Goal: Information Seeking & Learning: Check status

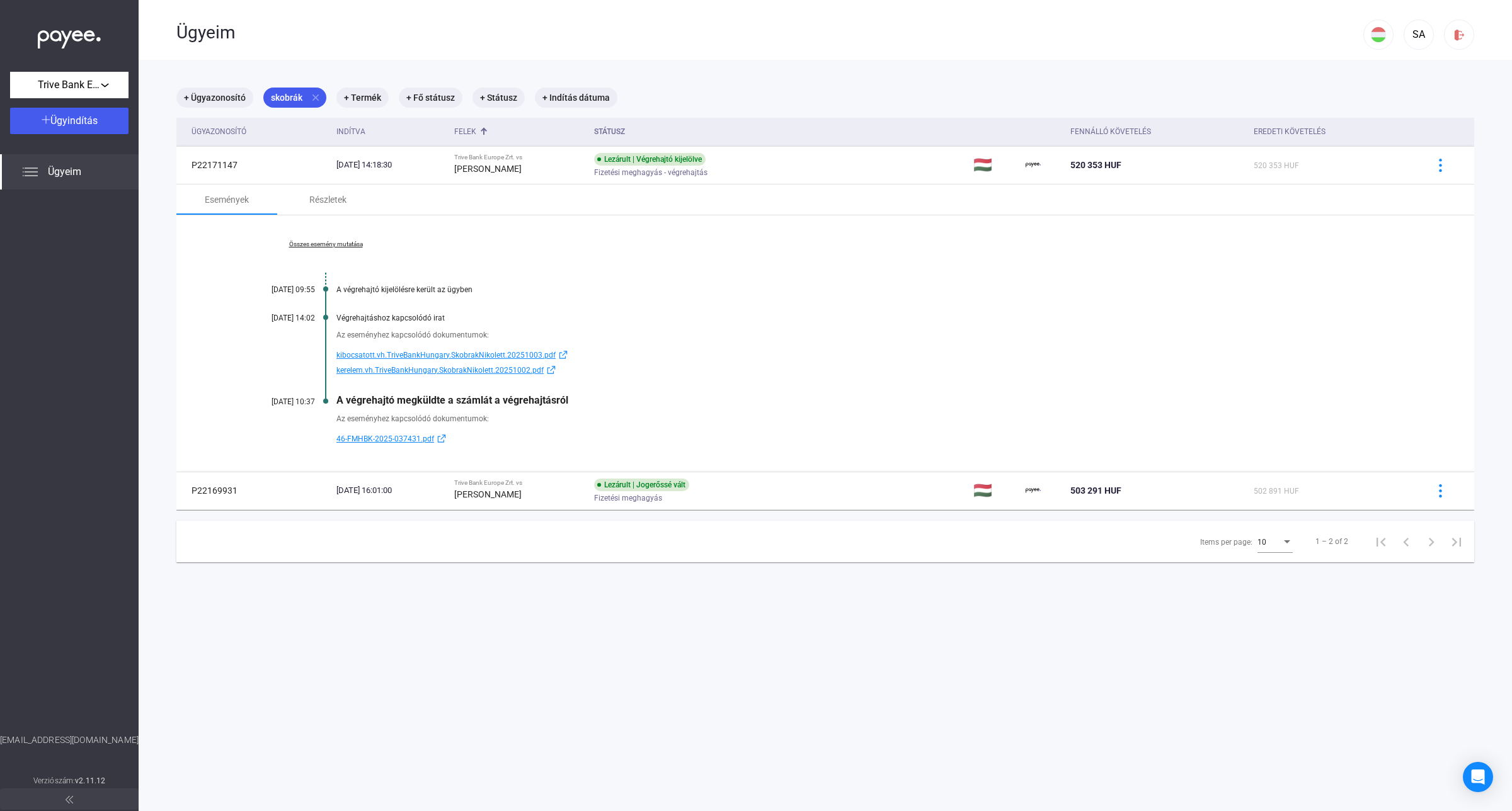
scroll to position [60, 0]
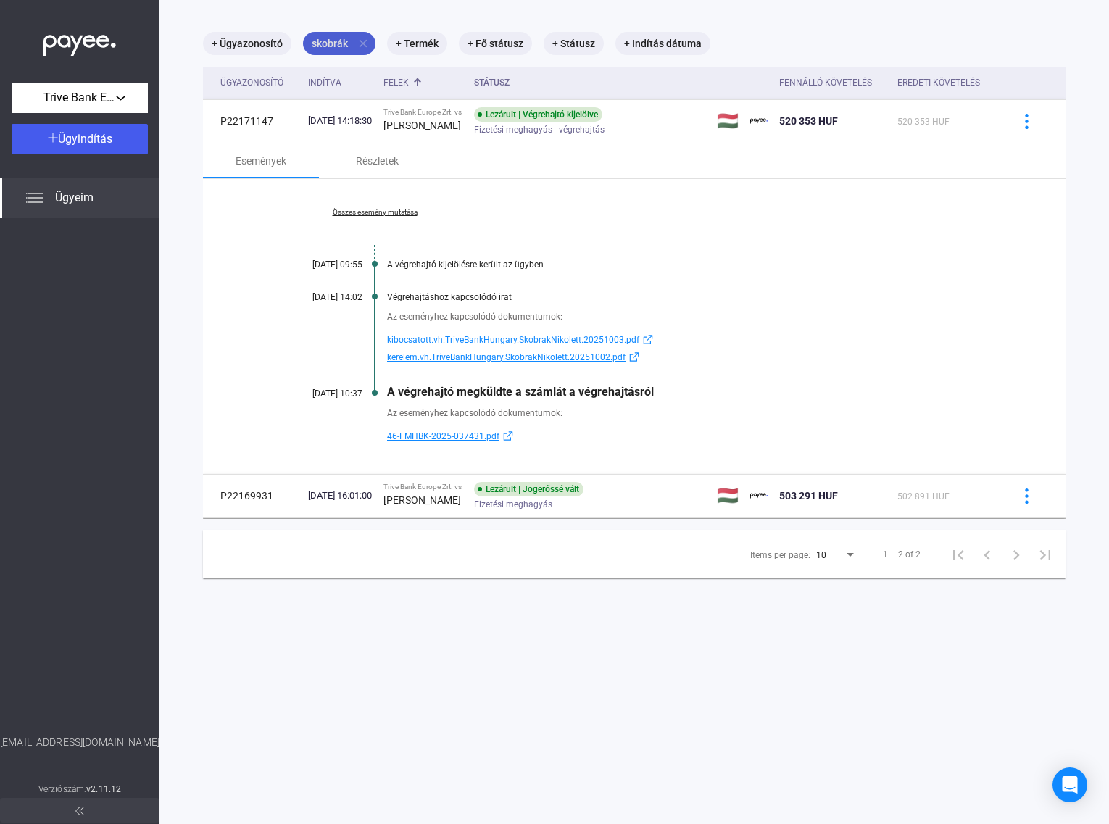
click at [357, 40] on mat-icon "close" at bounding box center [363, 43] width 13 height 13
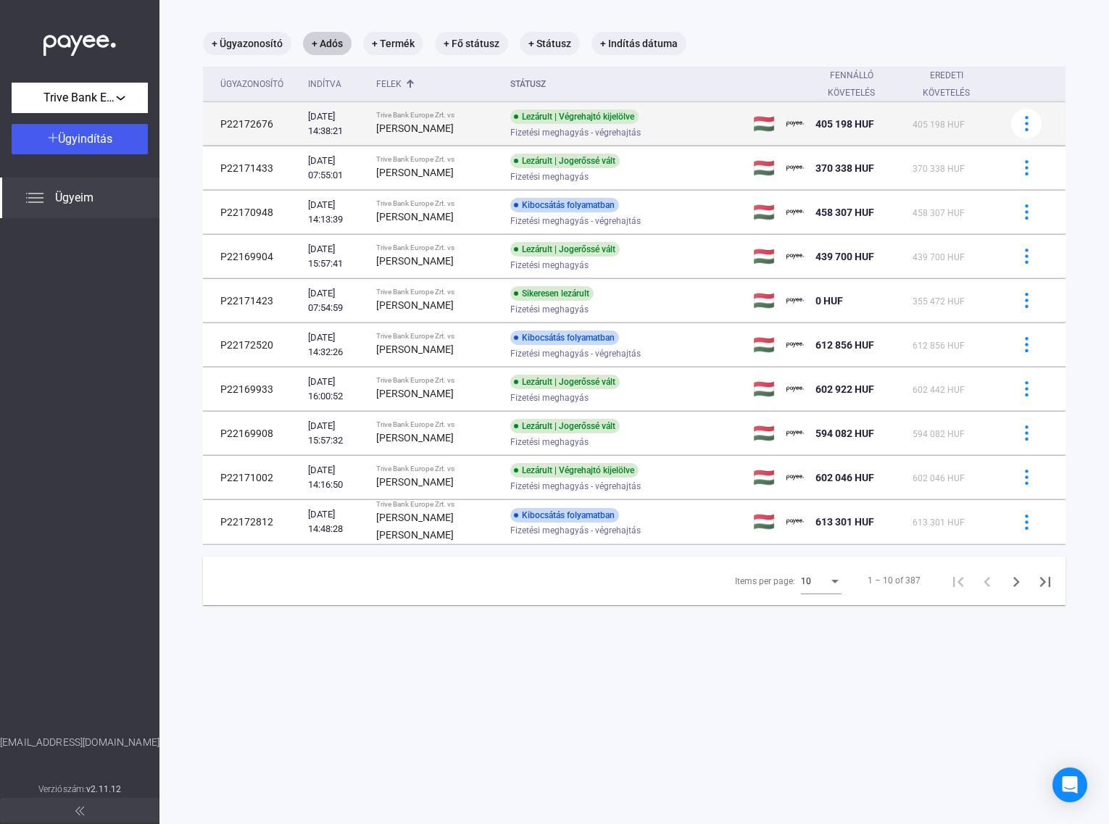
click at [504, 143] on td "Lezárult | Végrehajtó kijelölve Fizetési meghagyás - végrehajtás" at bounding box center [625, 123] width 243 height 43
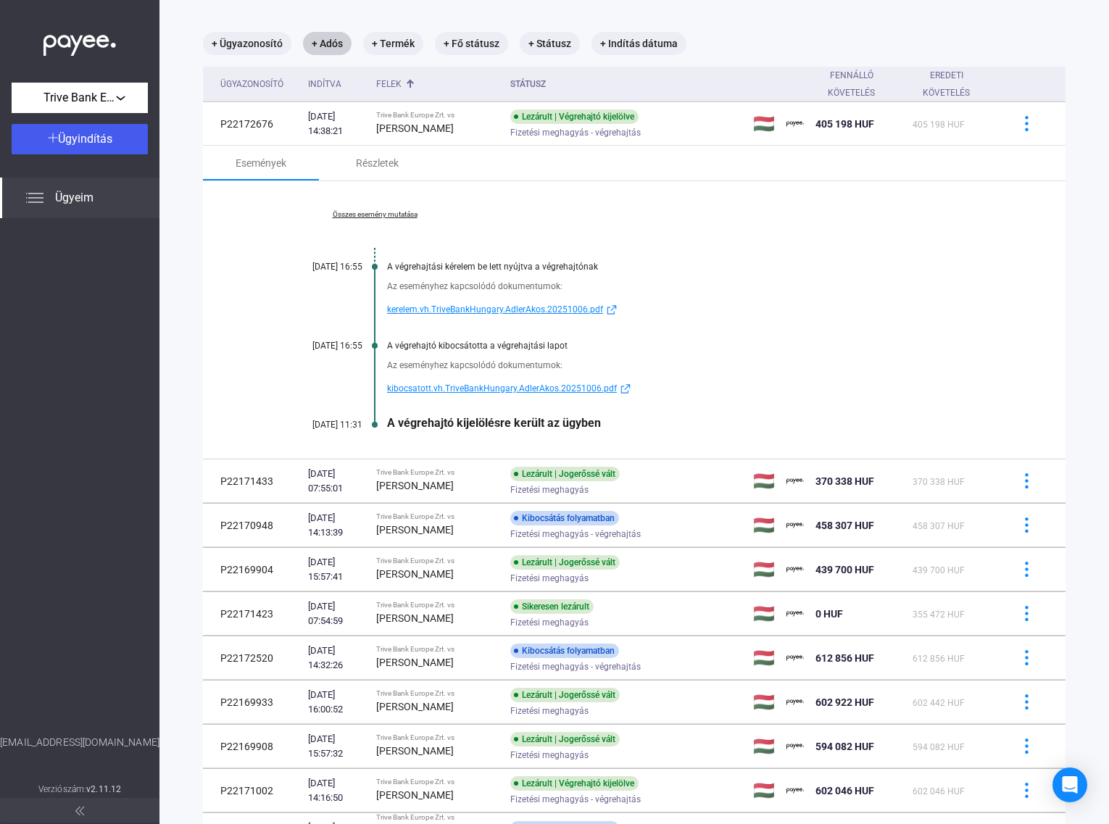
click at [368, 210] on link "Összes esemény mutatása" at bounding box center [374, 214] width 199 height 9
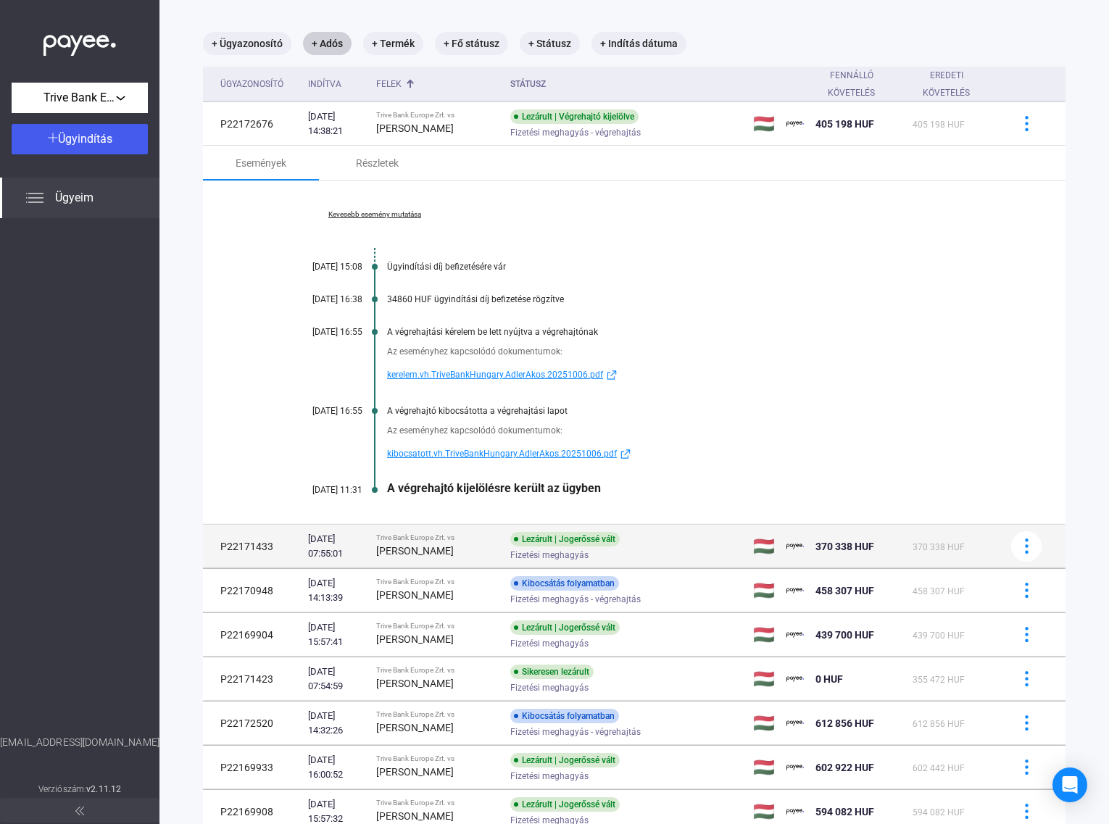
click at [451, 548] on div "[PERSON_NAME]" at bounding box center [437, 550] width 122 height 17
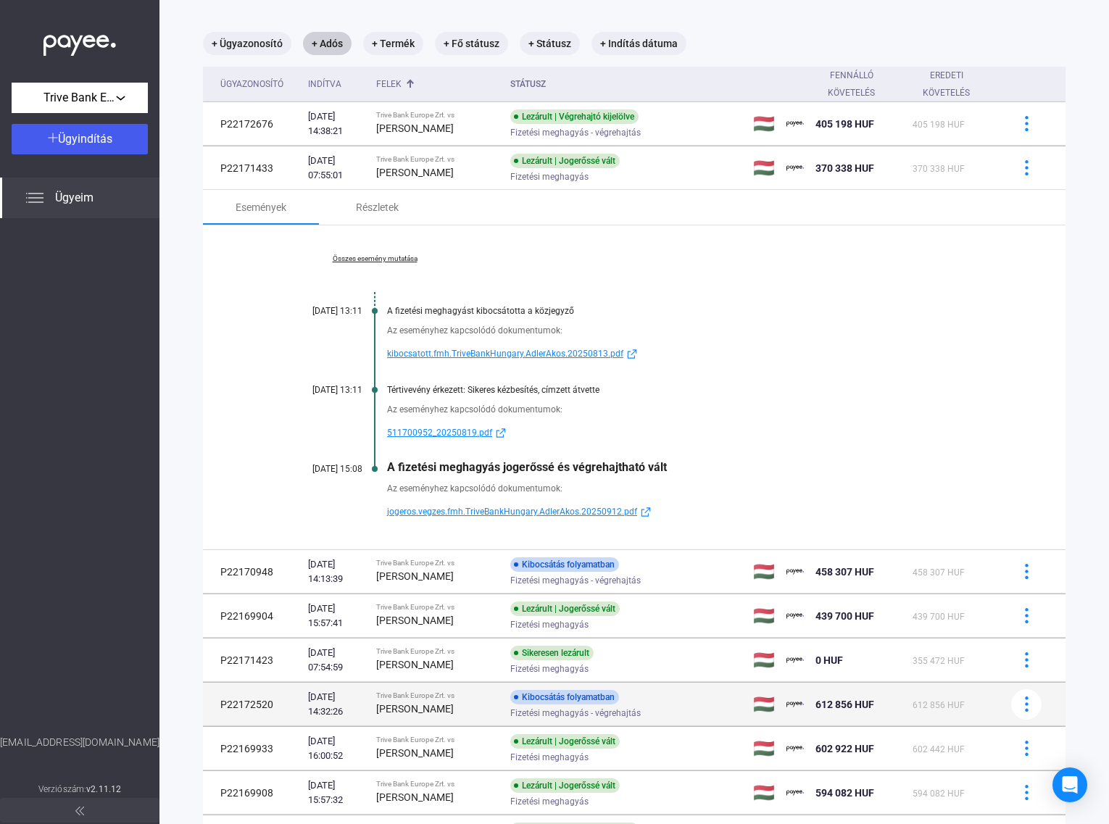
drag, startPoint x: 458, startPoint y: 572, endPoint x: 601, endPoint y: 490, distance: 165.6
click at [458, 572] on div "[PERSON_NAME]" at bounding box center [437, 575] width 122 height 17
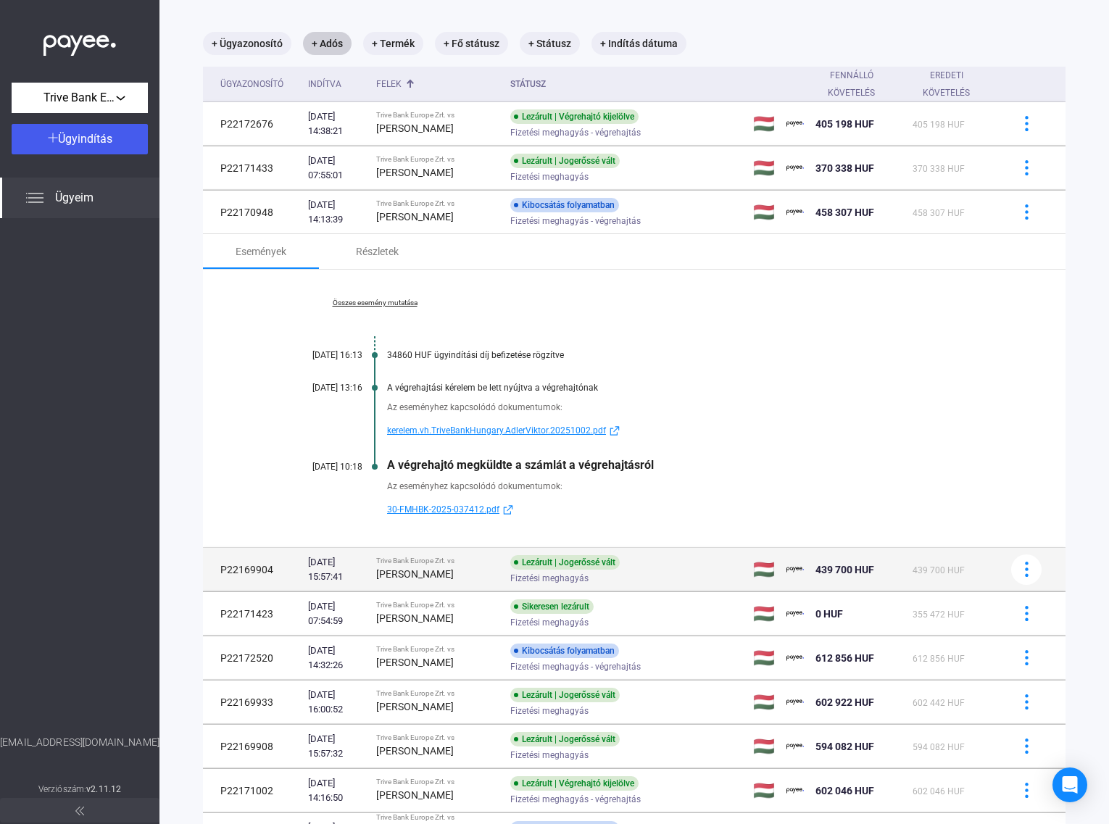
click at [475, 578] on div "[PERSON_NAME]" at bounding box center [437, 573] width 122 height 17
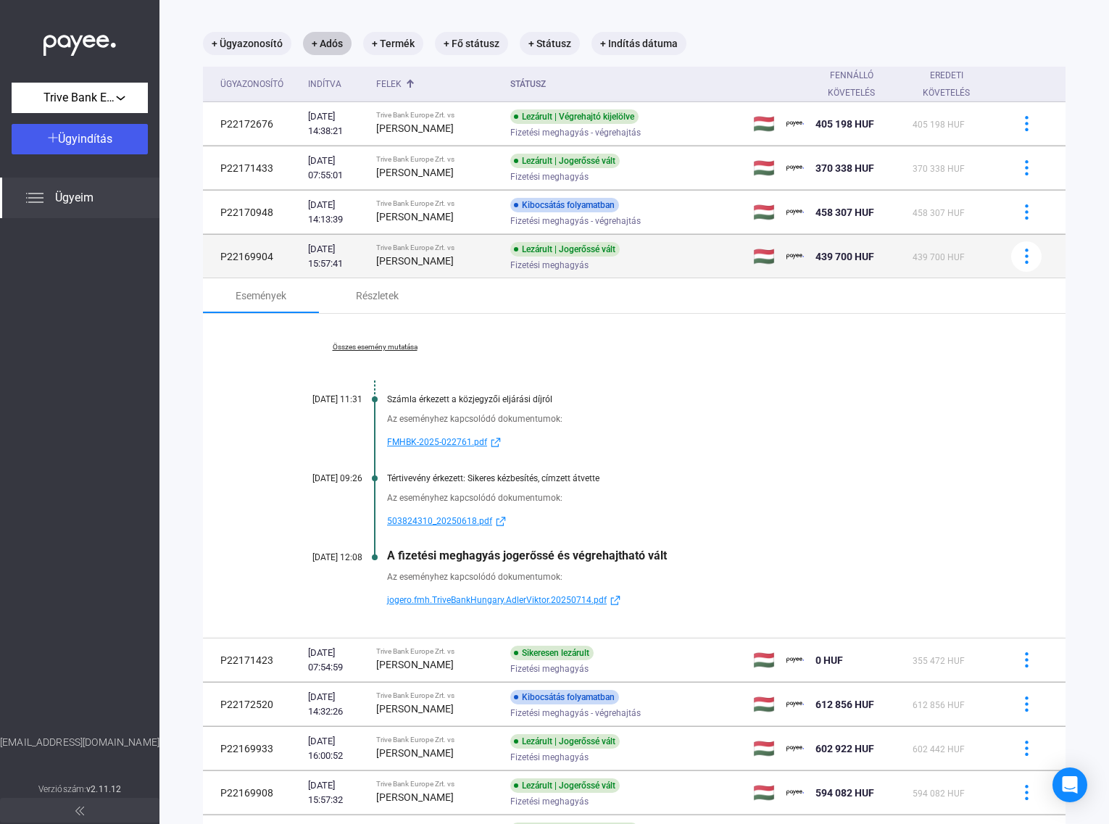
click at [407, 265] on strong "[PERSON_NAME]" at bounding box center [415, 261] width 78 height 12
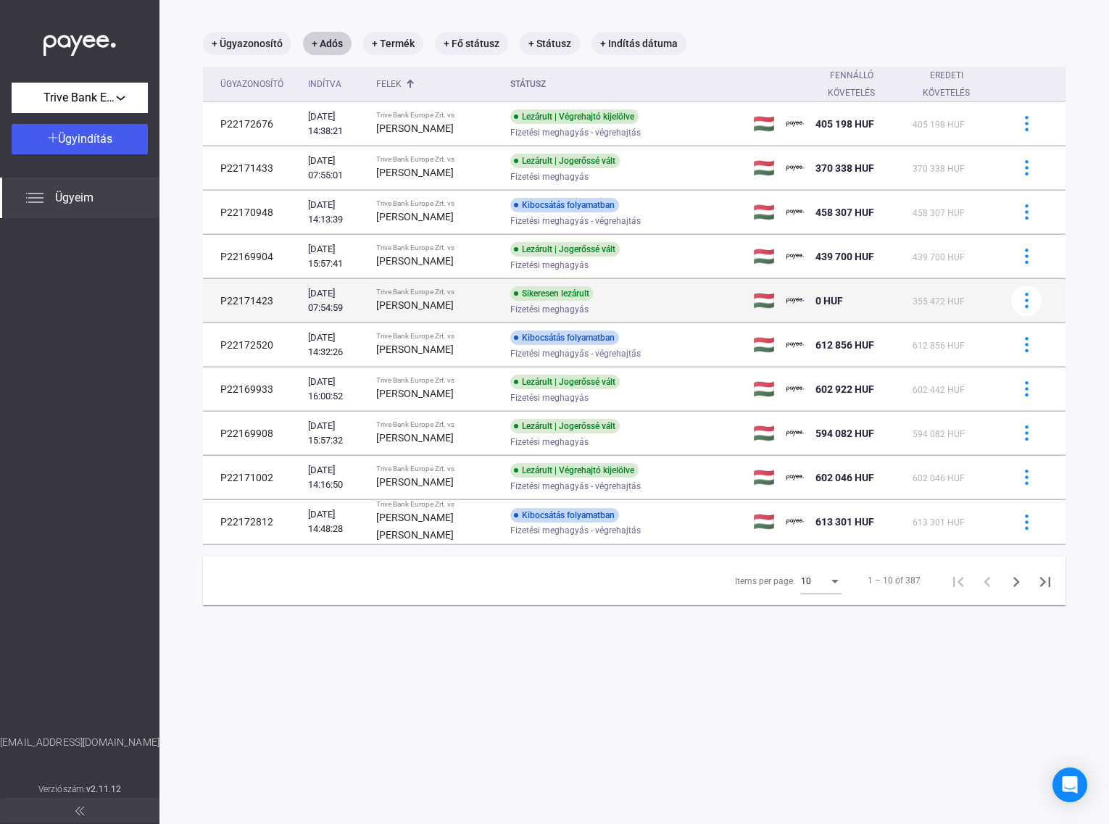
click at [417, 307] on strong "[PERSON_NAME]" at bounding box center [415, 305] width 78 height 12
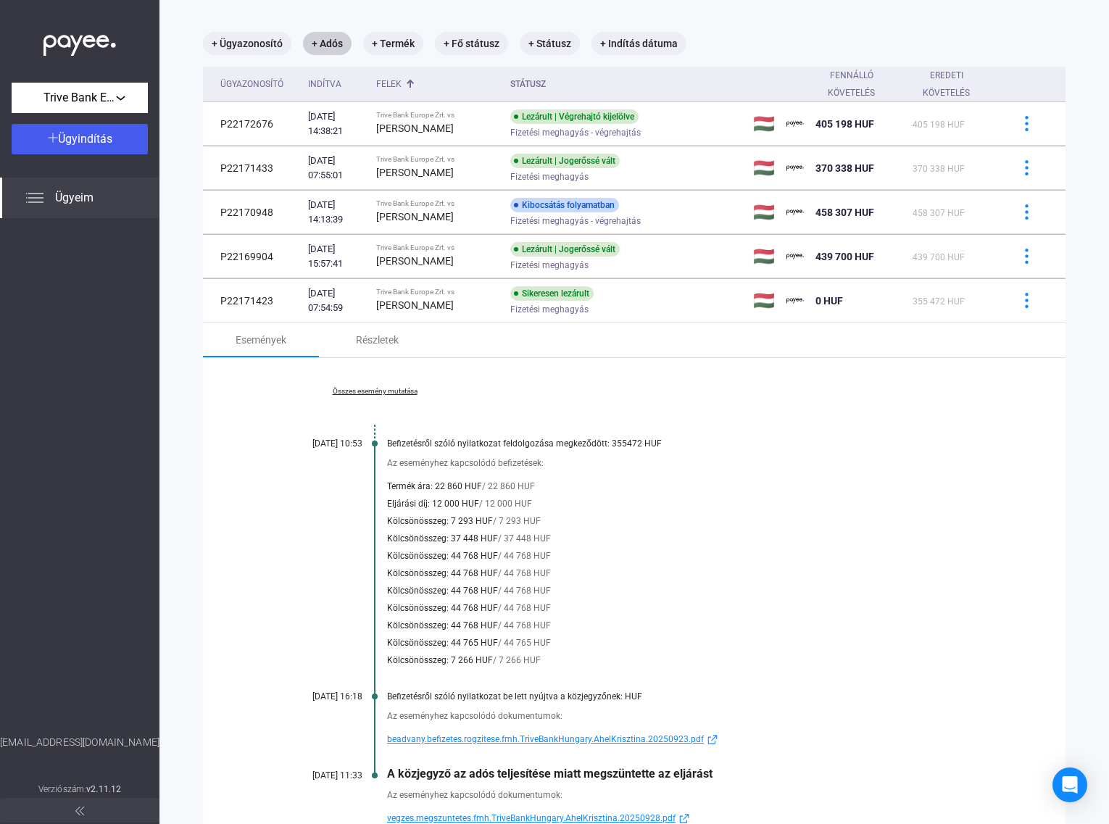
scroll to position [159, 0]
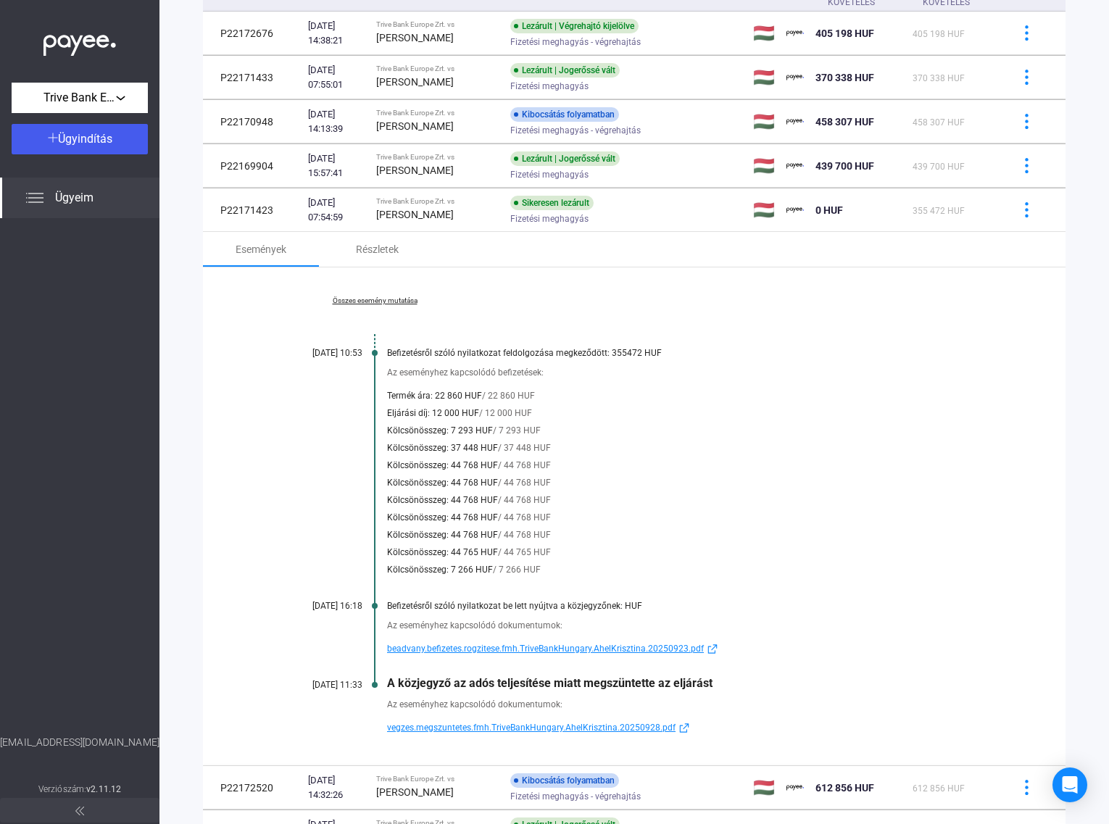
click at [465, 730] on span "vegzes.megszuntetes.fmh.TriveBankHungary.AhelKrisztina.20250928.pdf" at bounding box center [531, 727] width 288 height 17
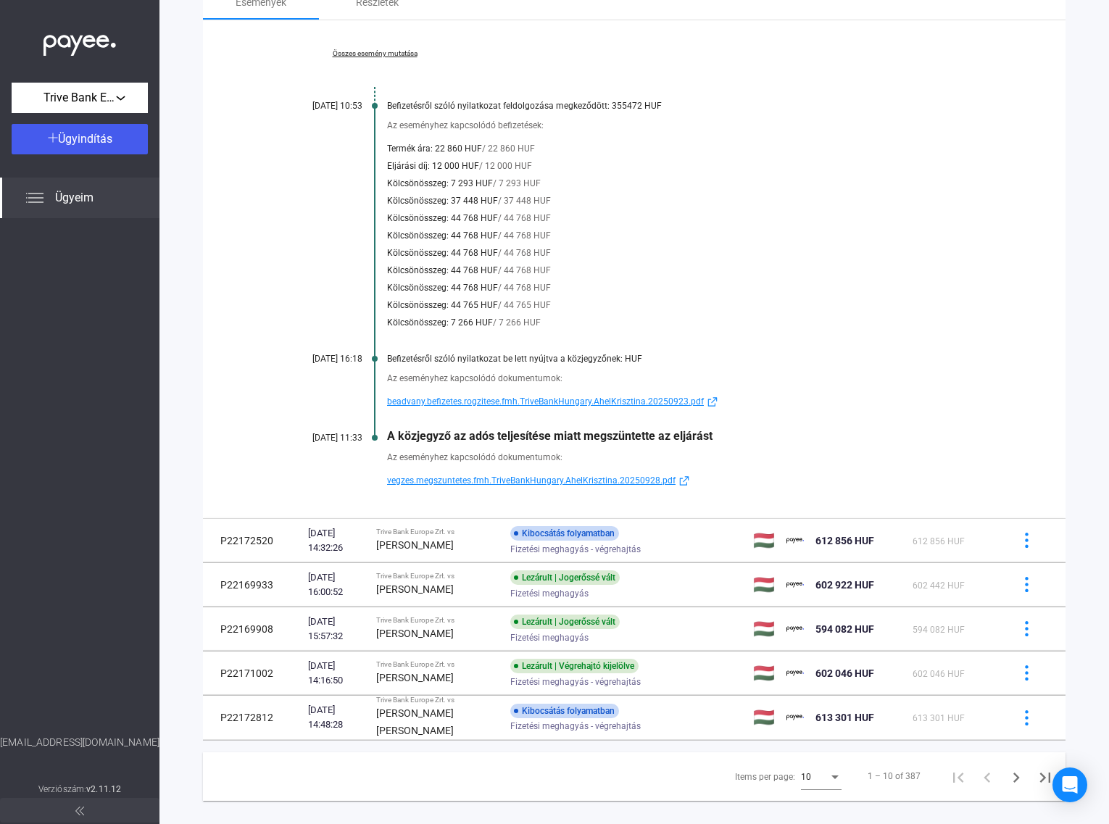
scroll to position [437, 0]
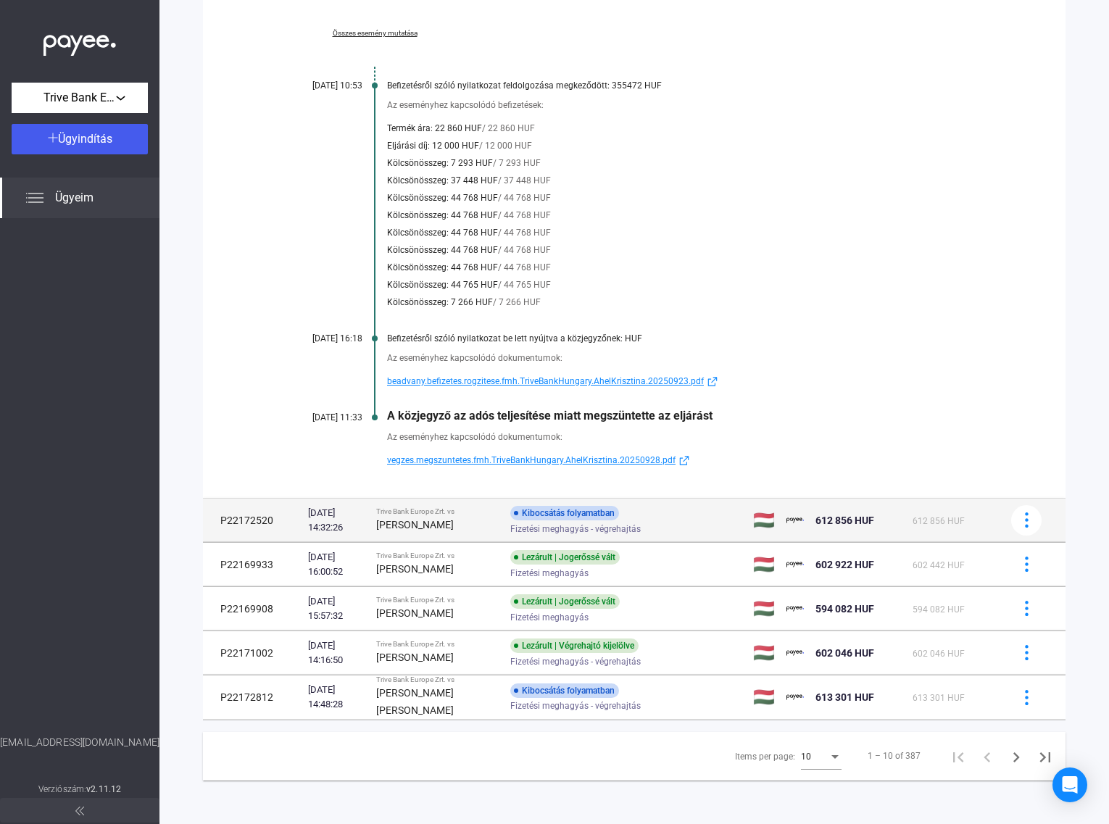
click at [428, 519] on strong "[PERSON_NAME]" at bounding box center [415, 525] width 78 height 12
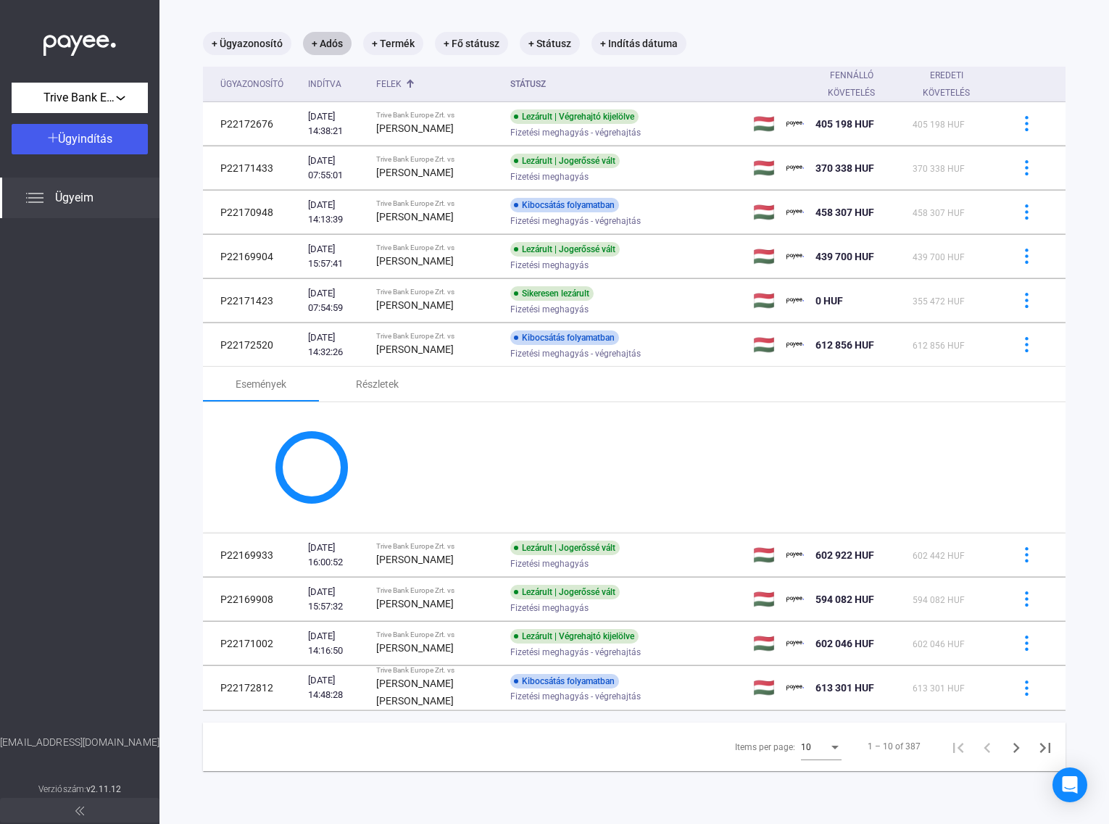
scroll to position [170, 0]
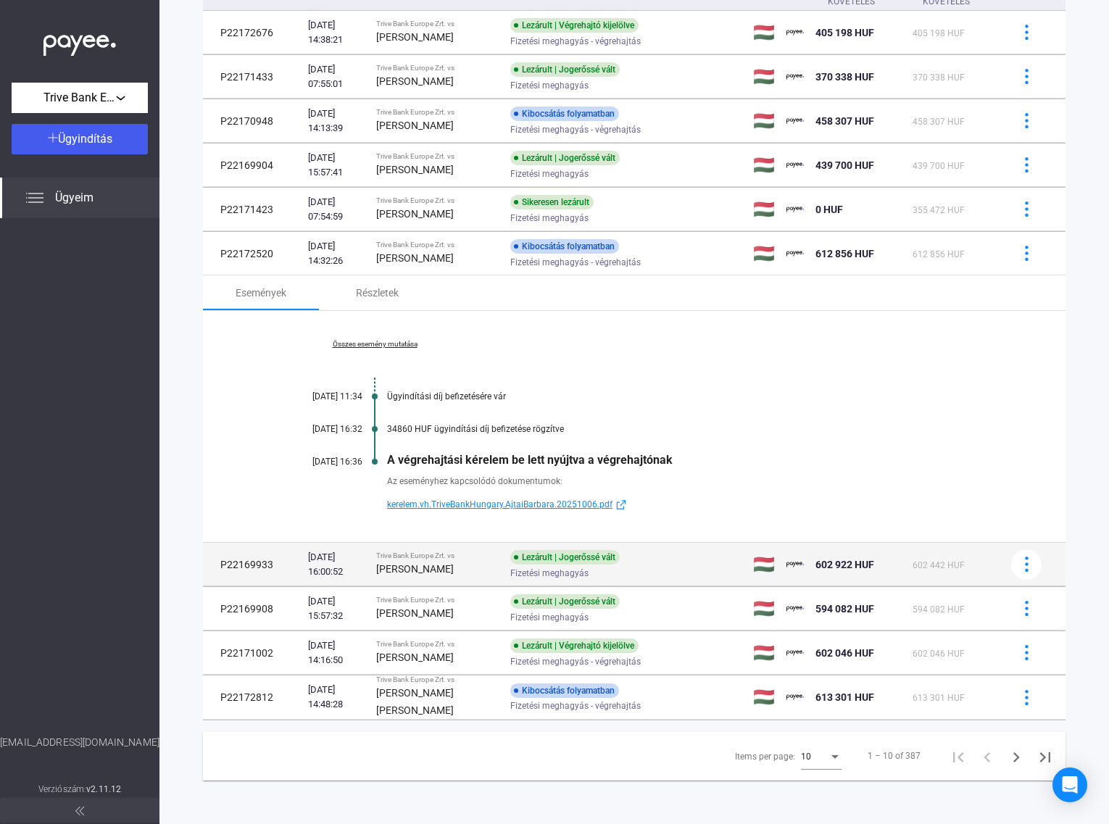
click at [465, 560] on div "[PERSON_NAME]" at bounding box center [437, 568] width 122 height 17
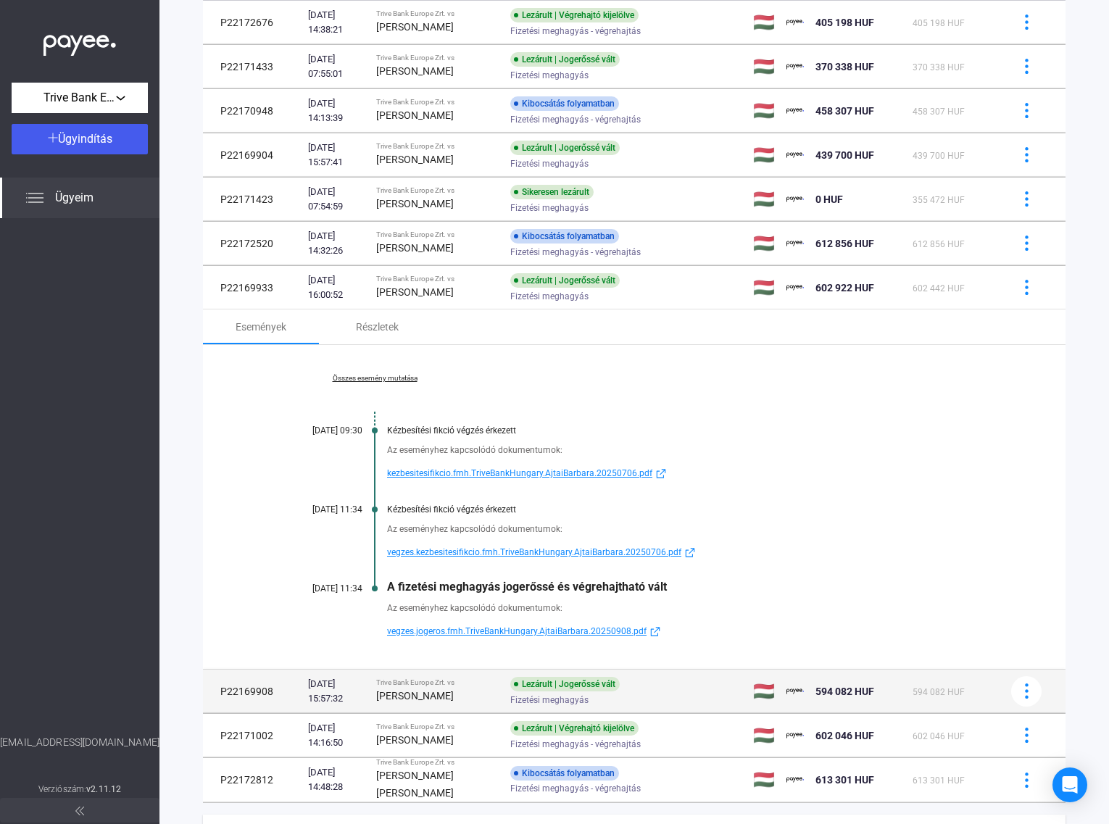
click at [460, 687] on div "Trive Bank Europe Zrt. vs" at bounding box center [437, 682] width 122 height 9
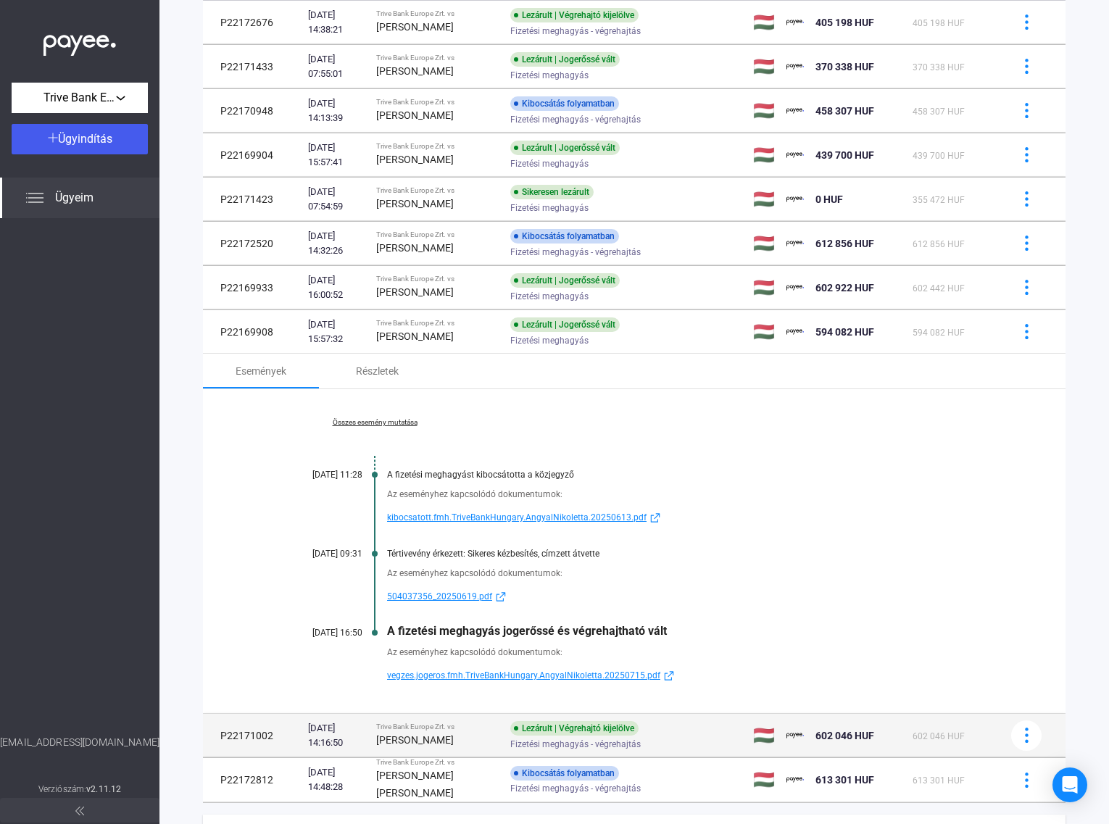
click at [446, 741] on strong "[PERSON_NAME]" at bounding box center [415, 740] width 78 height 12
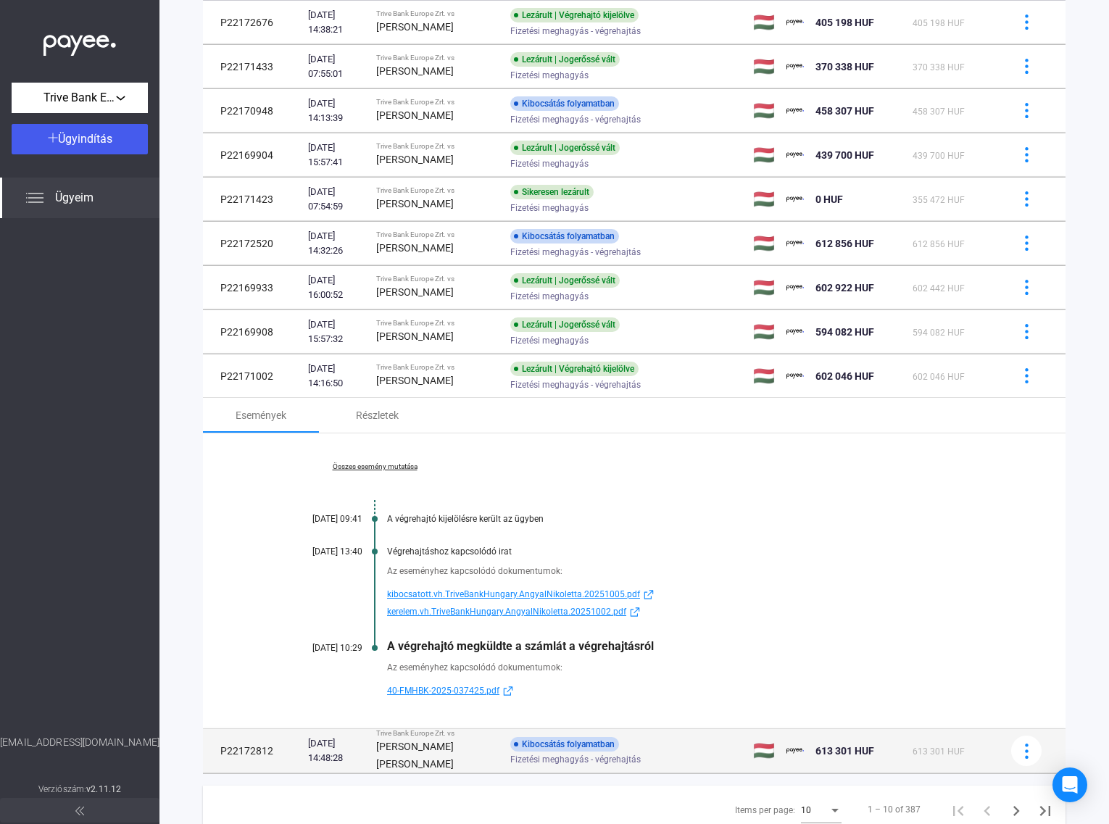
click at [460, 769] on div "[PERSON_NAME] [PERSON_NAME]" at bounding box center [437, 755] width 122 height 35
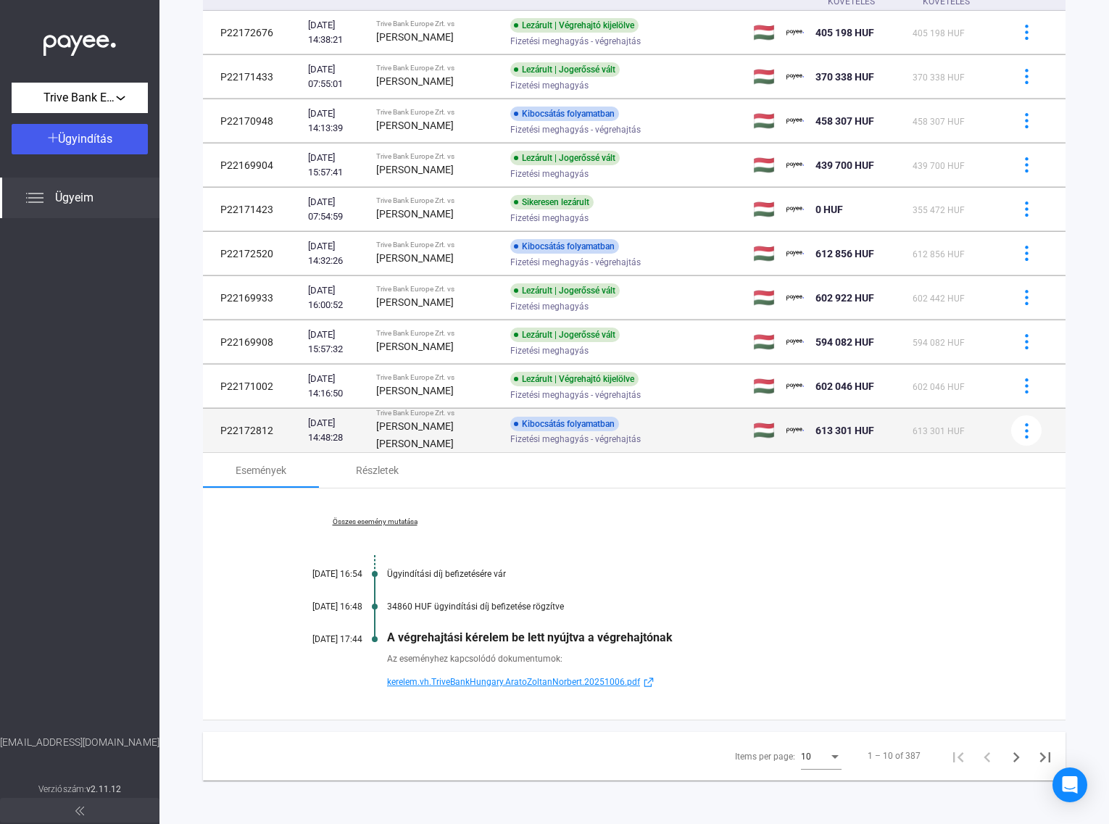
click at [446, 432] on div "[PERSON_NAME] [PERSON_NAME]" at bounding box center [437, 434] width 122 height 35
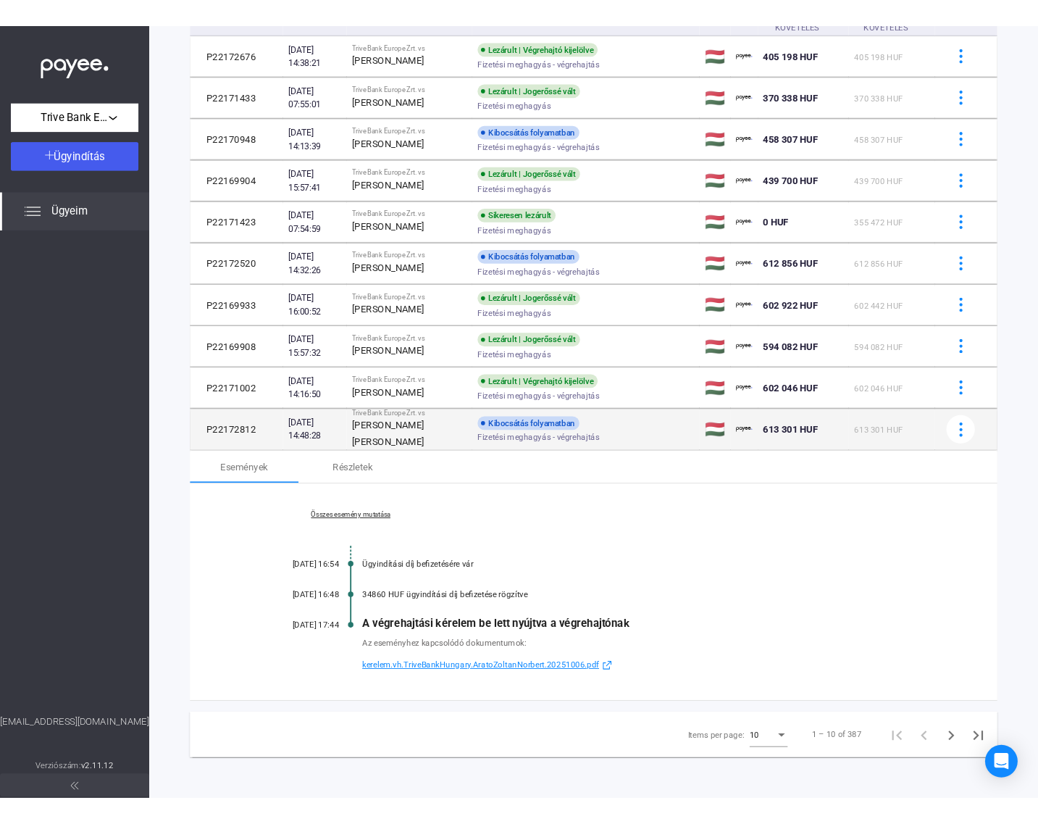
scroll to position [69, 0]
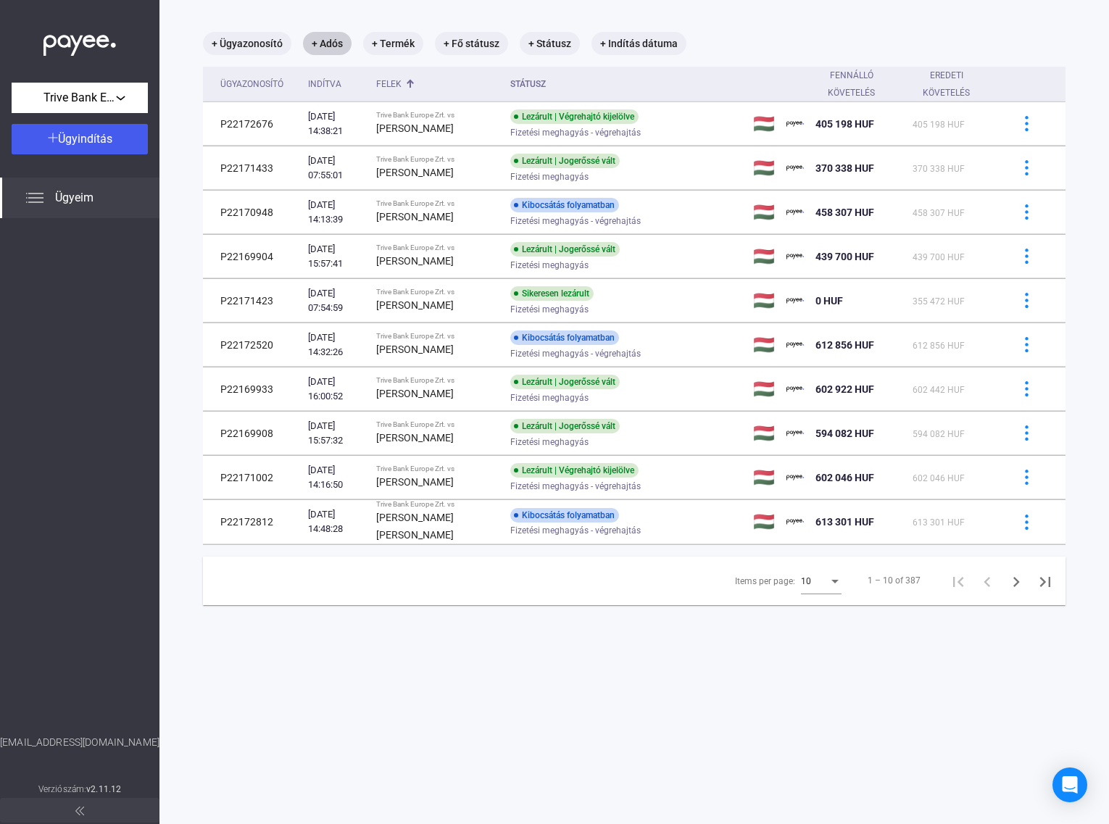
click at [813, 589] on div "10" at bounding box center [815, 580] width 28 height 17
click at [801, 620] on span "25" at bounding box center [808, 618] width 41 height 17
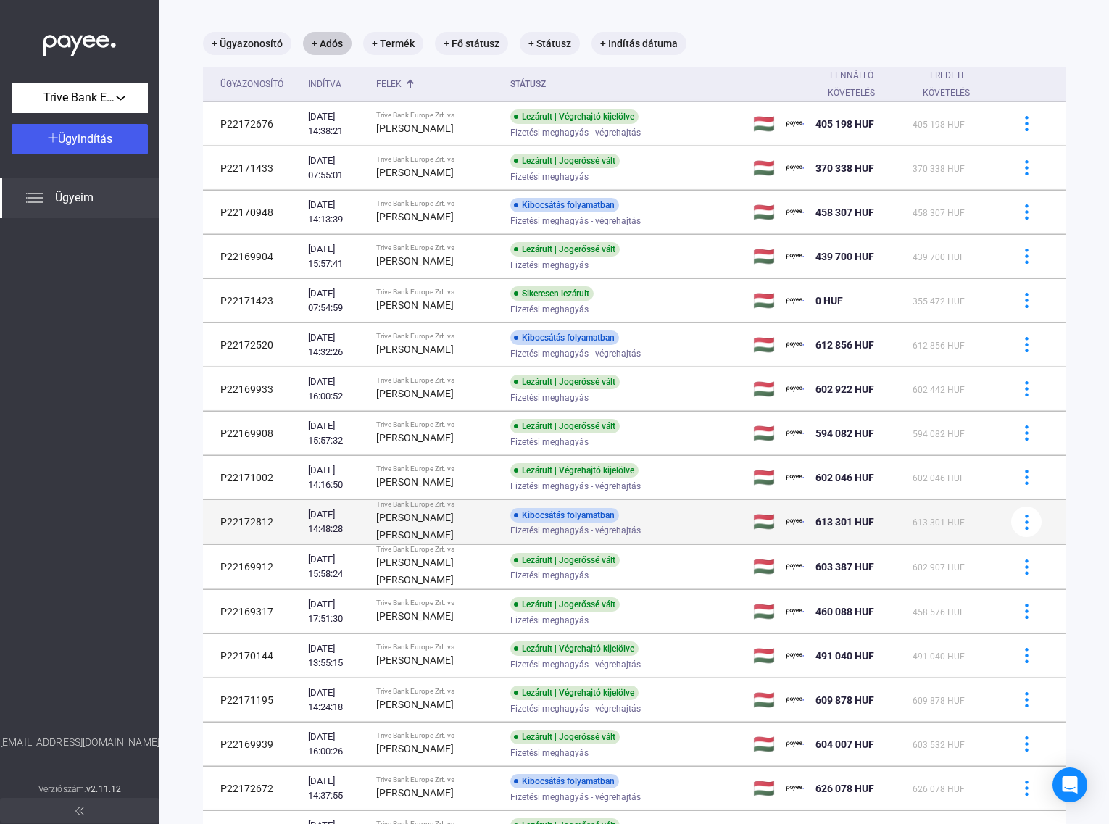
click at [446, 522] on strong "[PERSON_NAME] [PERSON_NAME]" at bounding box center [415, 526] width 78 height 29
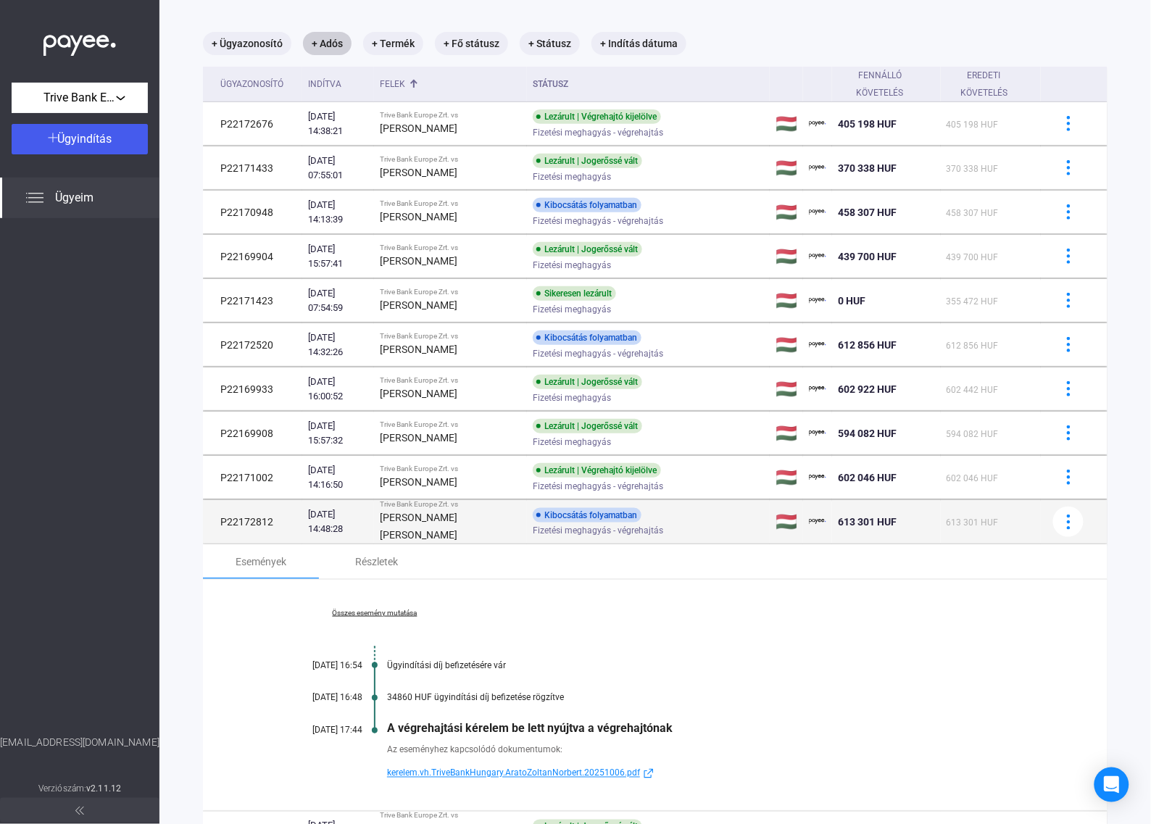
click at [457, 522] on strong "[PERSON_NAME] [PERSON_NAME]" at bounding box center [419, 526] width 78 height 29
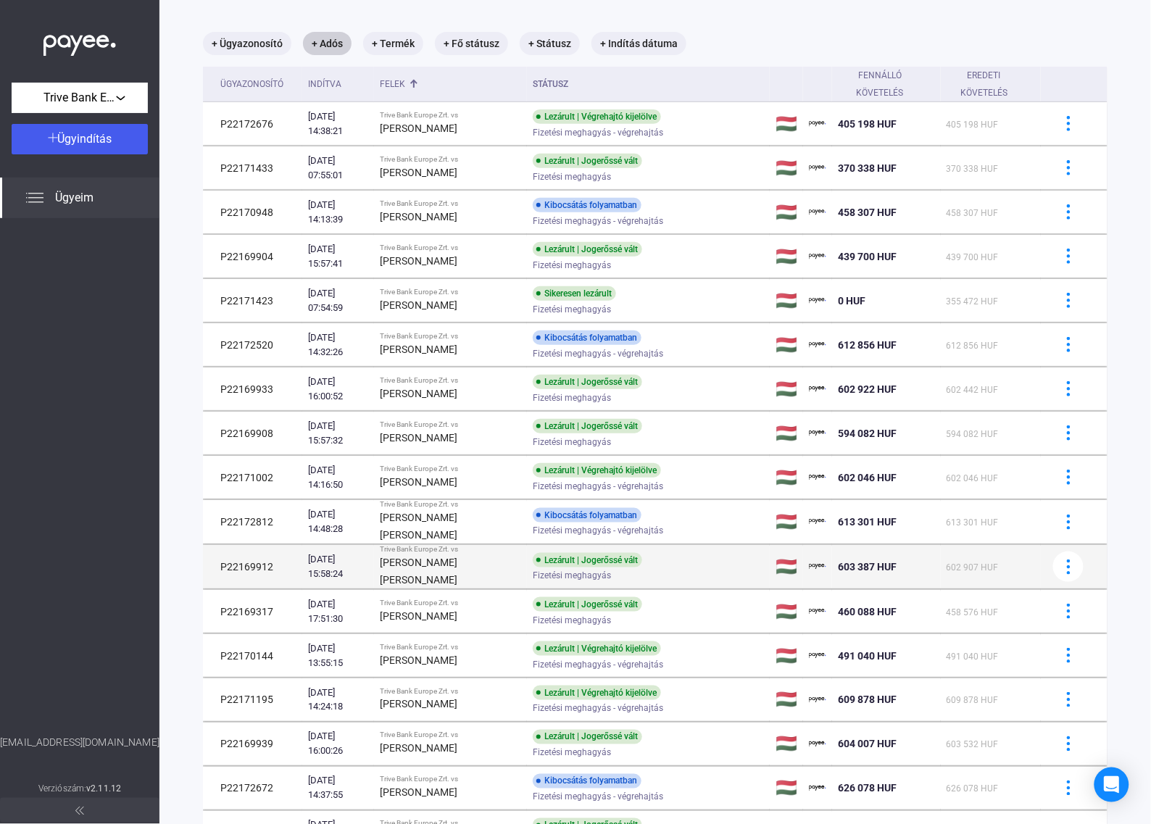
click at [451, 570] on strong "[PERSON_NAME] [PERSON_NAME]" at bounding box center [419, 571] width 78 height 29
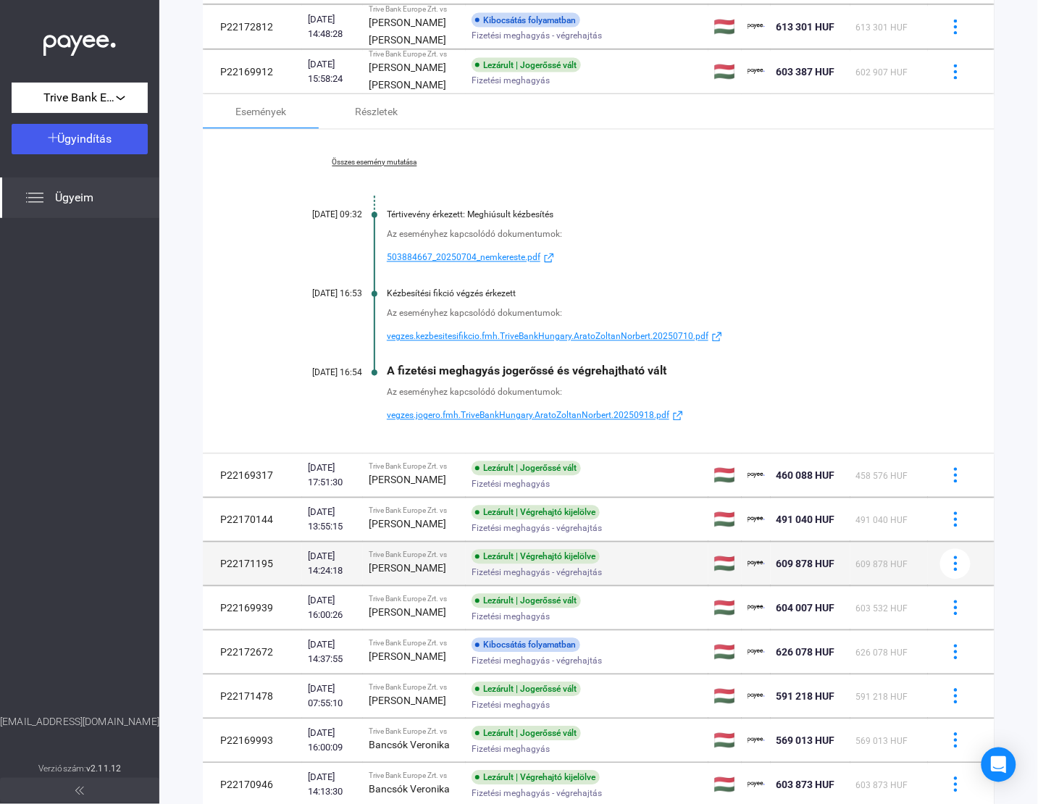
scroll to position [612, 0]
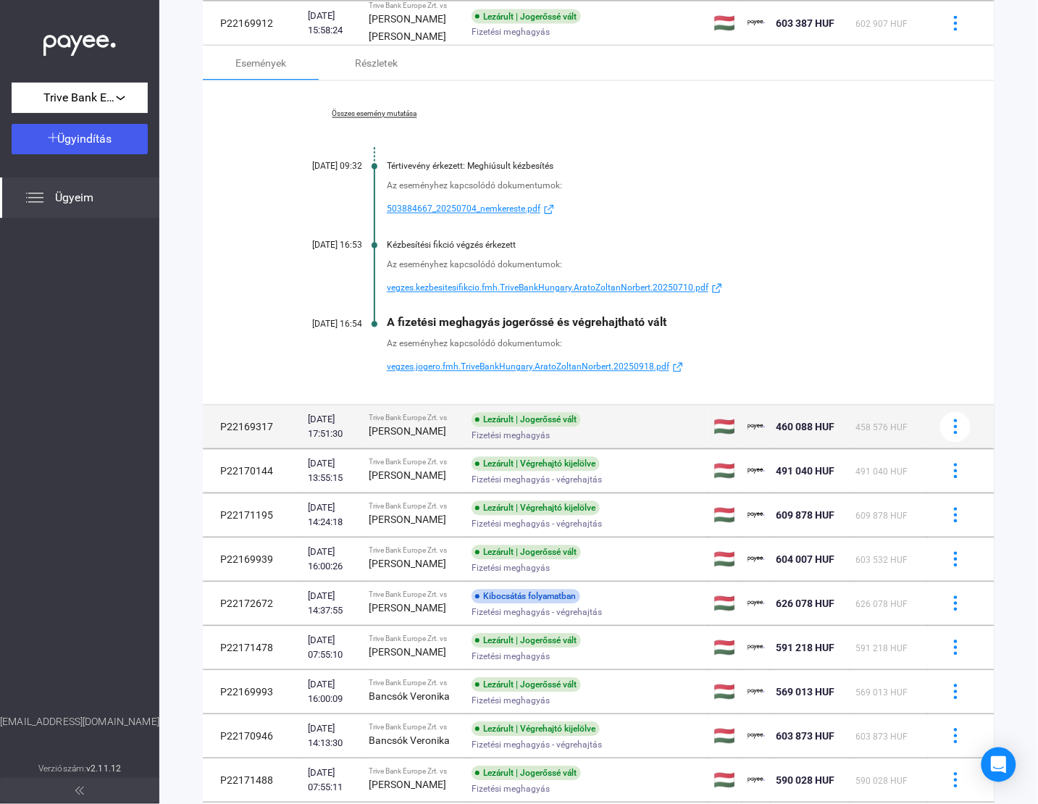
click at [383, 423] on div "Trive Bank Europe Zrt. vs" at bounding box center [414, 419] width 91 height 9
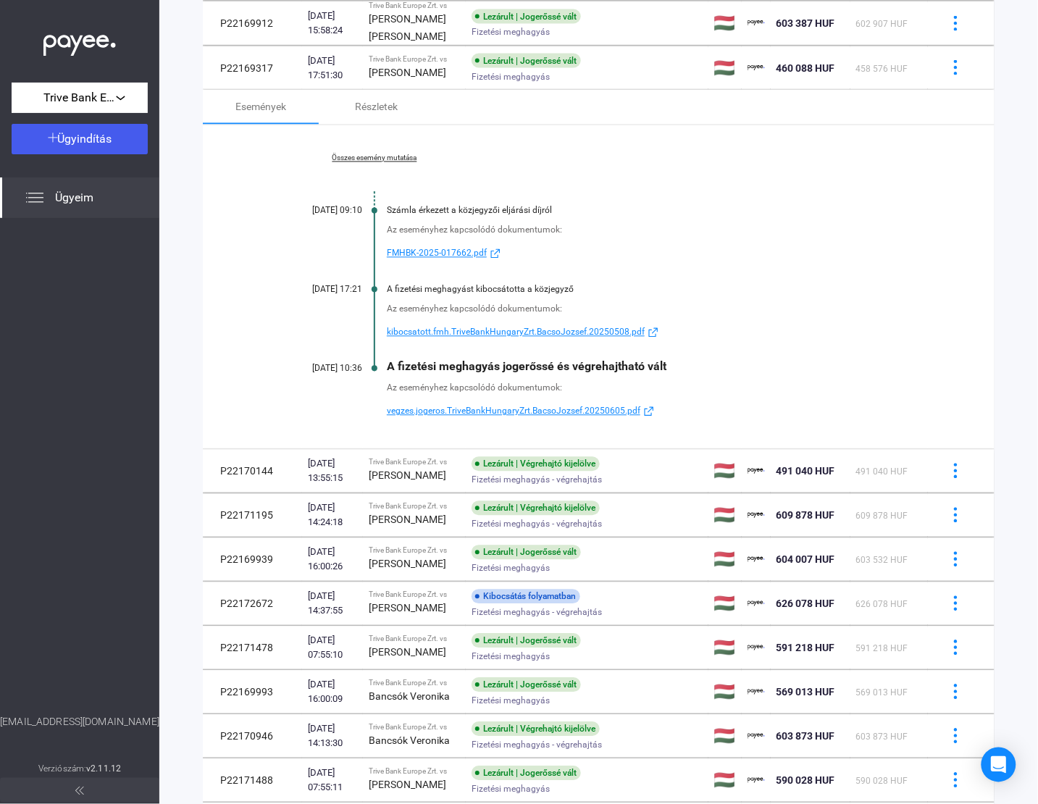
click at [509, 489] on span "Fizetési meghagyás - végrehajtás" at bounding box center [537, 480] width 130 height 17
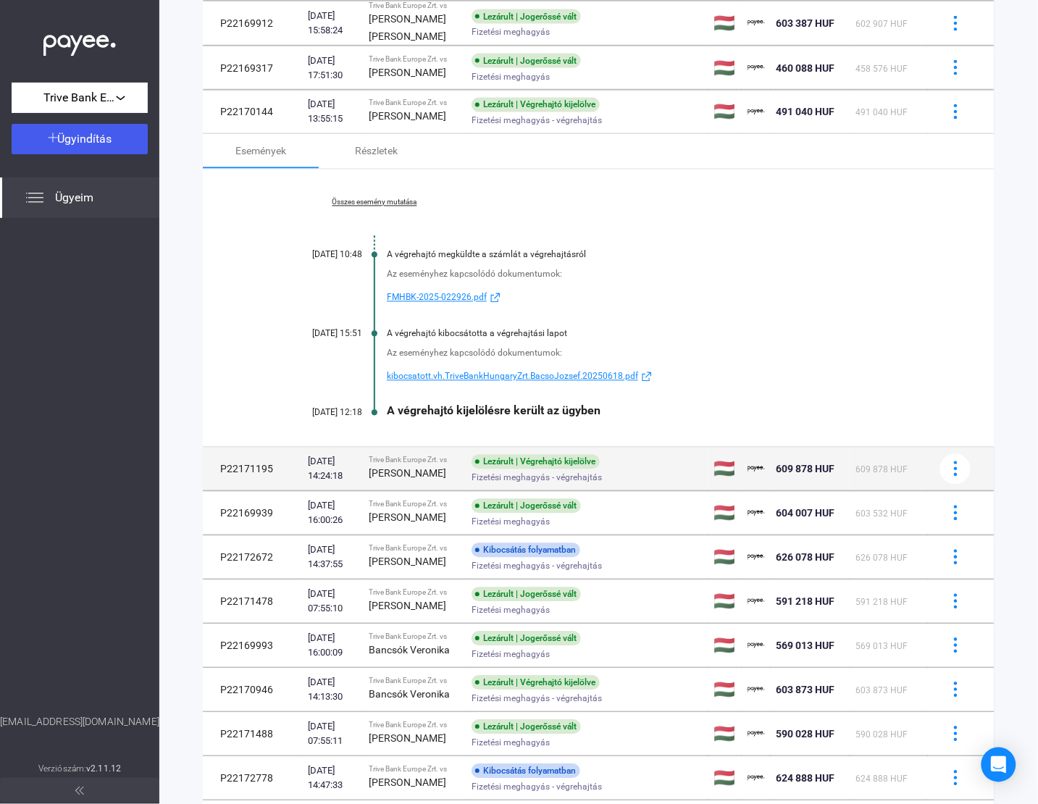
click at [409, 491] on td "Trive Bank Europe Zrt. vs [PERSON_NAME]" at bounding box center [414, 469] width 103 height 43
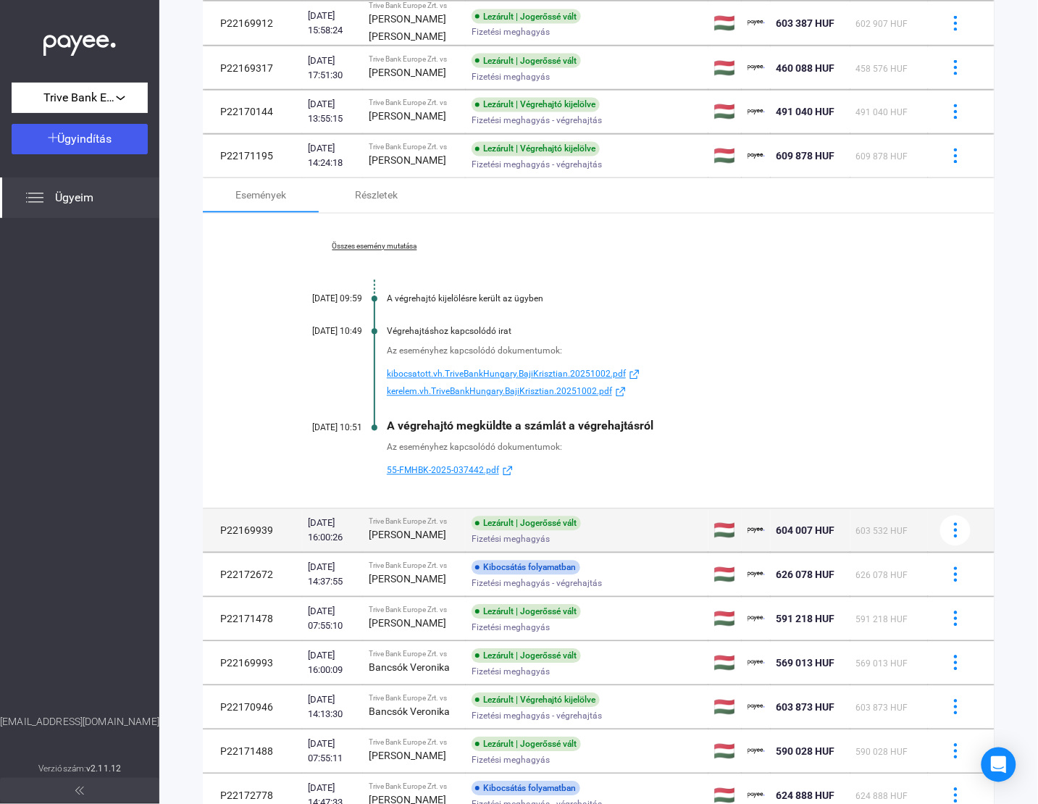
click at [399, 544] on div "[PERSON_NAME]" at bounding box center [414, 535] width 91 height 17
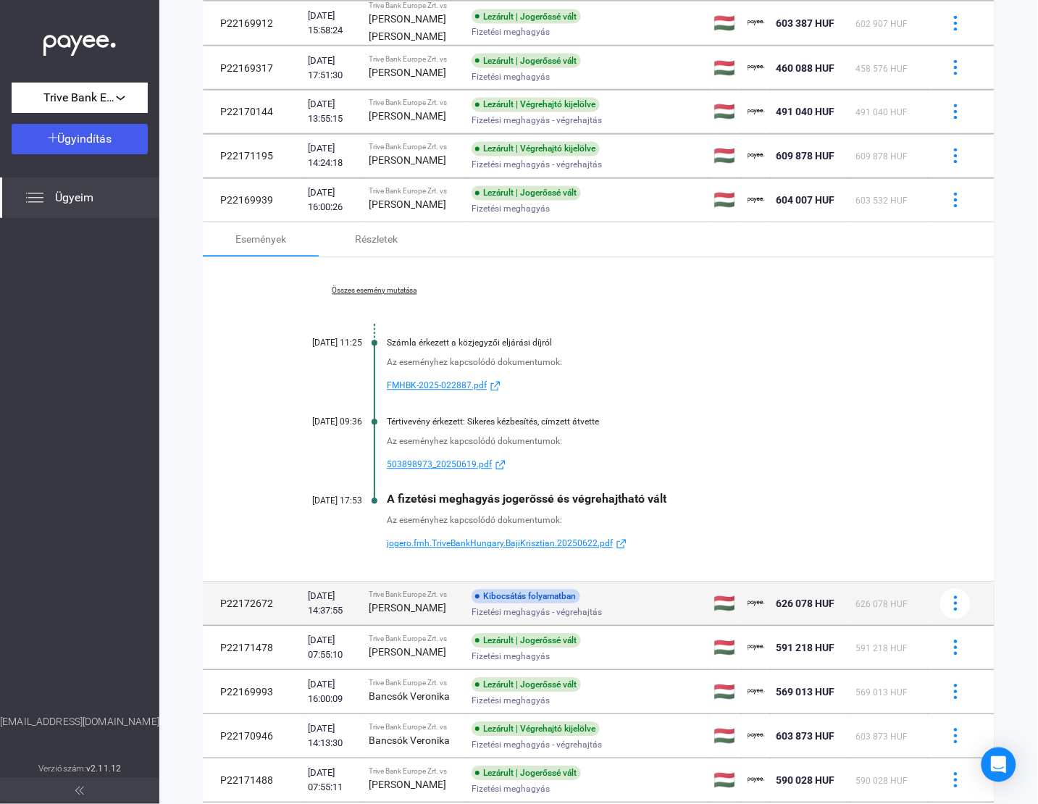
click at [475, 622] on span "Fizetési meghagyás - végrehajtás" at bounding box center [537, 612] width 130 height 17
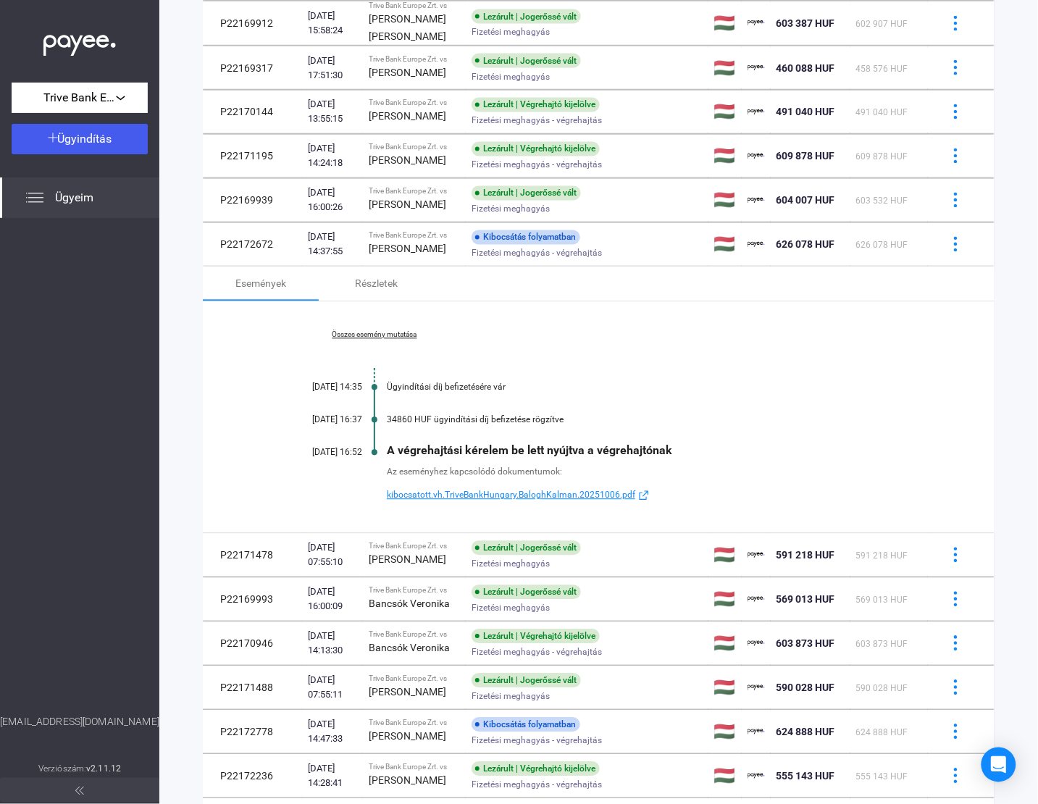
click at [399, 340] on link "Összes esemény mutatása" at bounding box center [374, 335] width 199 height 9
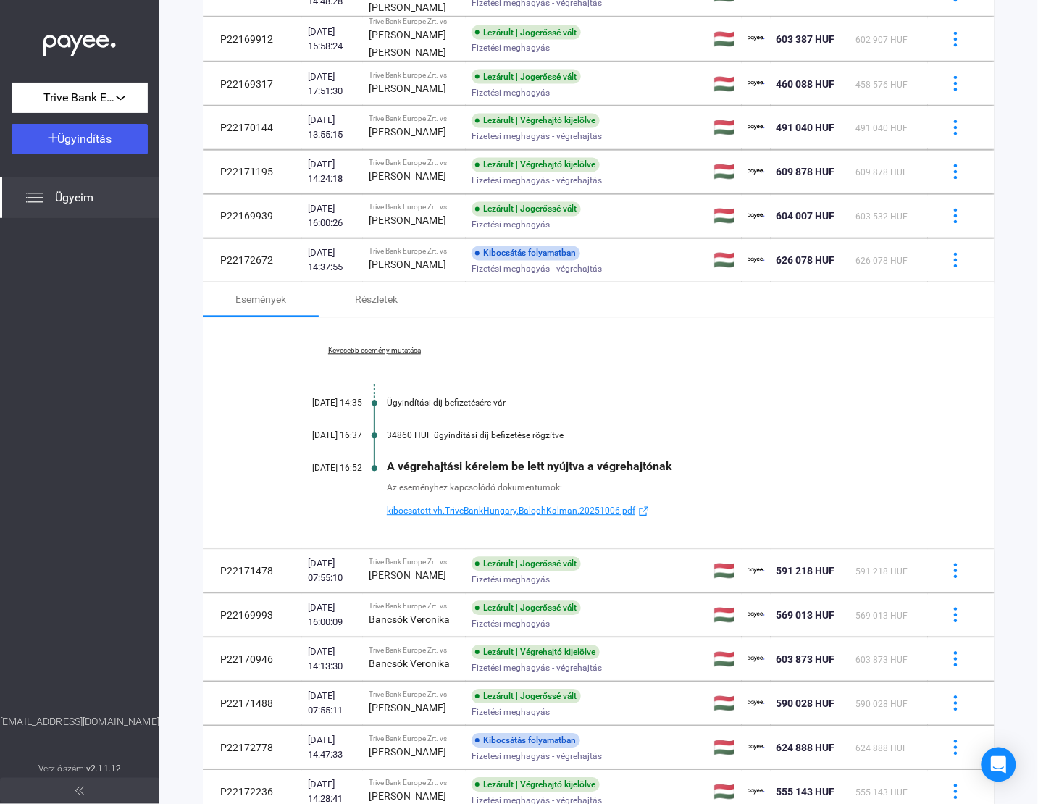
scroll to position [703, 0]
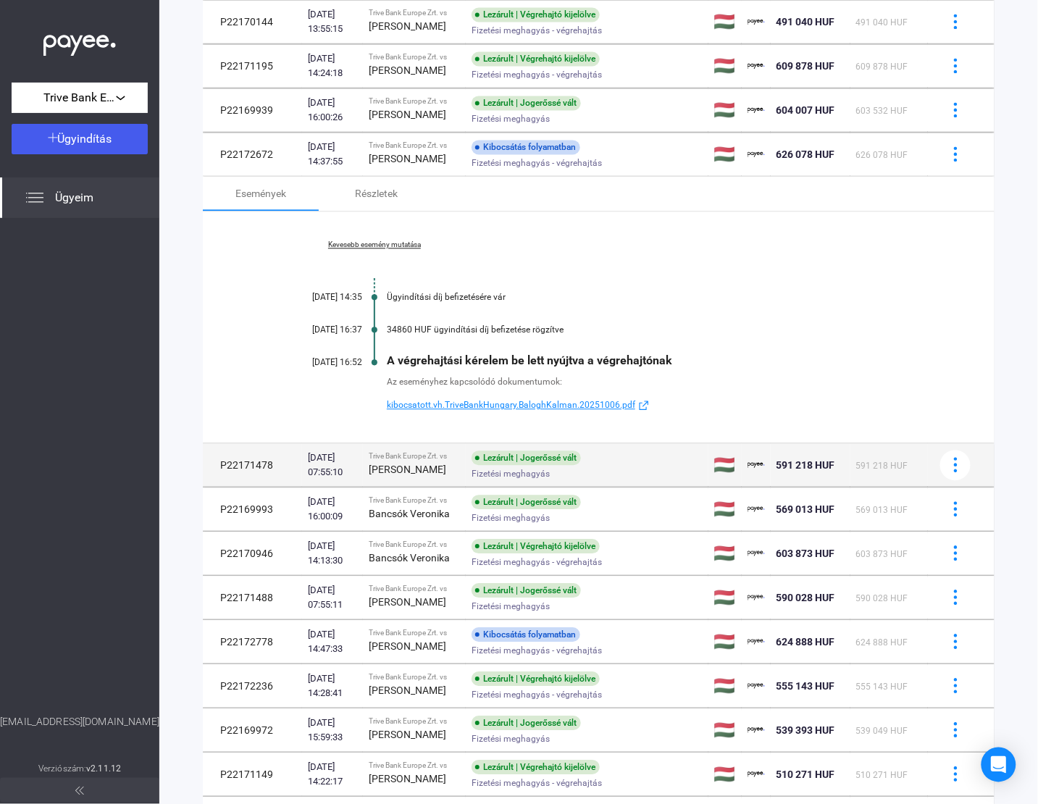
click at [472, 483] on span "Fizetési meghagyás" at bounding box center [511, 473] width 78 height 17
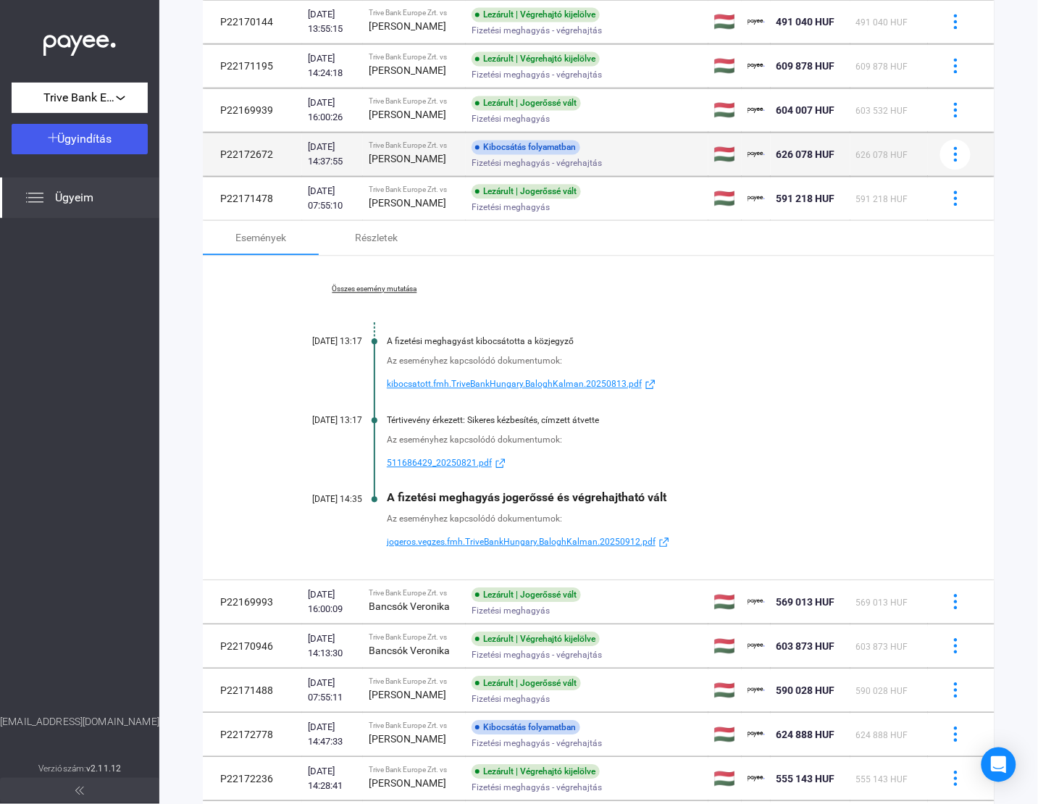
click at [466, 176] on td "Kibocsátás folyamatban Fizetési meghagyás - végrehajtás" at bounding box center [587, 154] width 243 height 43
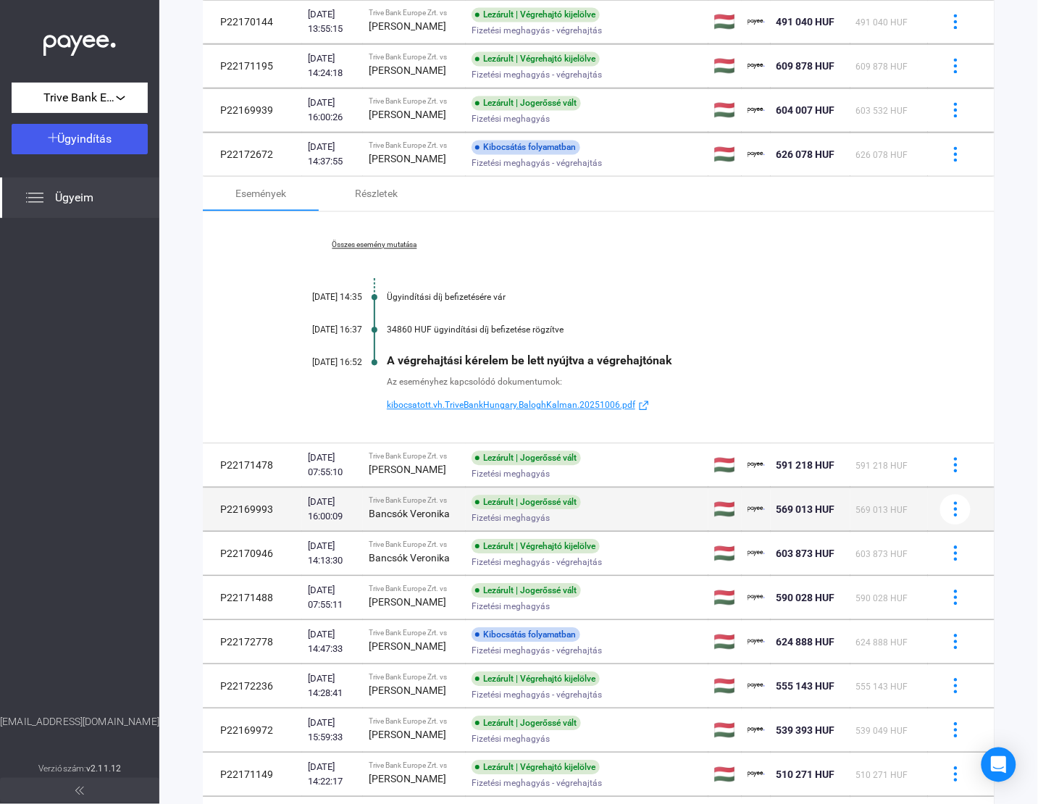
click at [419, 520] on strong "Bancsók Veronika" at bounding box center [409, 514] width 81 height 12
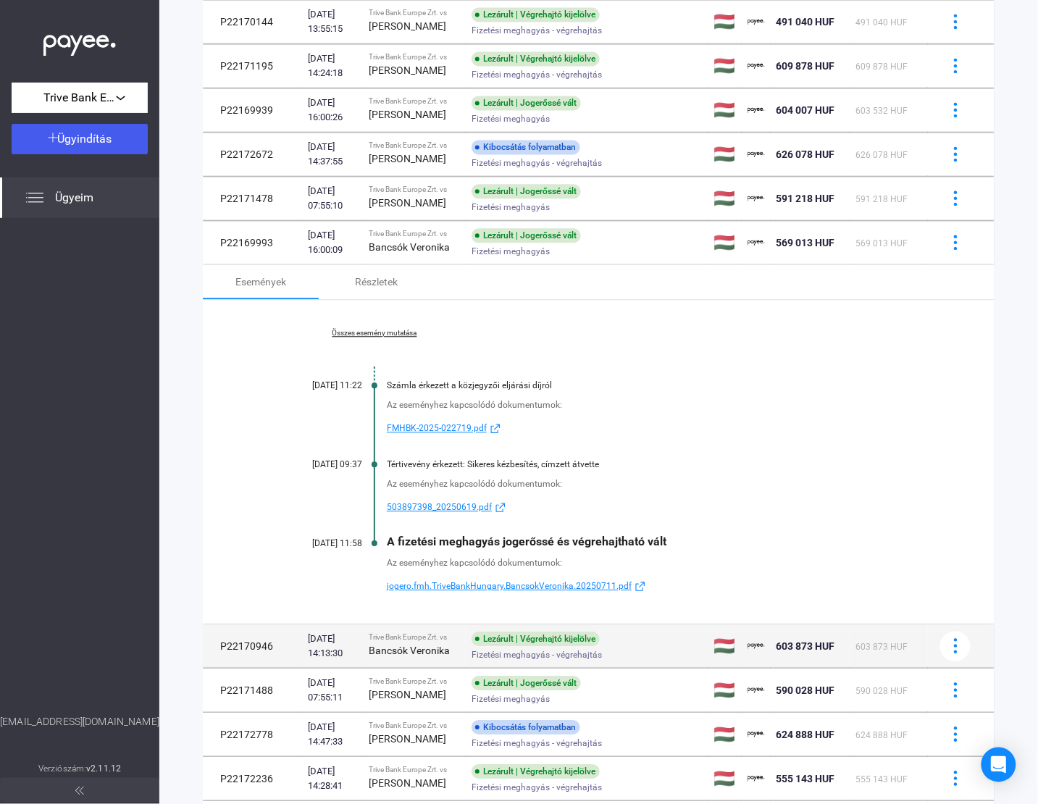
click at [433, 659] on div "Bancsók Veronika" at bounding box center [414, 650] width 91 height 17
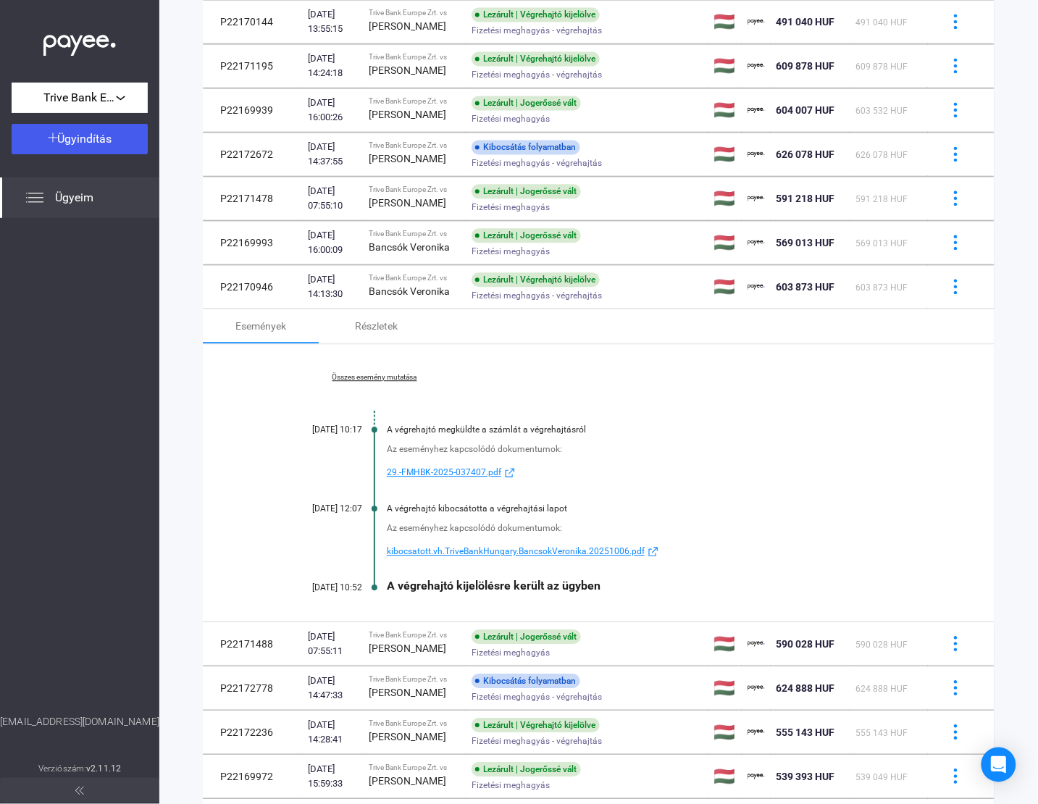
click at [357, 382] on link "Összes esemény mutatása" at bounding box center [374, 377] width 199 height 9
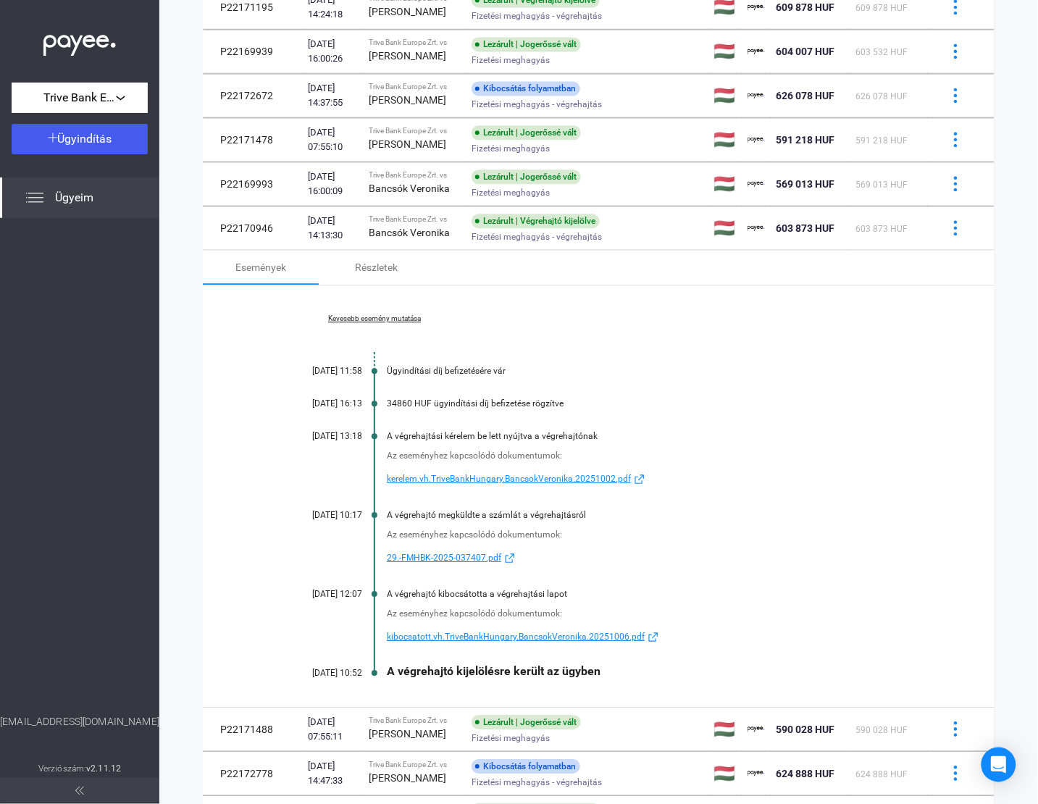
scroll to position [794, 0]
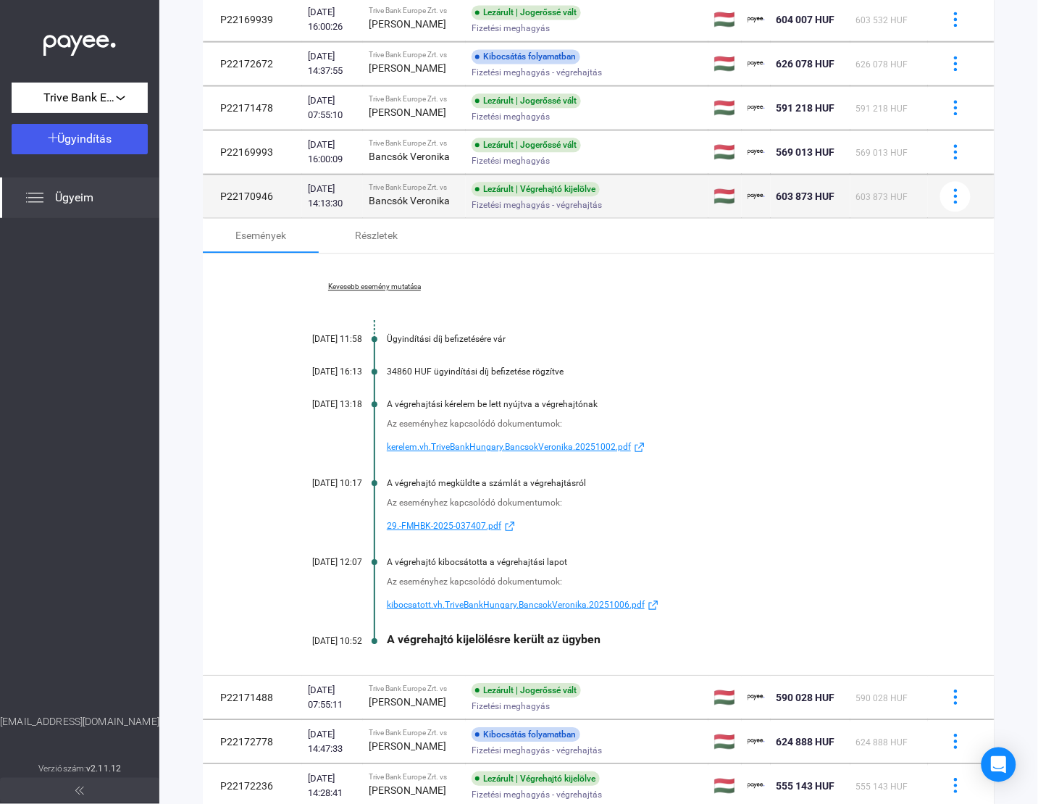
click at [439, 209] on div "Bancsók Veronika" at bounding box center [414, 200] width 91 height 17
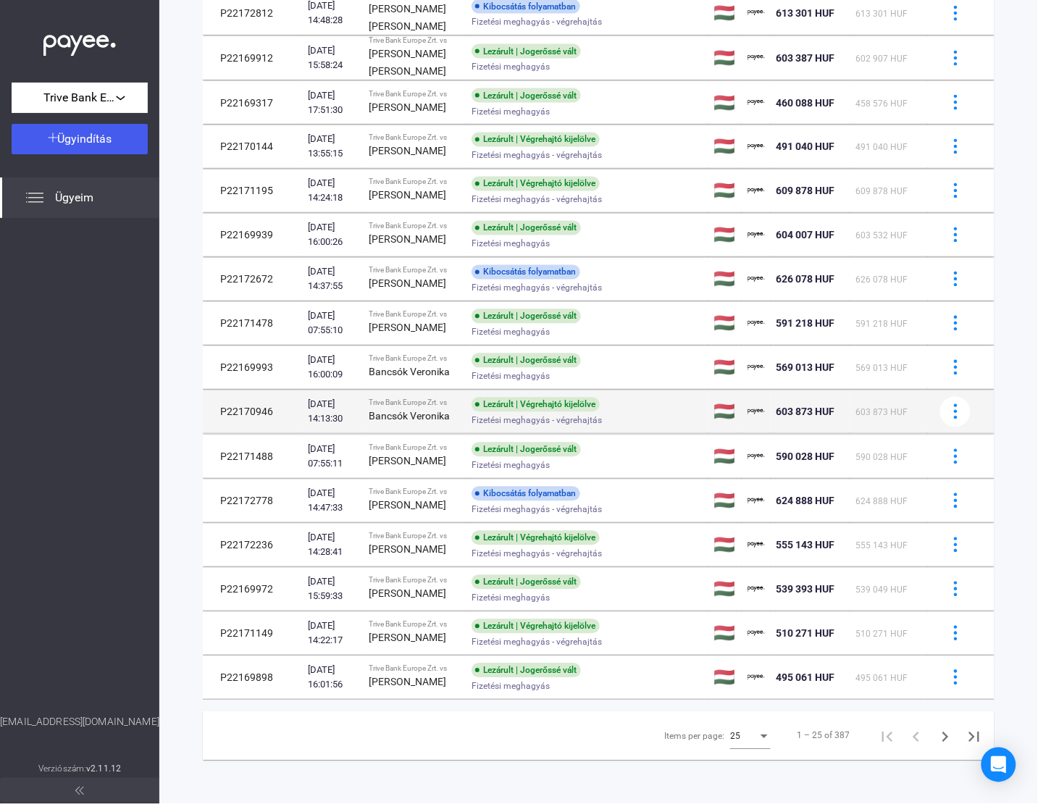
scroll to position [758, 0]
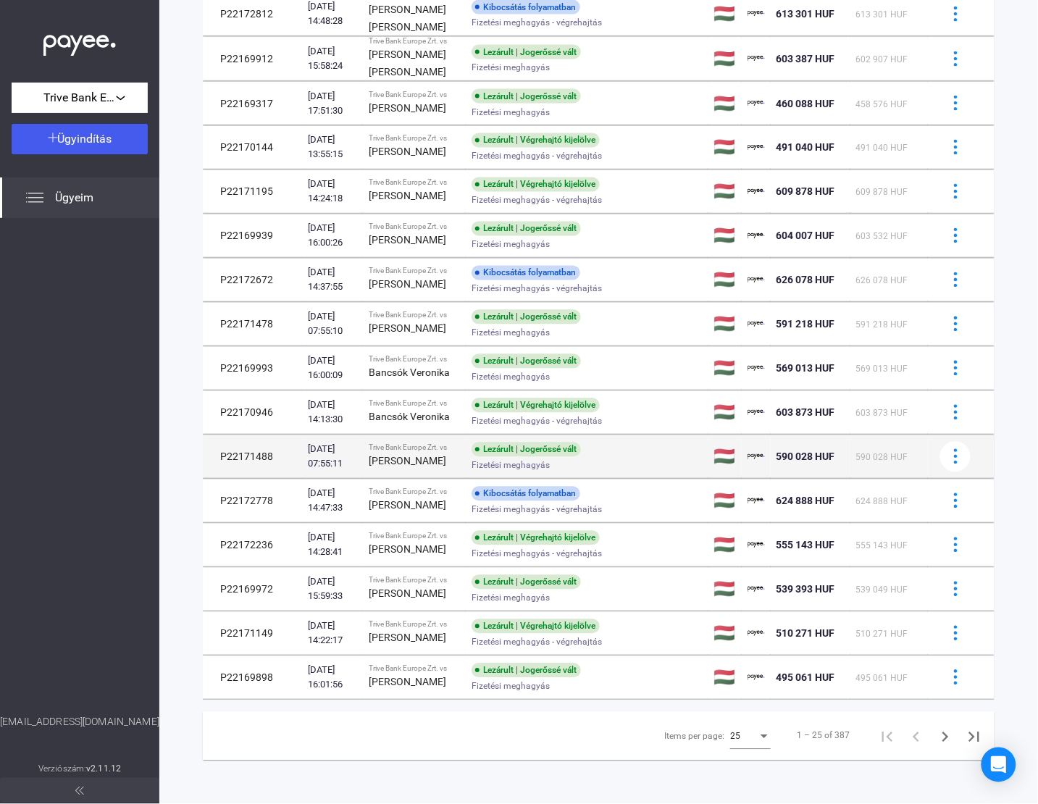
click at [431, 453] on div "[PERSON_NAME]" at bounding box center [414, 461] width 91 height 17
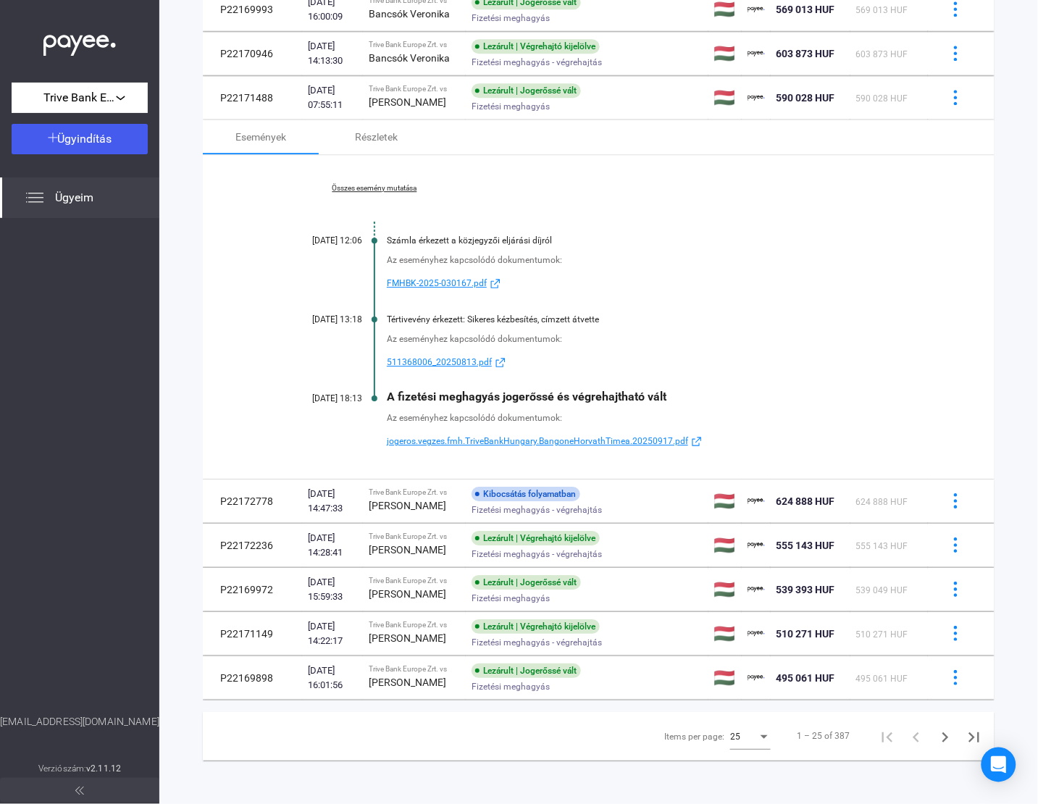
click at [472, 519] on span "Fizetési meghagyás - végrehajtás" at bounding box center [537, 509] width 130 height 17
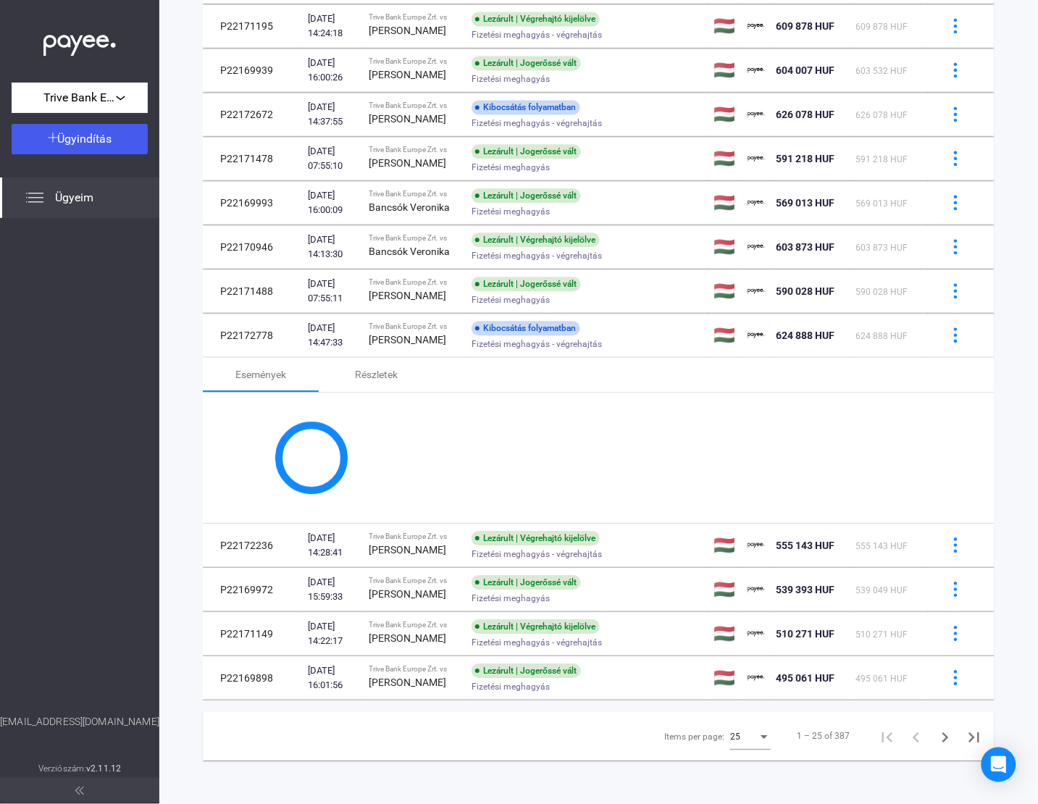
scroll to position [975, 0]
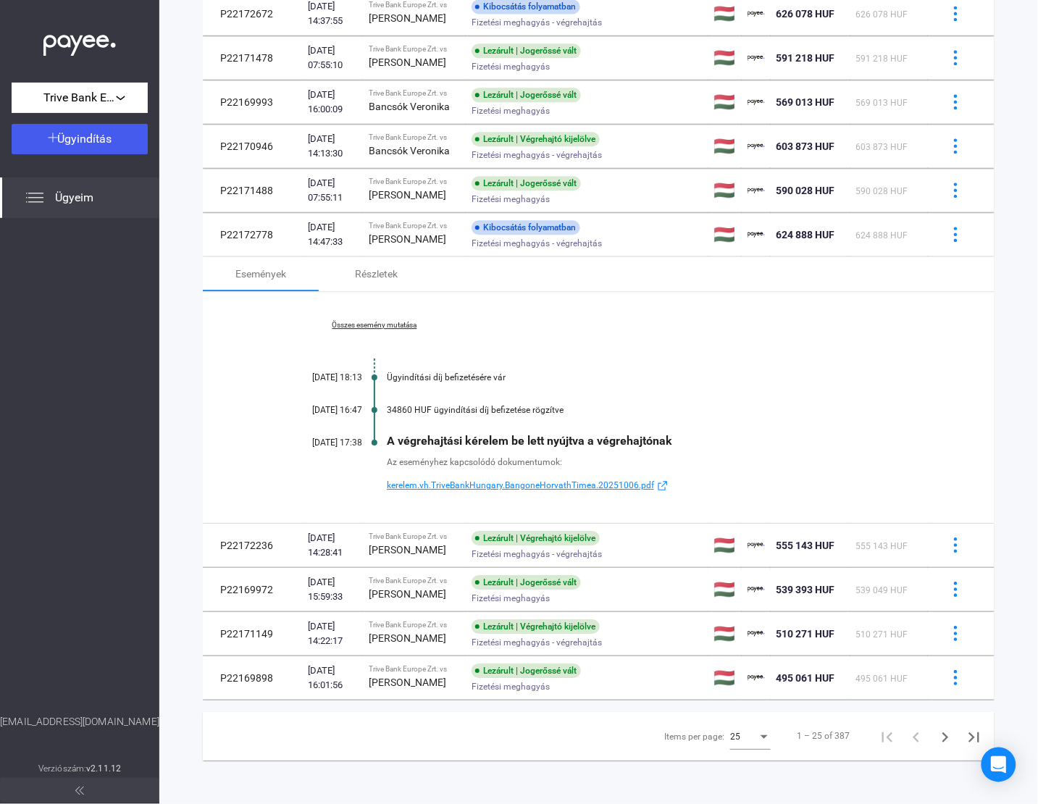
click at [367, 330] on link "Összes esemény mutatása" at bounding box center [374, 325] width 199 height 9
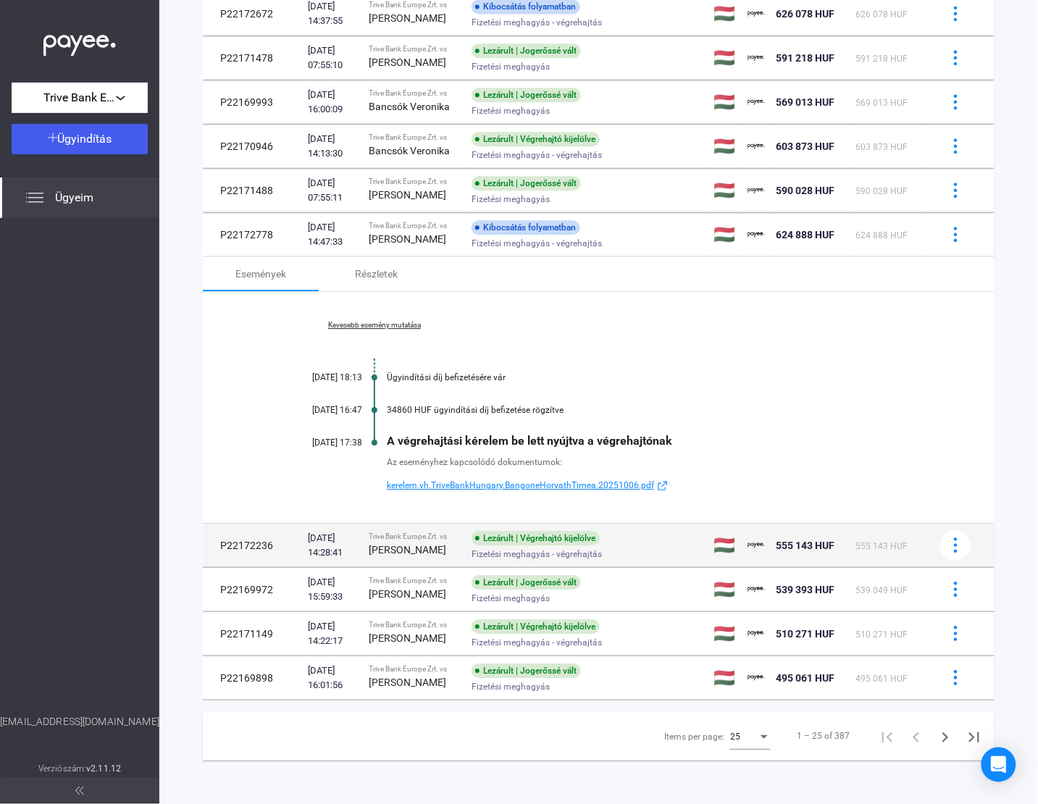
click at [438, 559] on div "[PERSON_NAME]" at bounding box center [414, 549] width 91 height 17
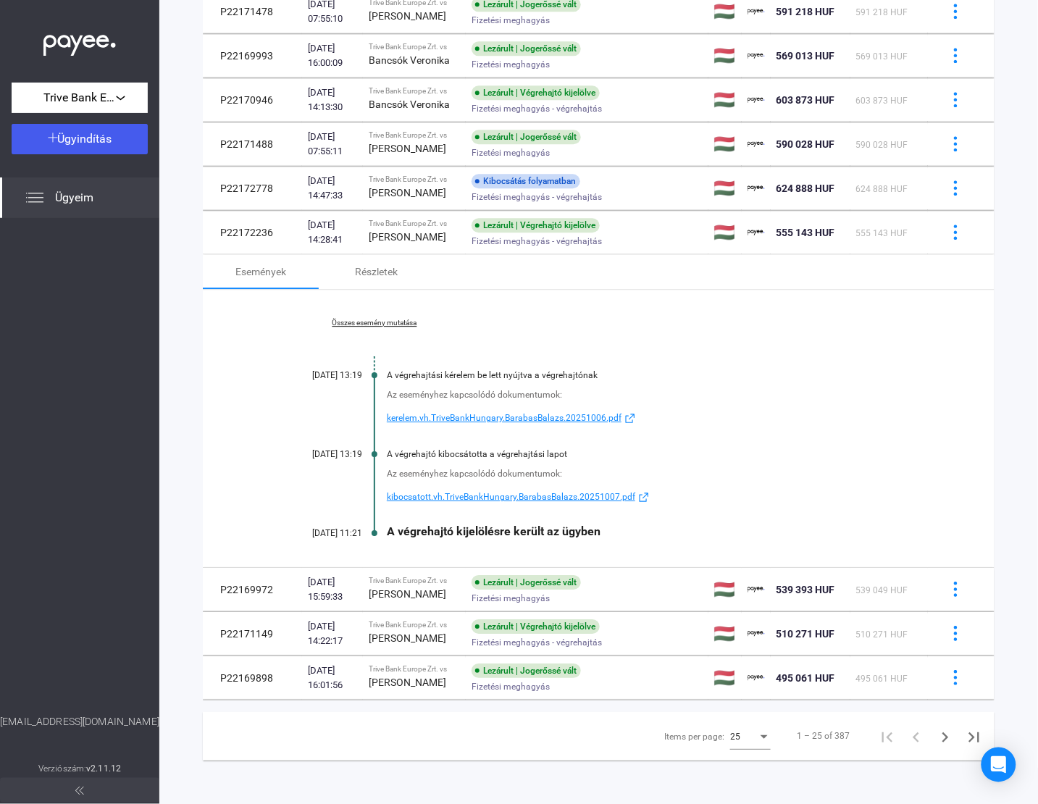
click at [438, 603] on div "[PERSON_NAME]" at bounding box center [414, 594] width 91 height 17
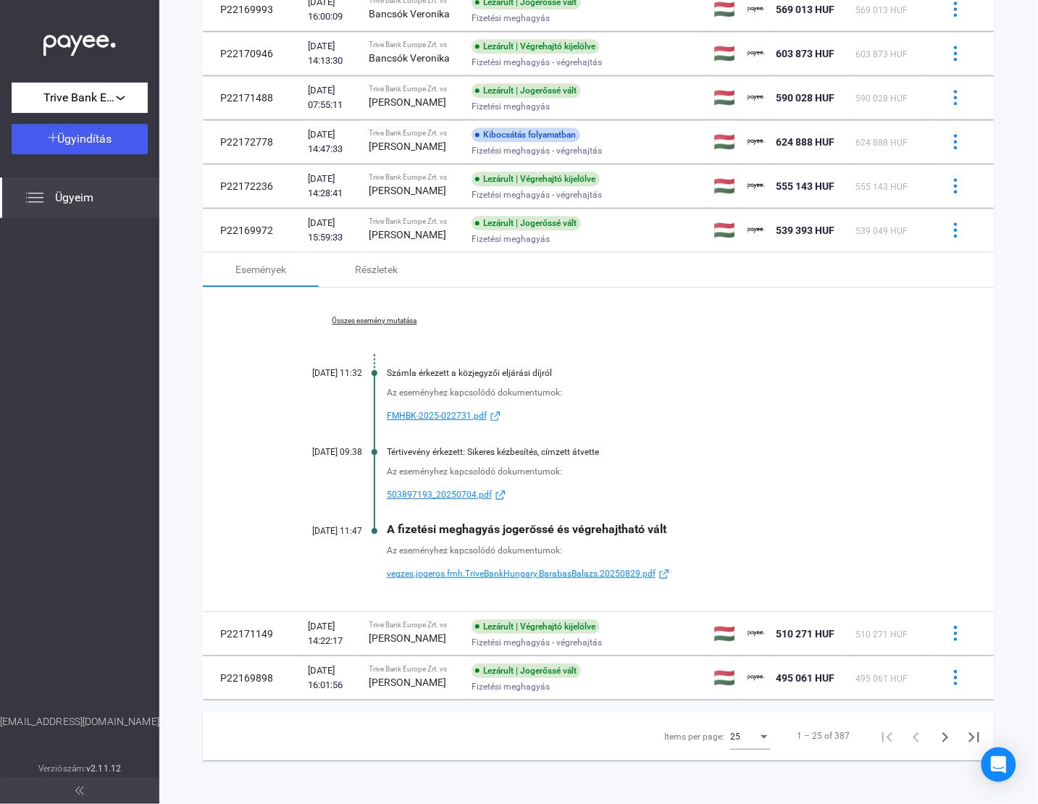
scroll to position [1117, 0]
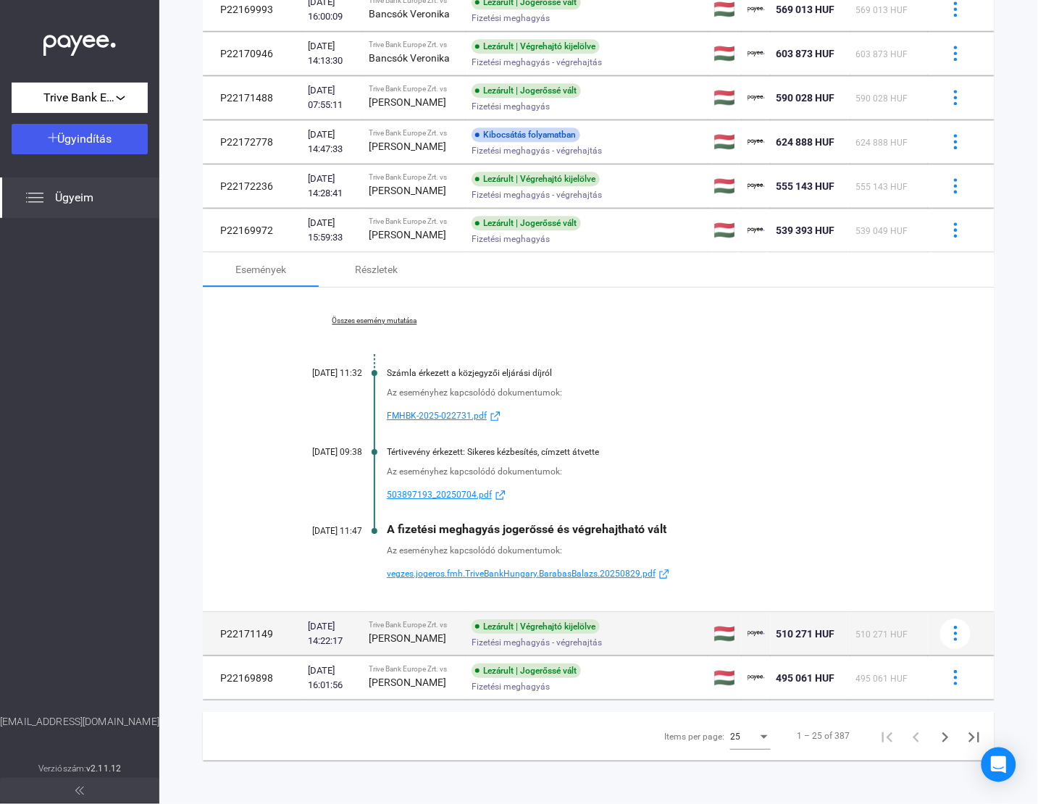
click at [382, 644] on strong "[PERSON_NAME]" at bounding box center [408, 639] width 78 height 12
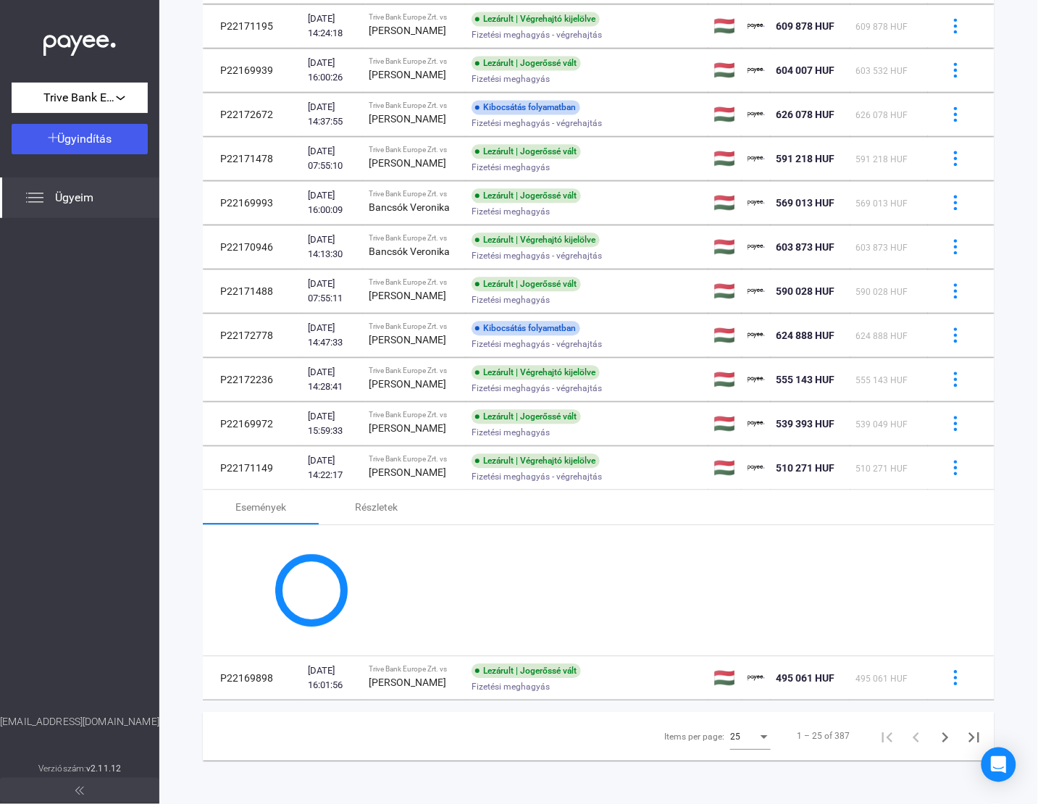
scroll to position [1088, 0]
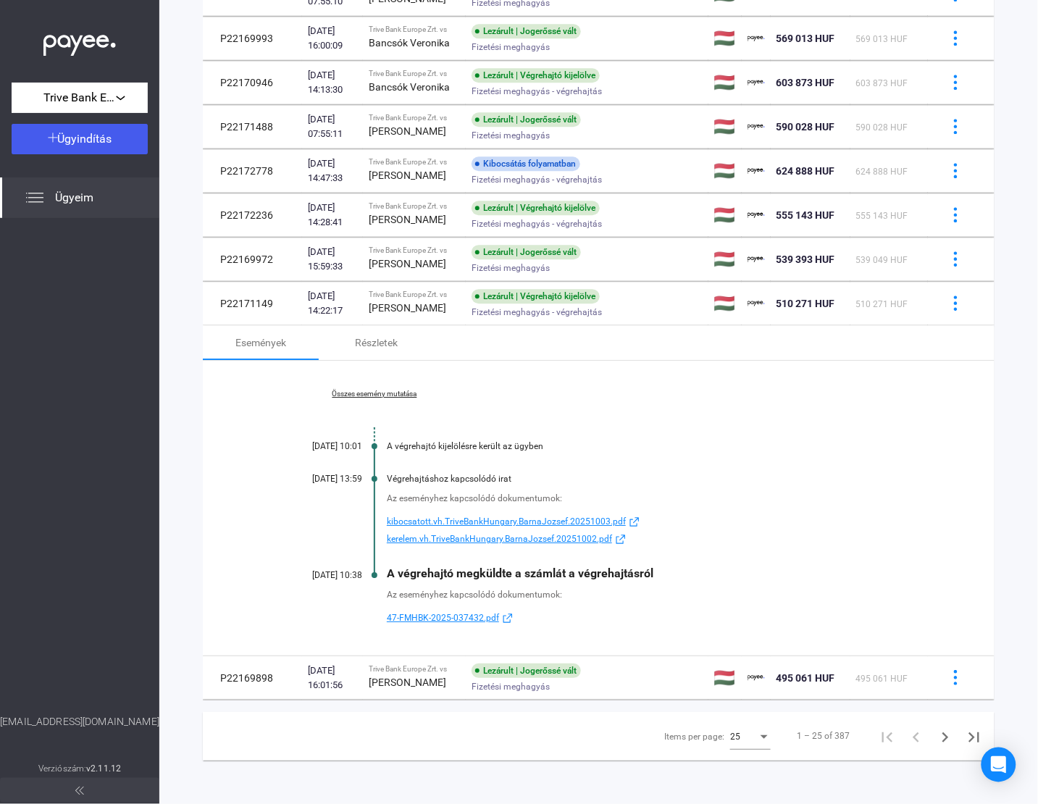
drag, startPoint x: 439, startPoint y: 678, endPoint x: 460, endPoint y: 653, distance: 32.9
click at [439, 678] on div "[PERSON_NAME]" at bounding box center [414, 682] width 91 height 17
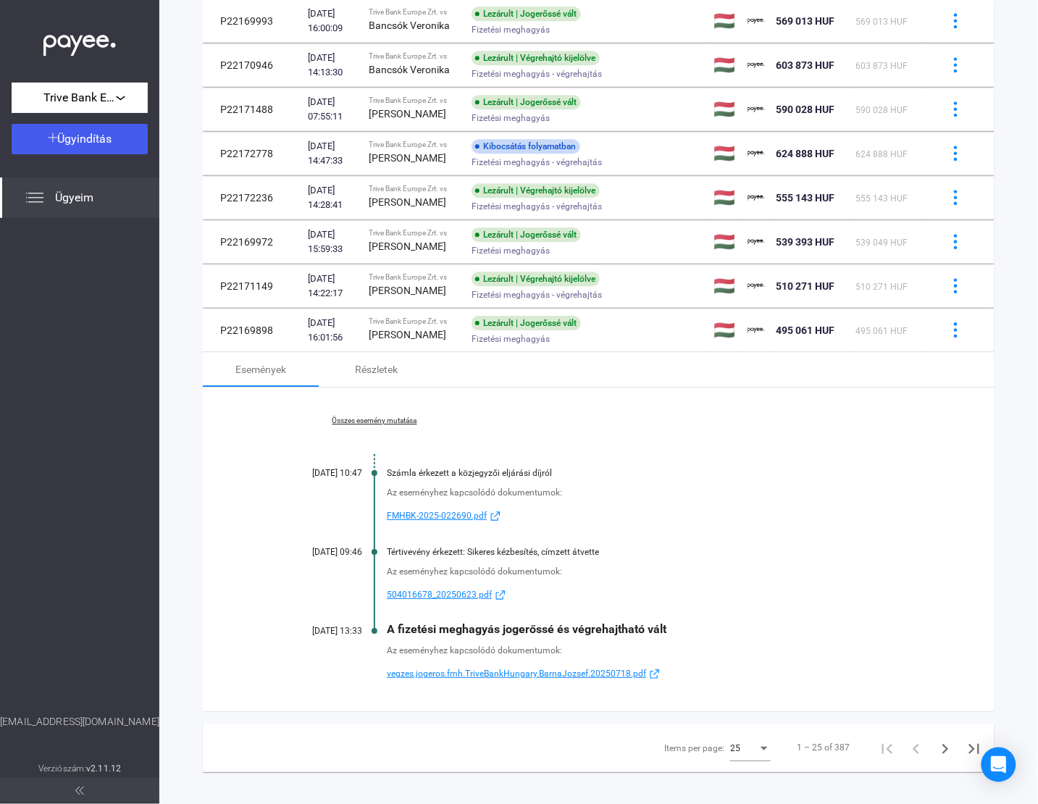
scroll to position [1117, 0]
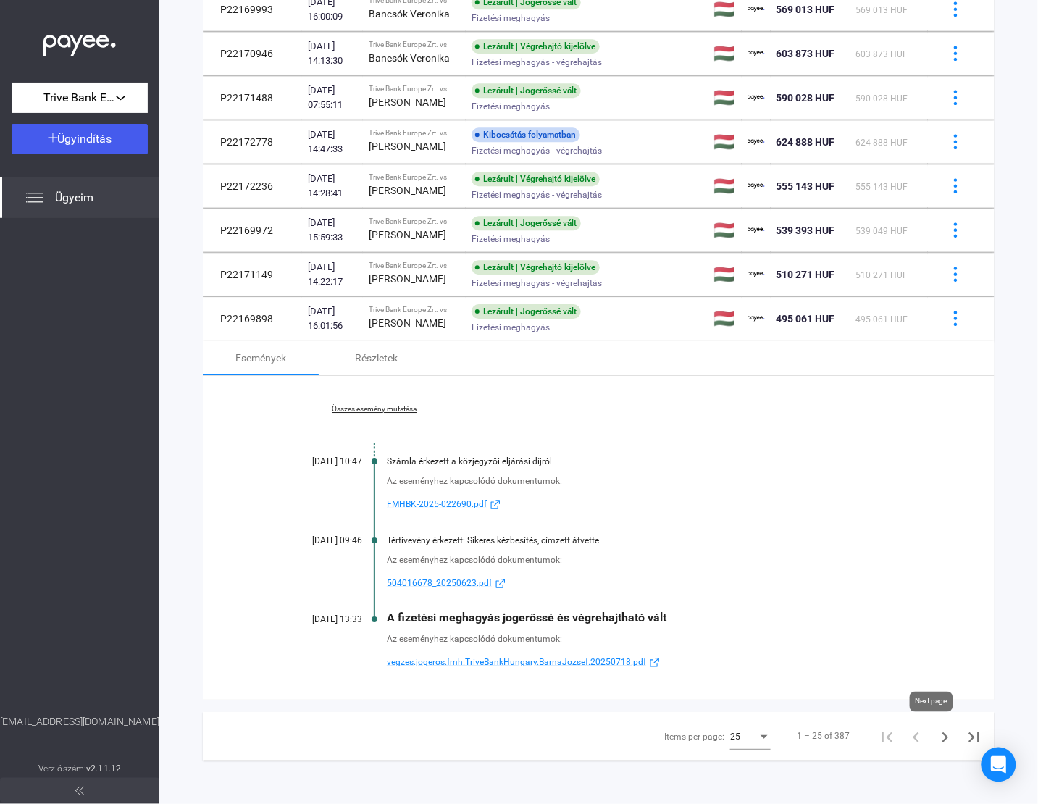
drag, startPoint x: 933, startPoint y: 736, endPoint x: 937, endPoint y: 710, distance: 26.4
click at [943, 736] on icon "Next page" at bounding box center [946, 738] width 7 height 10
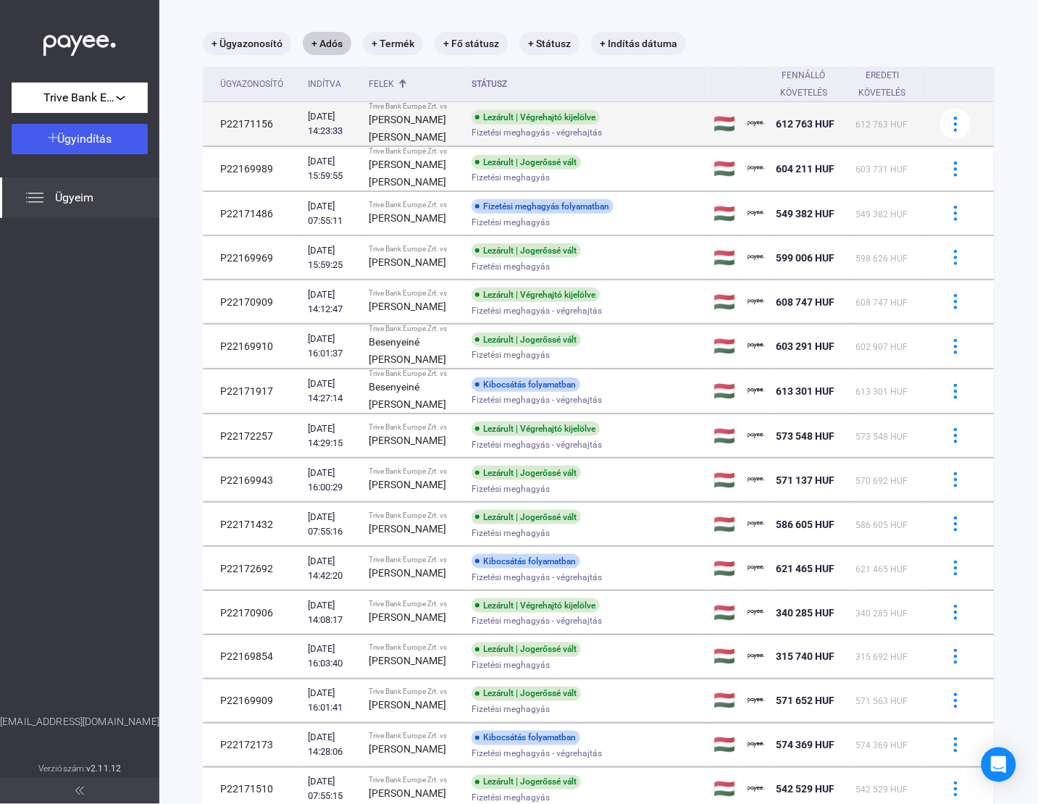
click at [501, 128] on span "Fizetési meghagyás - végrehajtás" at bounding box center [537, 132] width 130 height 17
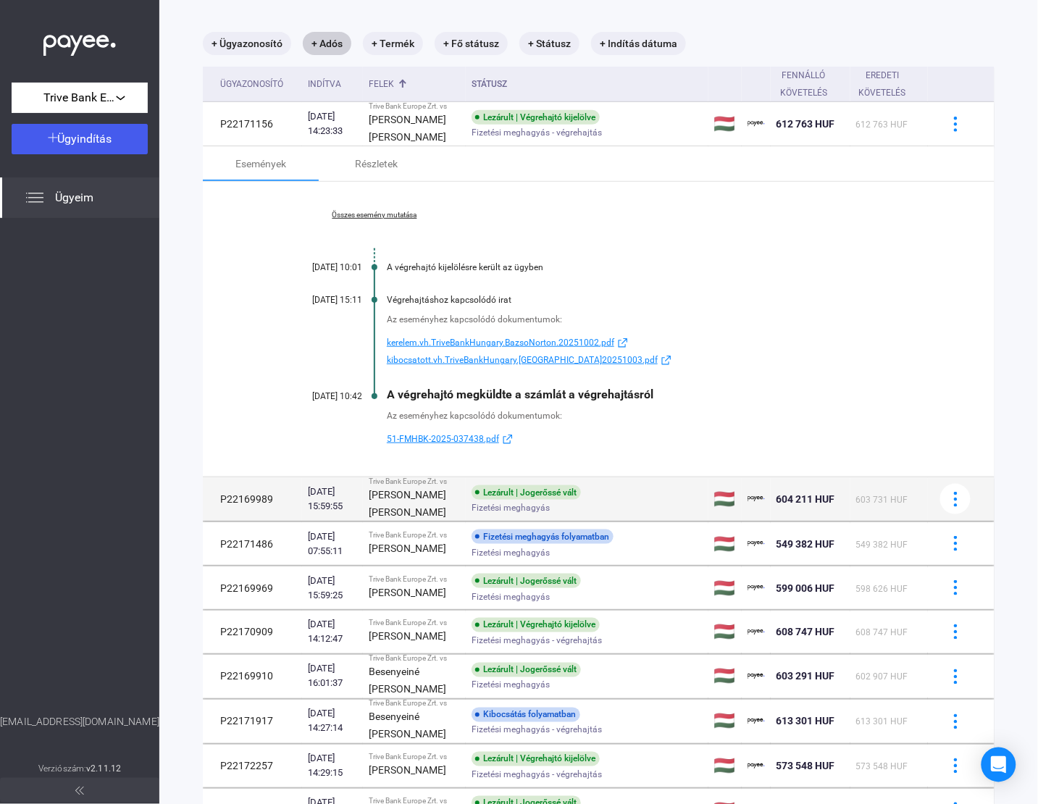
click at [472, 509] on span "Fizetési meghagyás" at bounding box center [511, 507] width 78 height 17
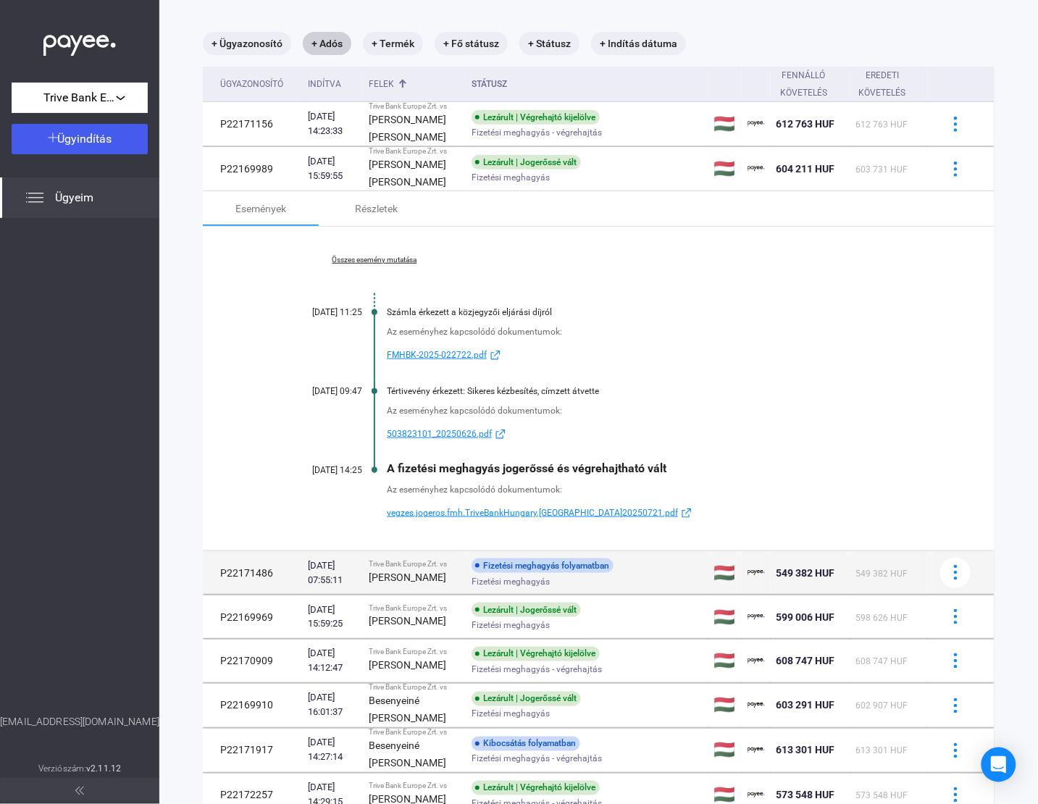
click at [448, 559] on td "Trive Bank Europe Zrt. vs [PERSON_NAME]" at bounding box center [414, 572] width 103 height 43
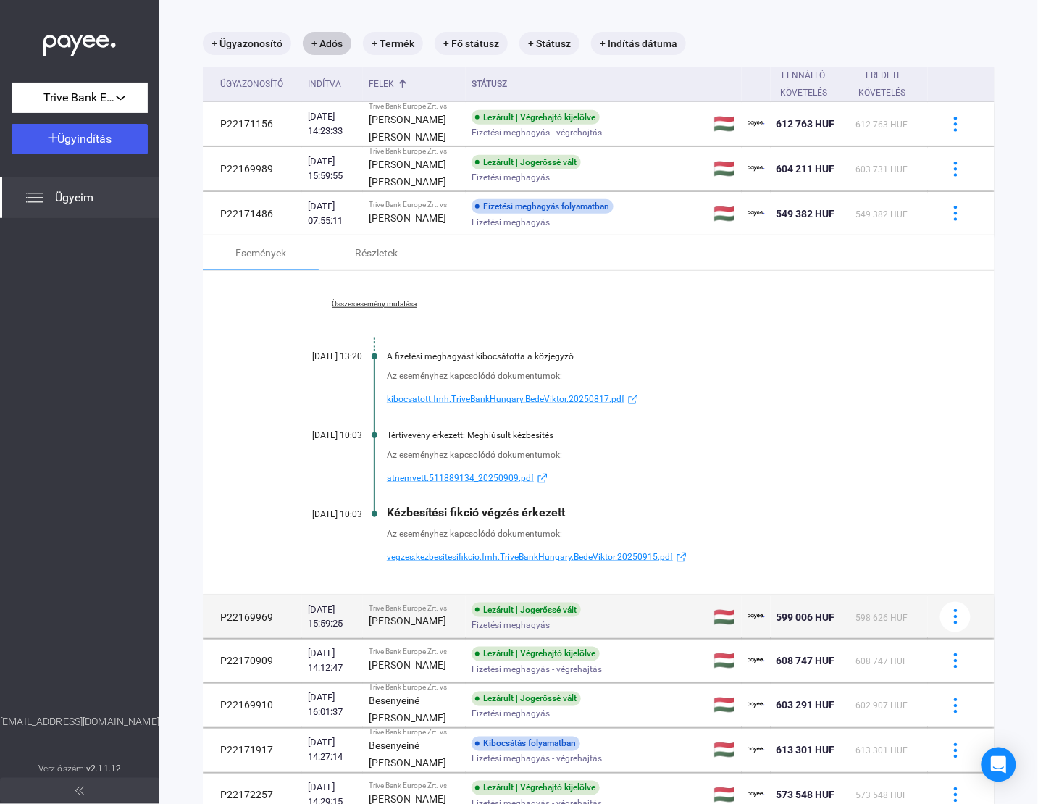
click at [419, 622] on strong "[PERSON_NAME]" at bounding box center [408, 622] width 78 height 12
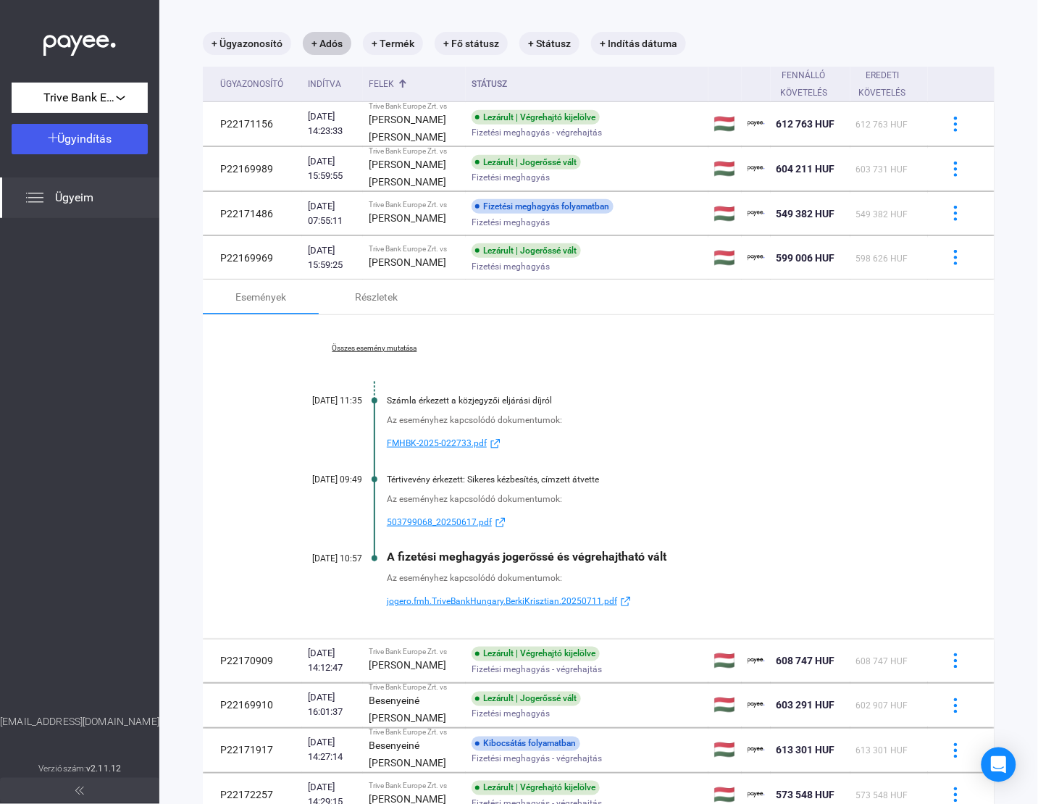
click at [407, 670] on strong "[PERSON_NAME]" at bounding box center [408, 666] width 78 height 12
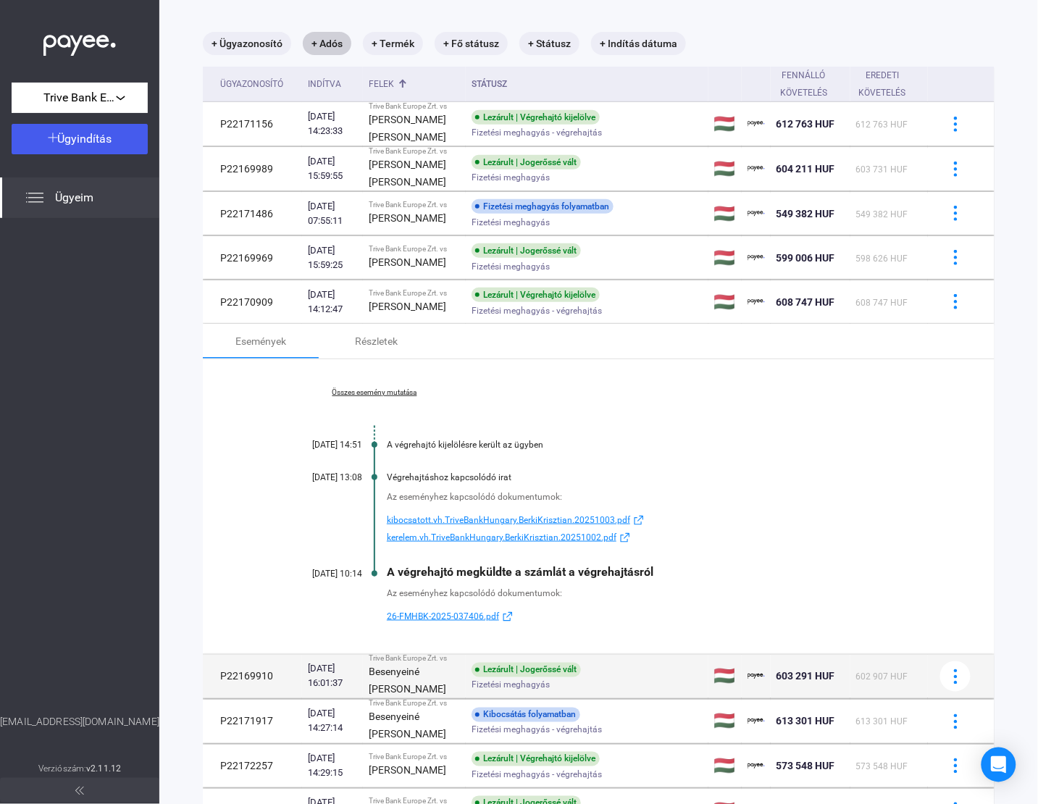
click at [472, 694] on span "Fizetési meghagyás" at bounding box center [511, 685] width 78 height 17
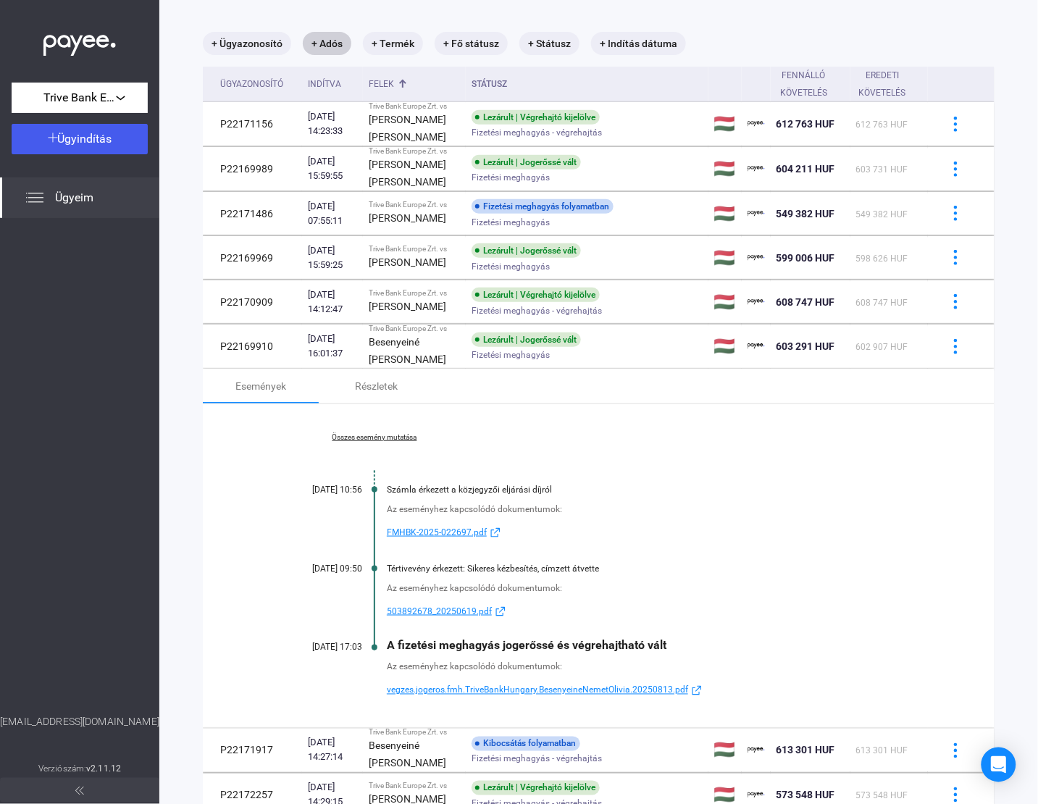
scroll to position [250, 0]
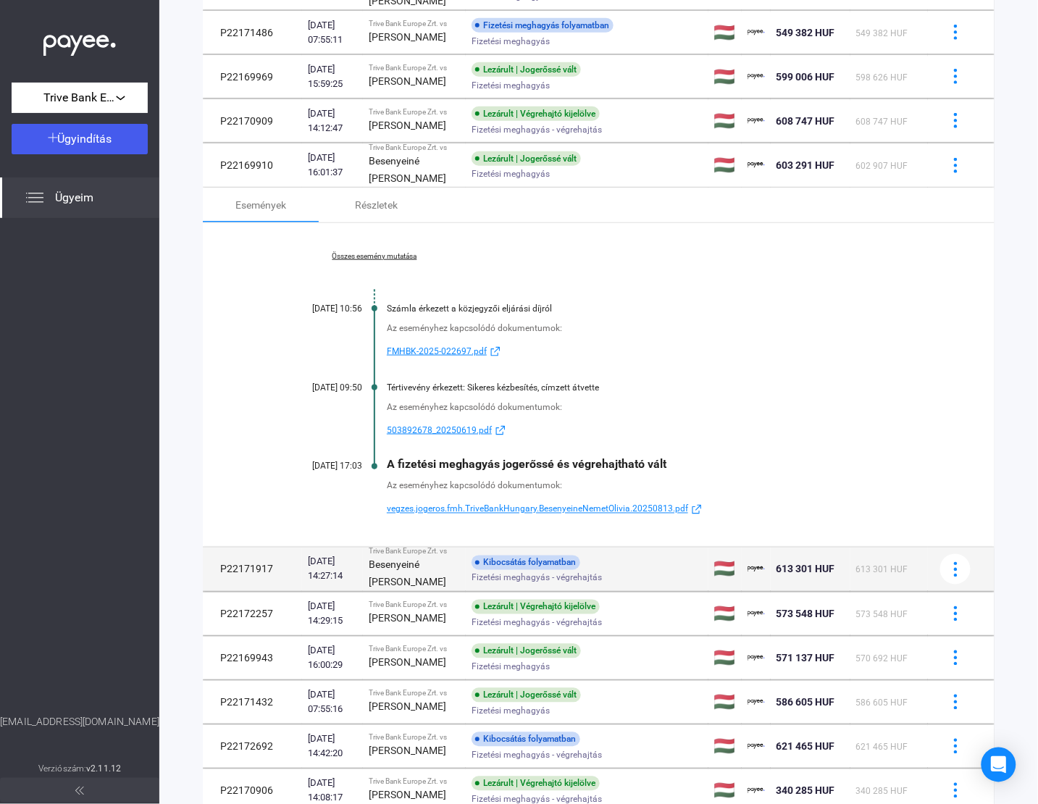
click at [425, 584] on strong "Besenyeiné [PERSON_NAME]" at bounding box center [408, 573] width 78 height 29
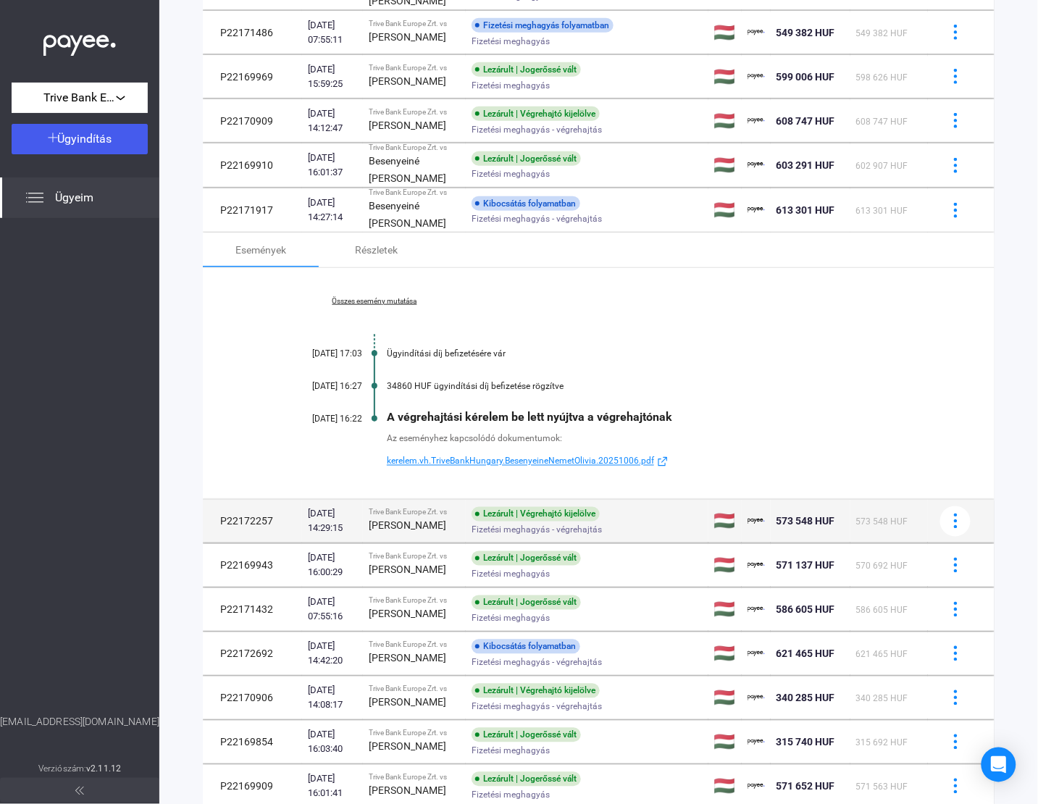
click at [432, 532] on strong "[PERSON_NAME]" at bounding box center [408, 526] width 78 height 12
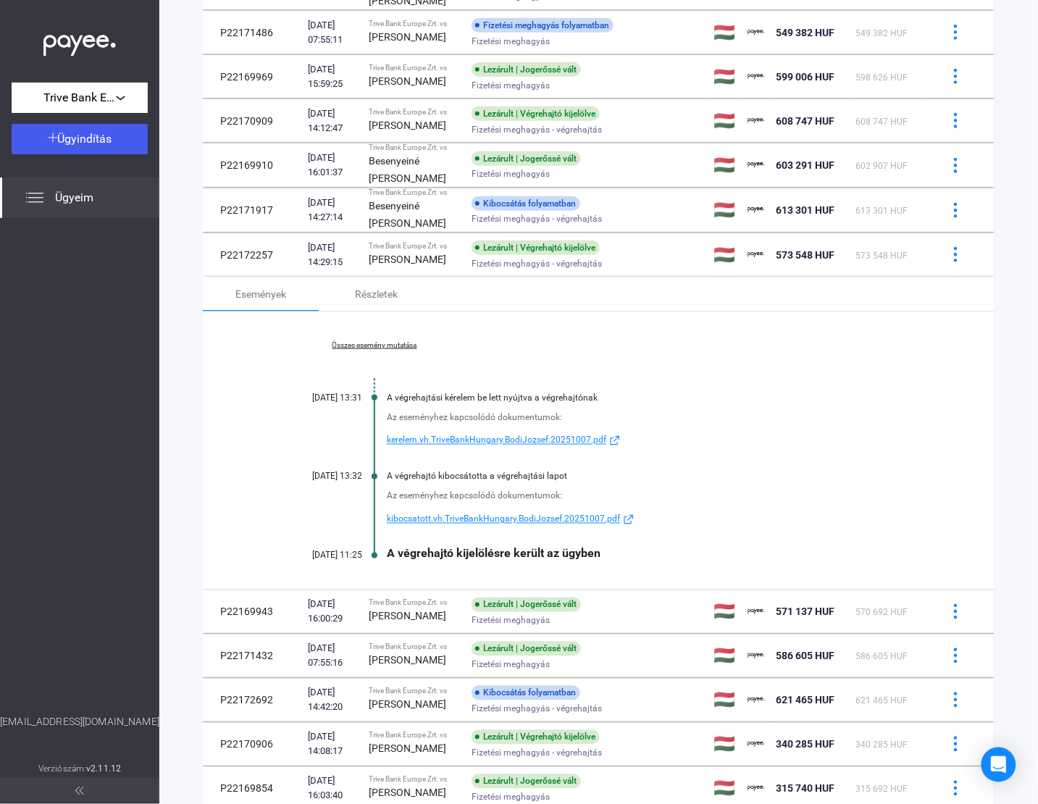
click at [378, 350] on link "Összes esemény mutatása" at bounding box center [374, 345] width 199 height 9
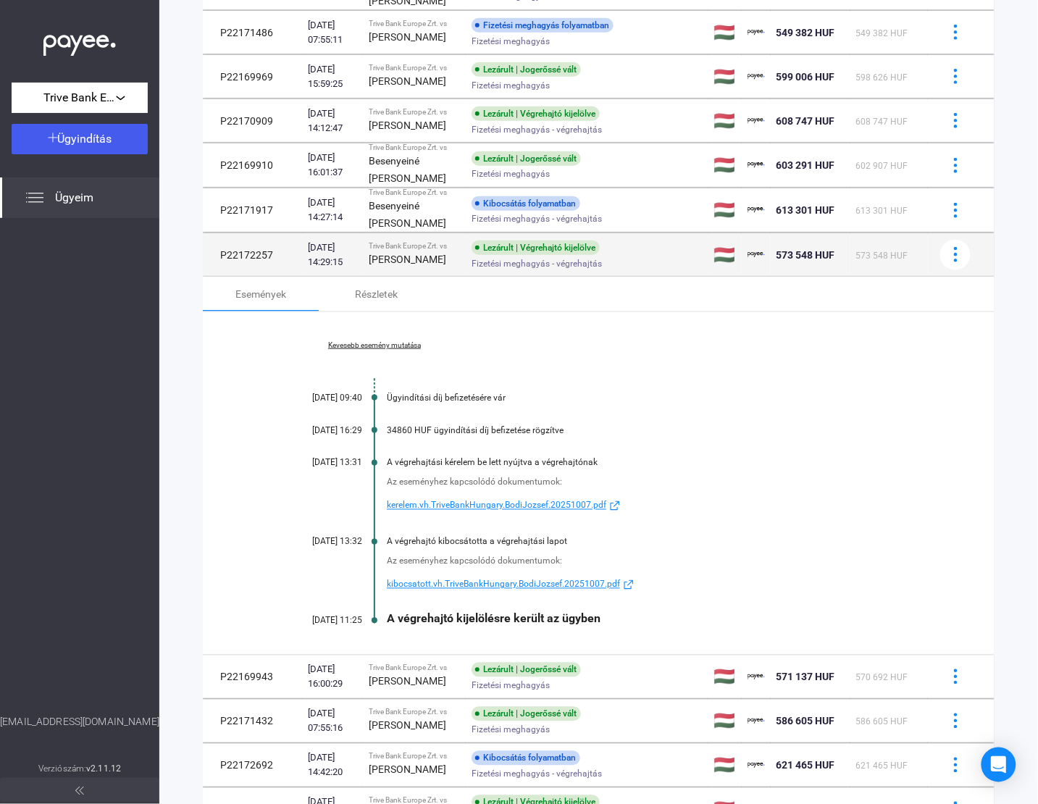
click at [400, 265] on strong "[PERSON_NAME]" at bounding box center [408, 260] width 78 height 12
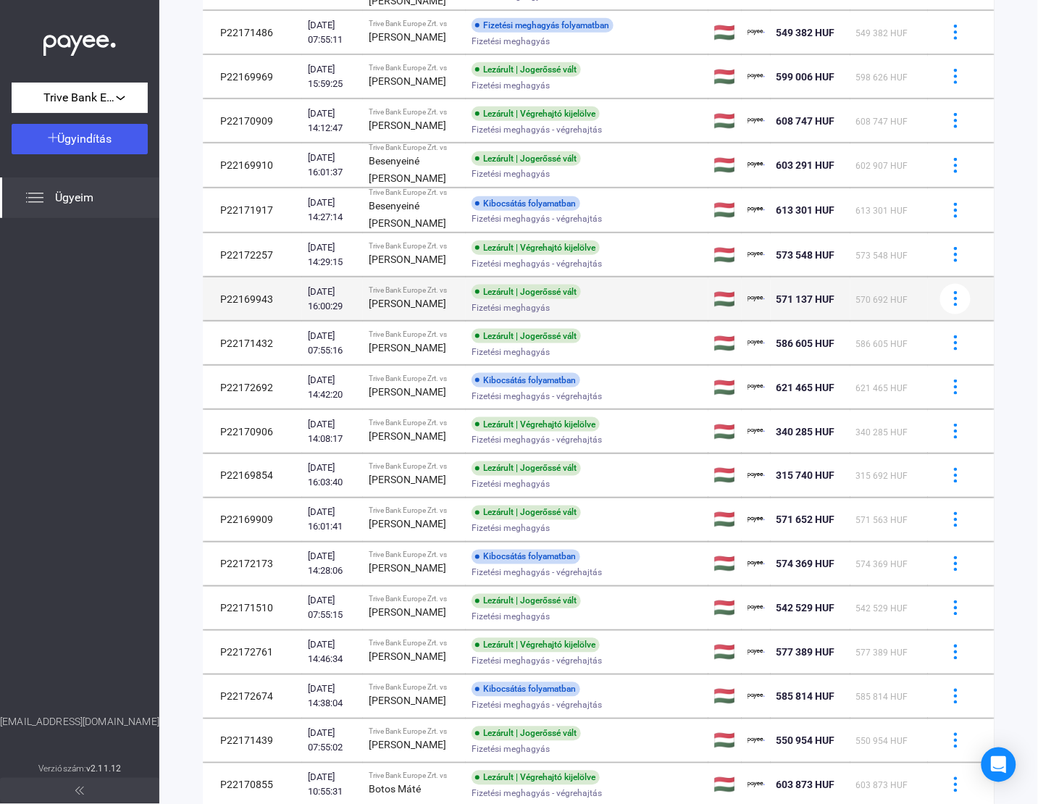
click at [402, 309] on strong "[PERSON_NAME]" at bounding box center [408, 304] width 78 height 12
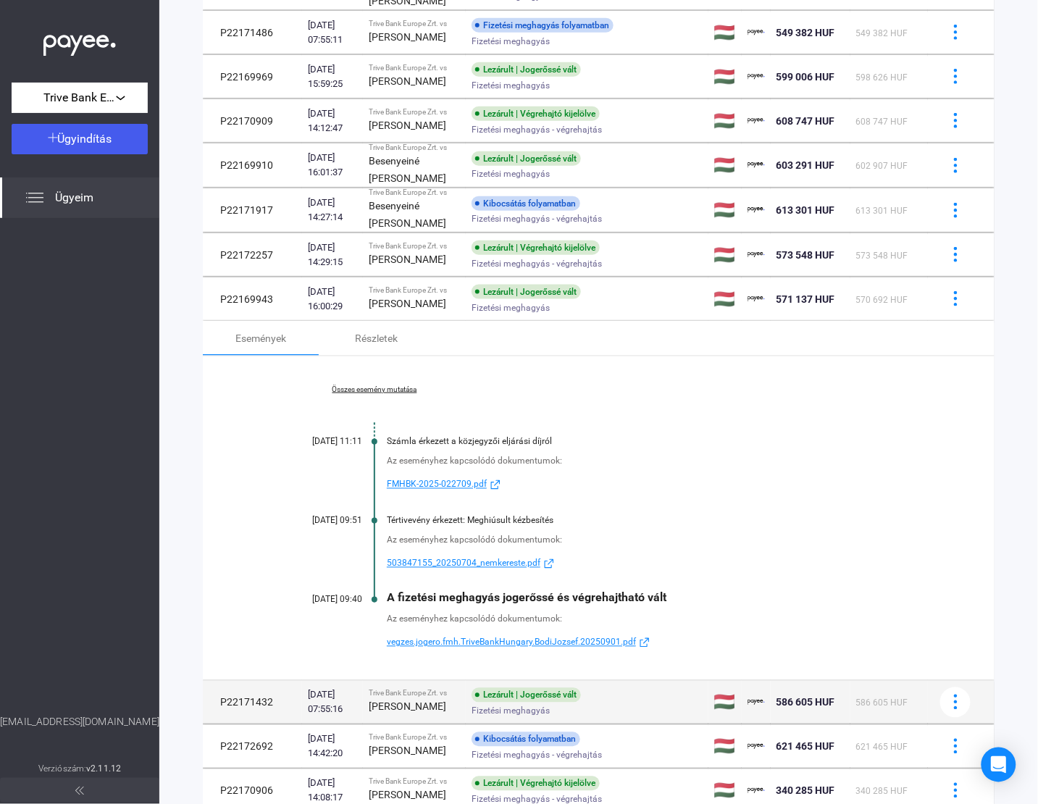
click at [413, 699] on div "Trive Bank Europe Zrt. vs" at bounding box center [414, 694] width 91 height 9
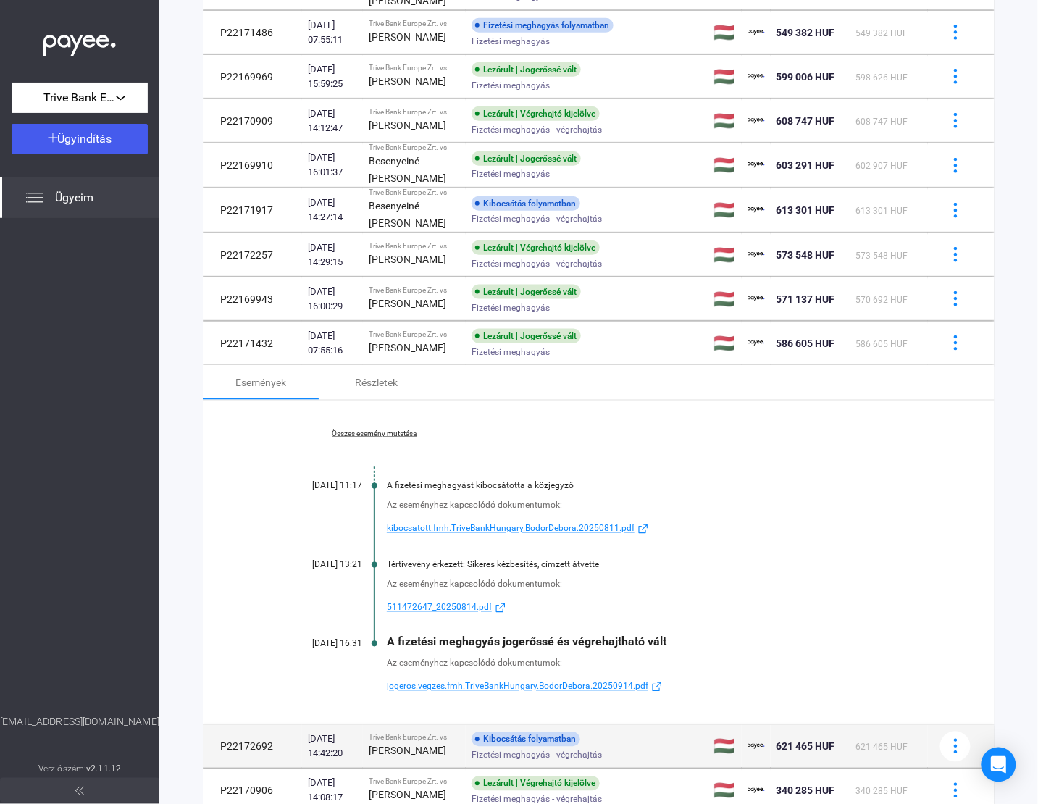
click at [517, 765] on span "Fizetési meghagyás - végrehajtás" at bounding box center [537, 755] width 130 height 17
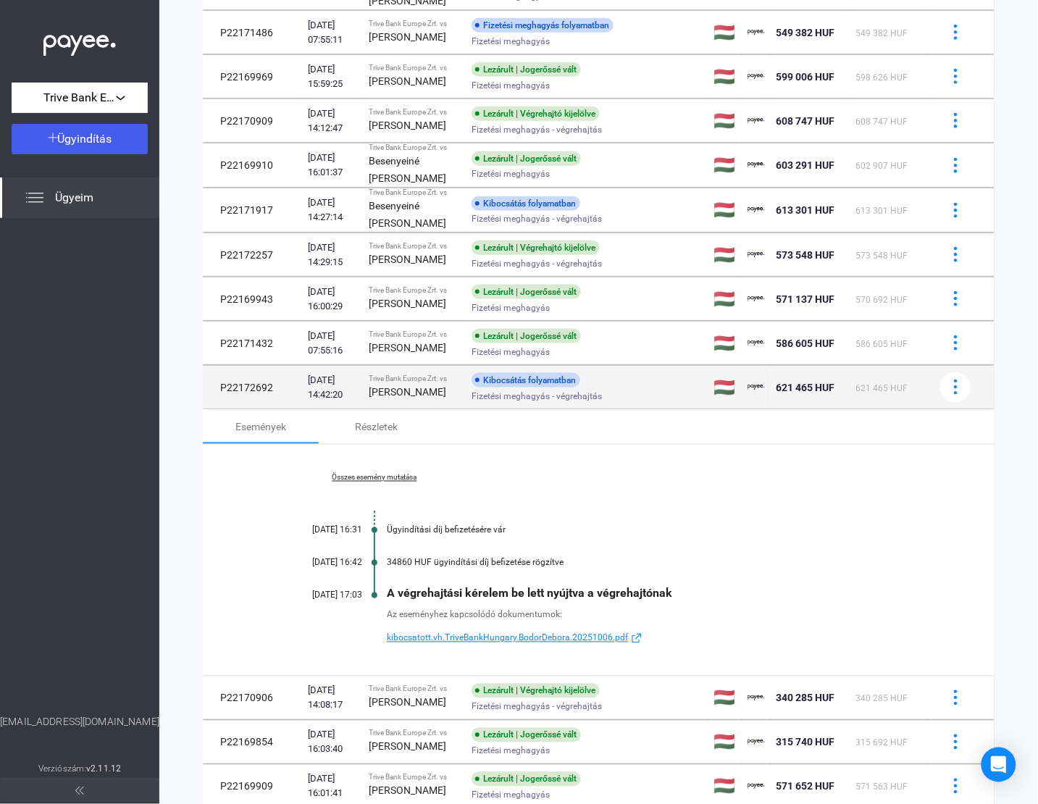
click at [426, 383] on div "Trive Bank Europe Zrt. vs" at bounding box center [414, 379] width 91 height 9
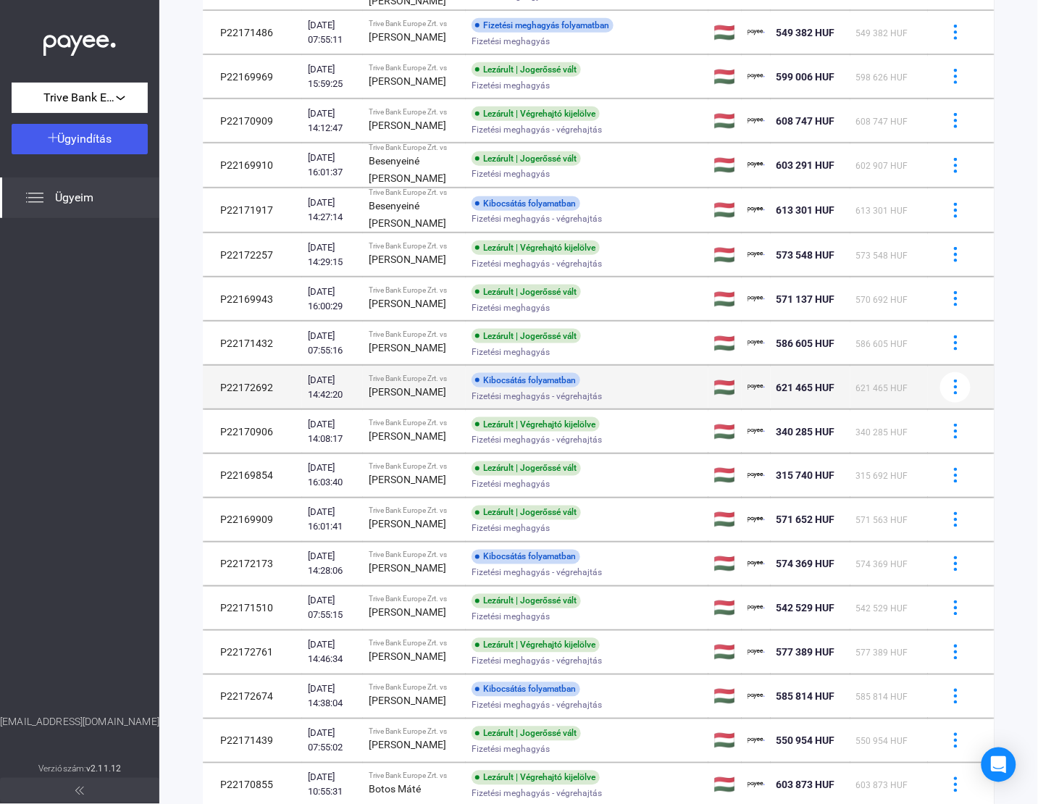
click at [482, 405] on span "Fizetési meghagyás - végrehajtás" at bounding box center [537, 396] width 130 height 17
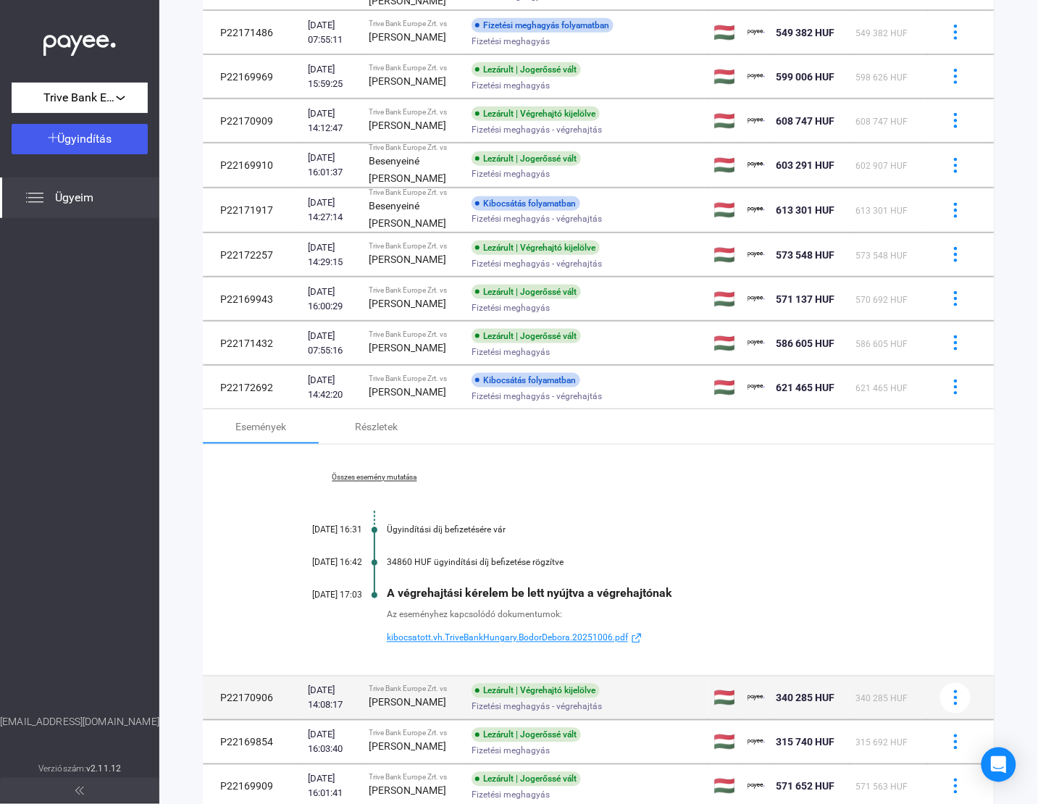
click at [509, 716] on span "Fizetési meghagyás - végrehajtás" at bounding box center [537, 707] width 130 height 17
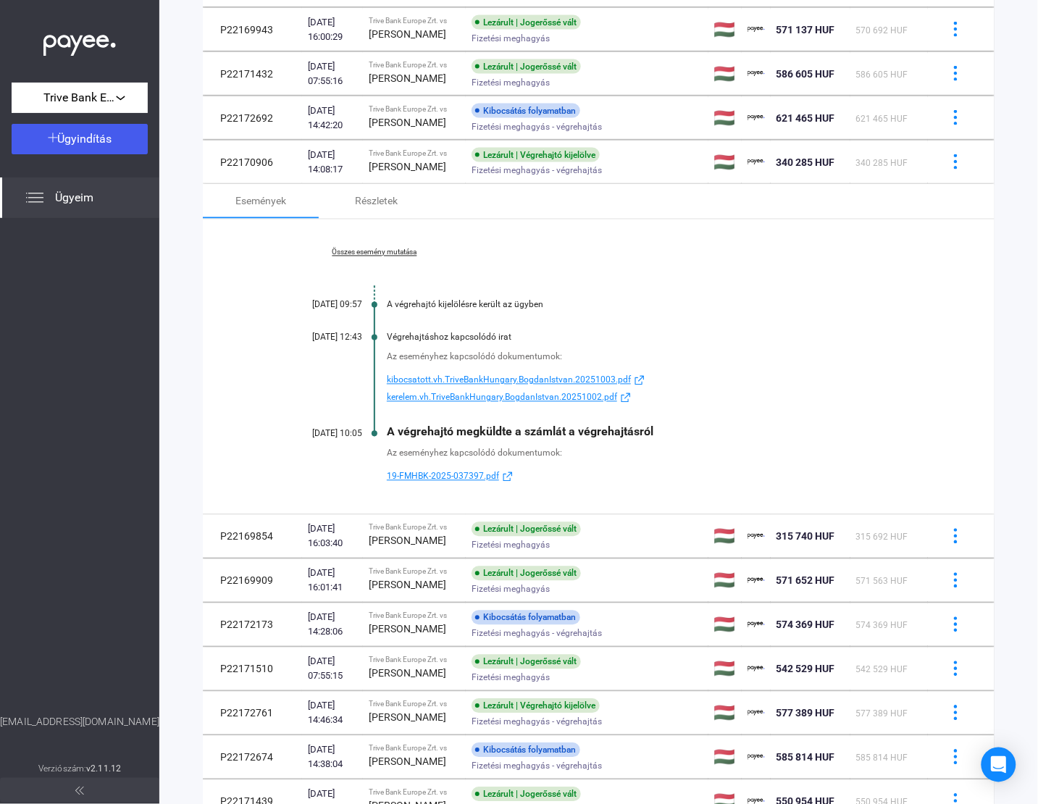
scroll to position [522, 0]
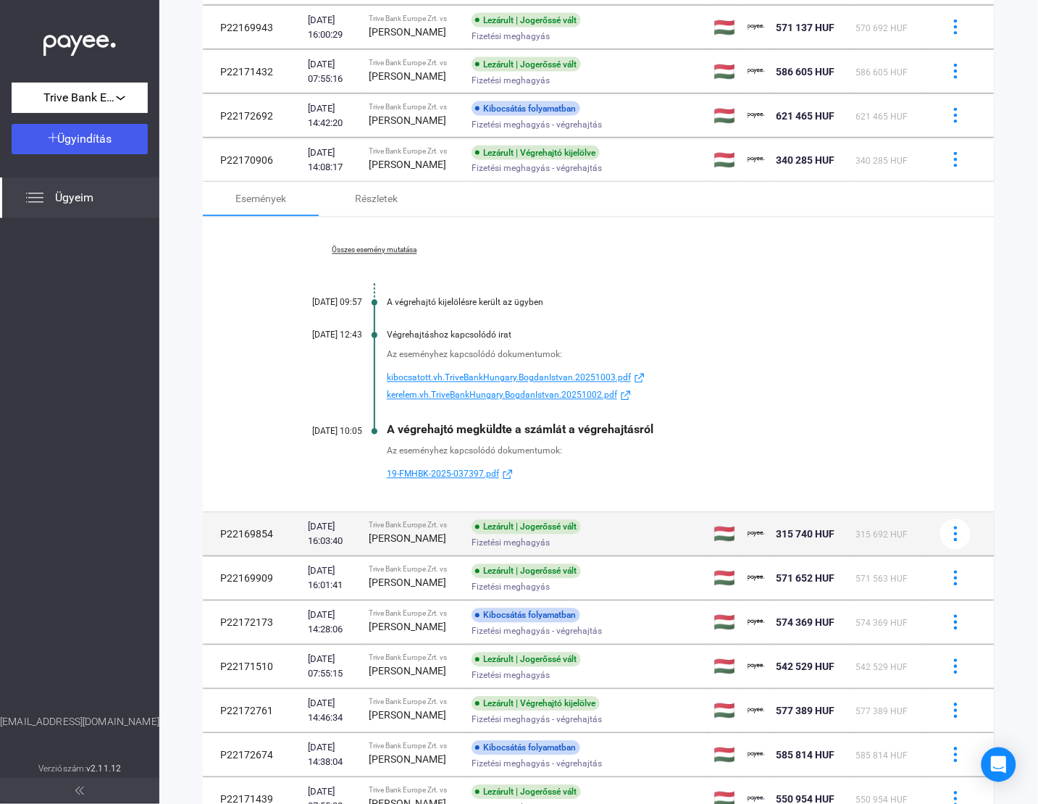
click at [441, 545] on strong "[PERSON_NAME]" at bounding box center [408, 539] width 78 height 12
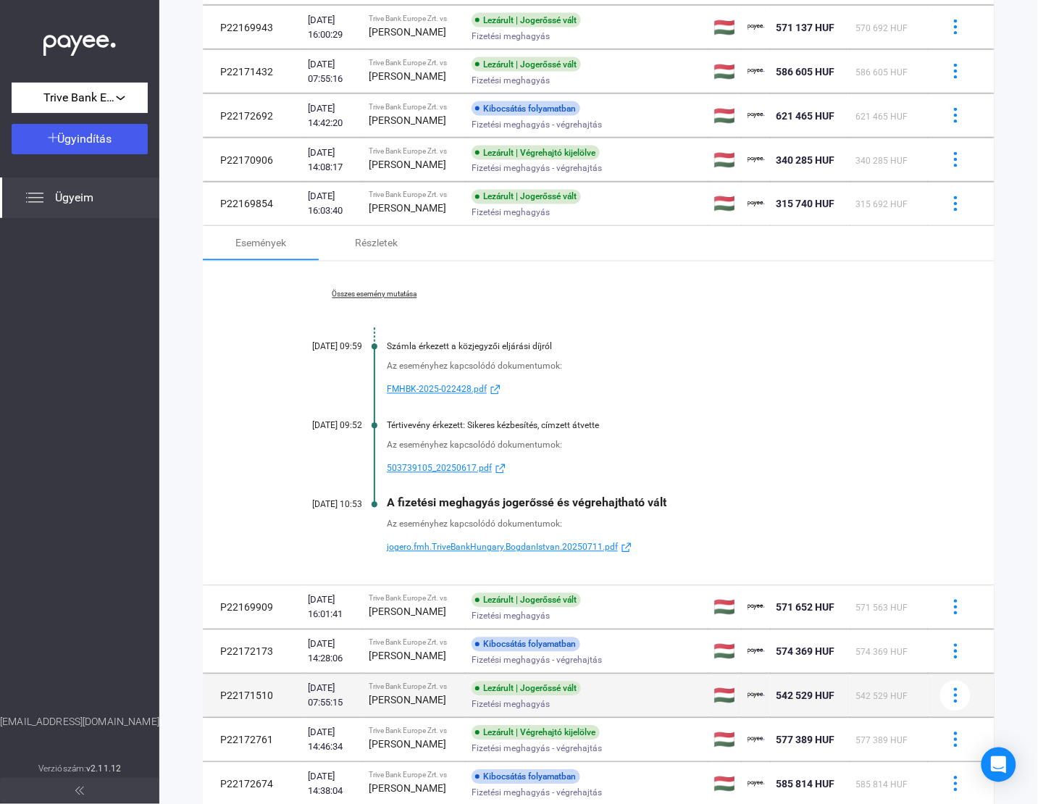
drag, startPoint x: 363, startPoint y: 632, endPoint x: 438, endPoint y: 551, distance: 110.2
click at [357, 622] on div "[DATE] 16:01:41" at bounding box center [332, 607] width 49 height 29
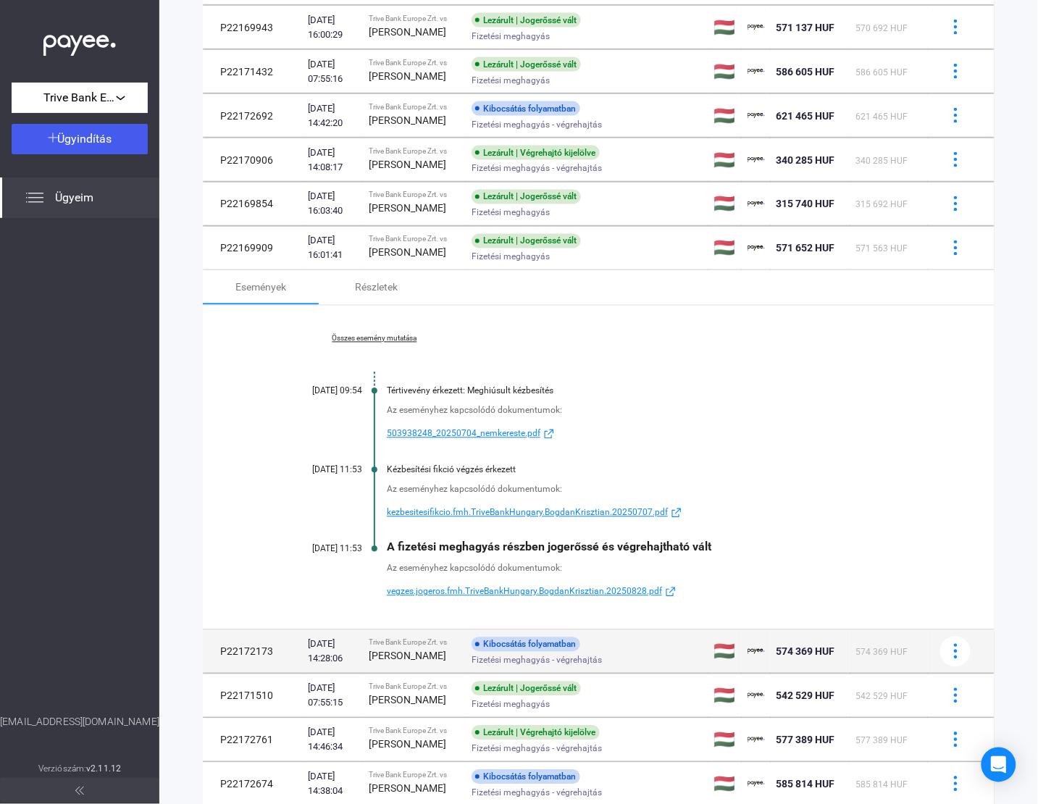
click at [486, 652] on div "Kibocsátás folyamatban" at bounding box center [526, 645] width 109 height 14
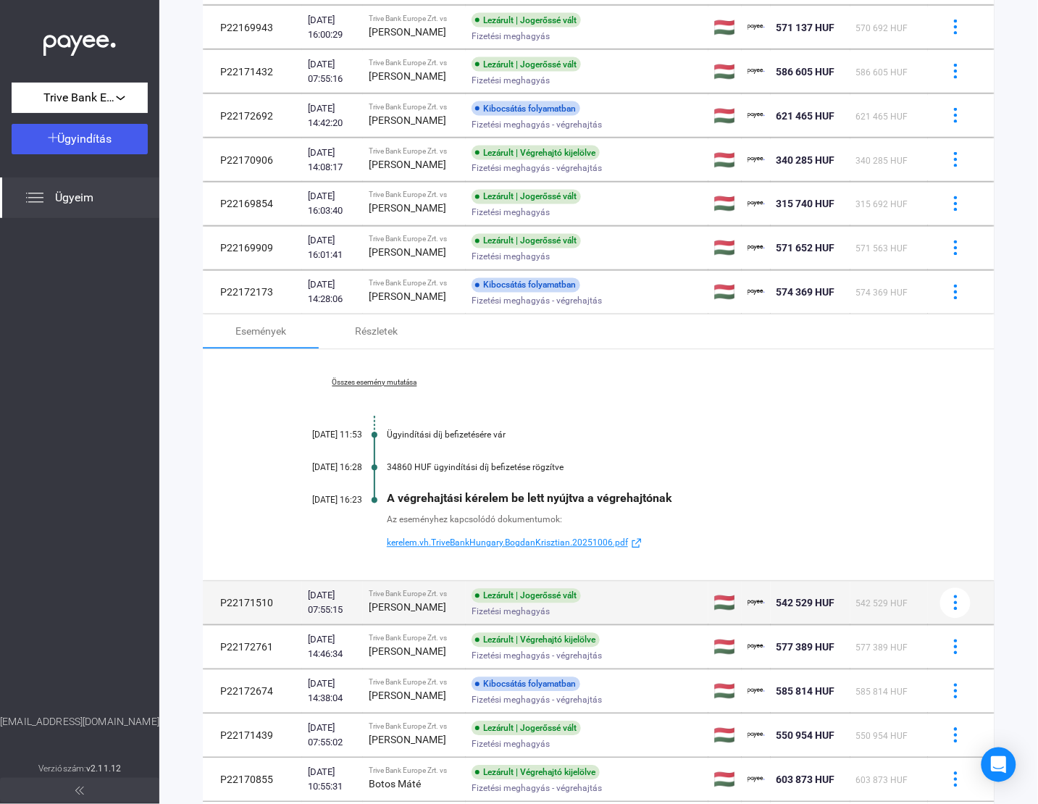
click at [472, 621] on span "Fizetési meghagyás" at bounding box center [511, 612] width 78 height 17
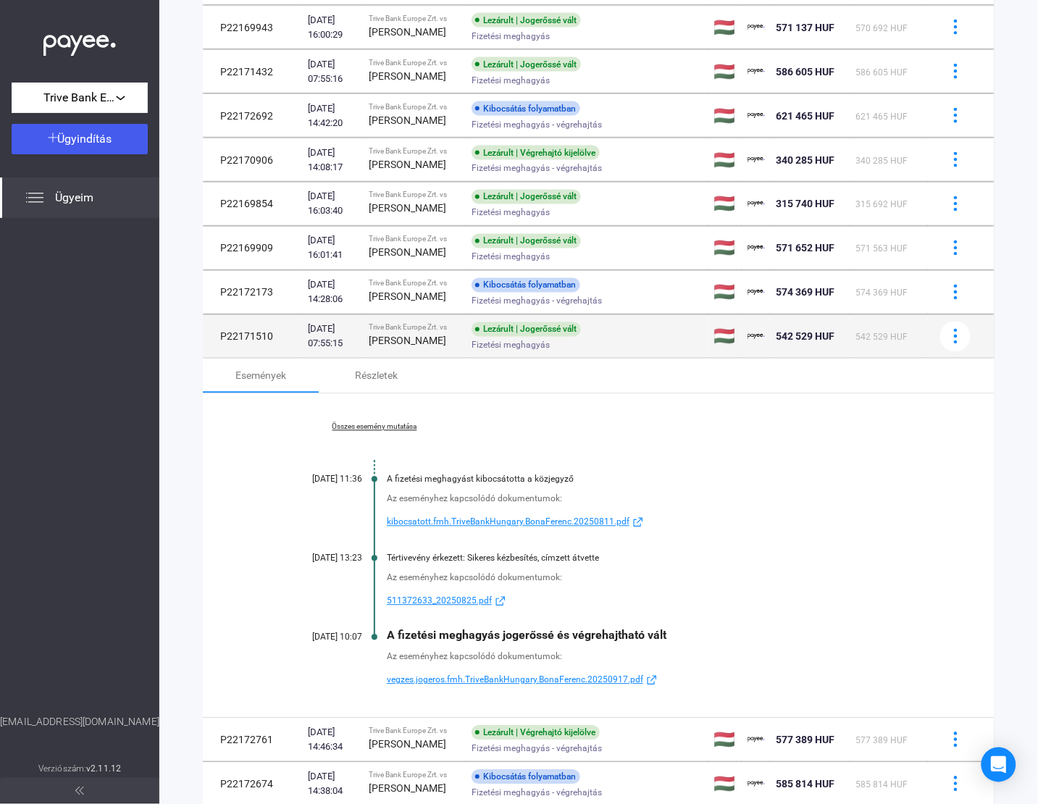
click at [551, 351] on div "Fizetési meghagyás" at bounding box center [587, 345] width 231 height 11
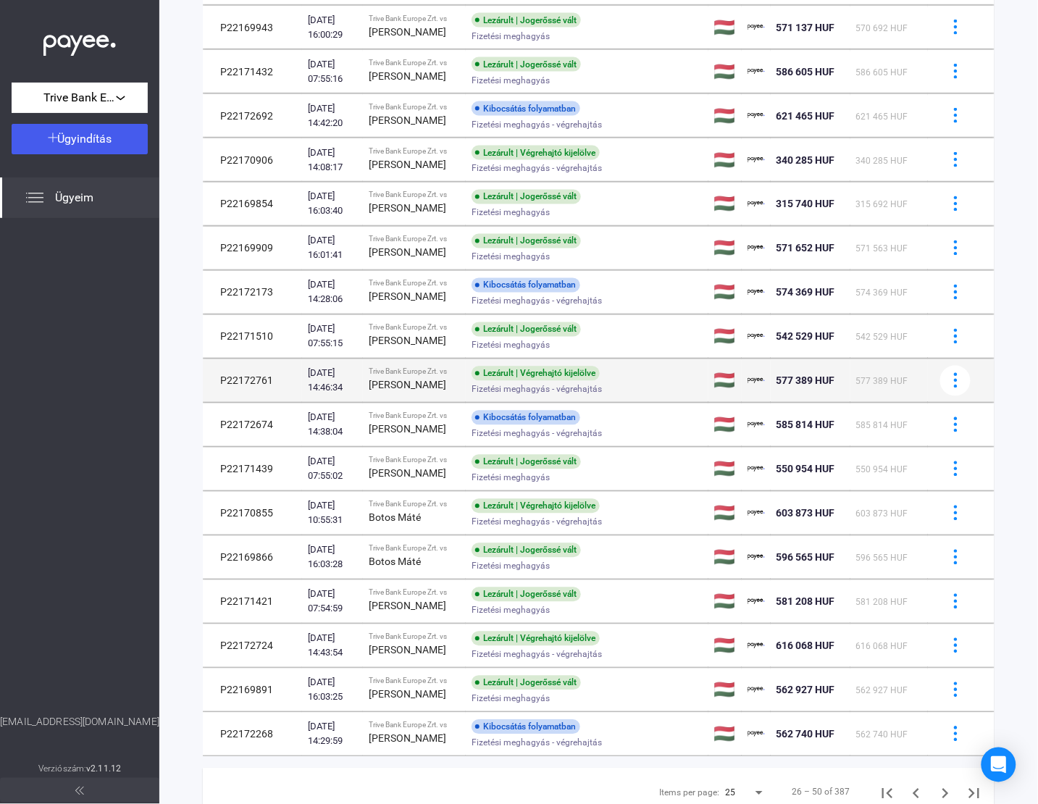
click at [493, 381] on div "Lezárult | Végrehajtó kijelölve" at bounding box center [536, 374] width 128 height 14
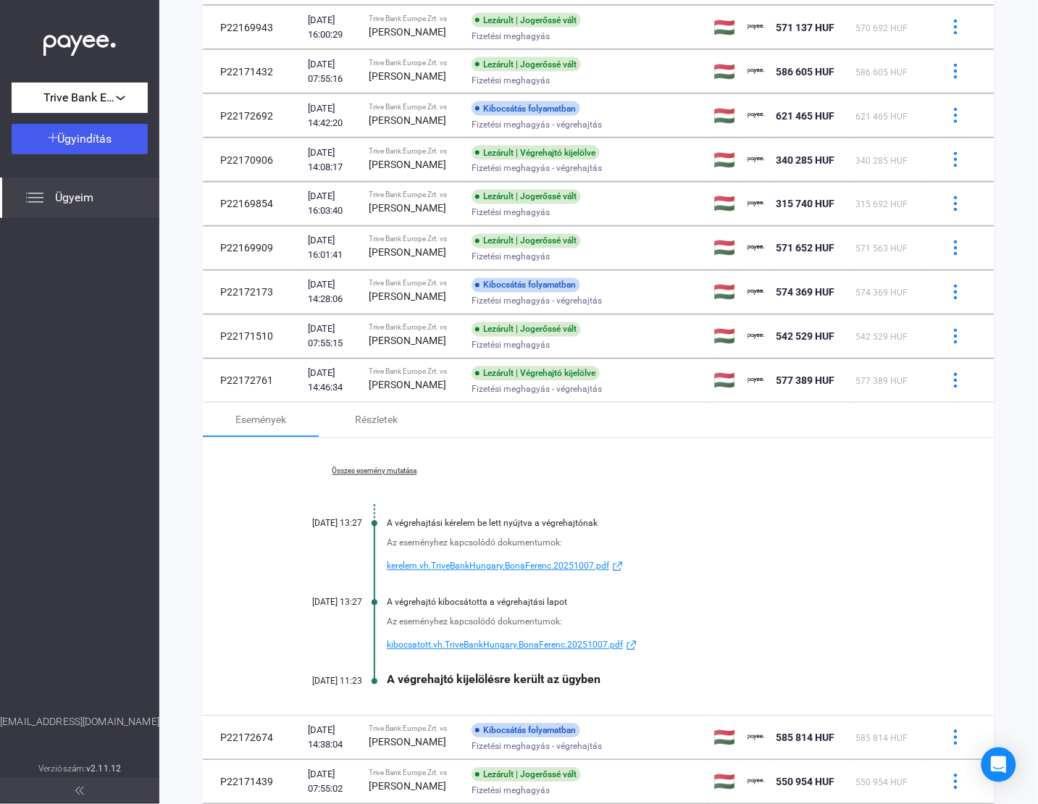
click at [400, 476] on link "Összes esemény mutatása" at bounding box center [374, 471] width 199 height 9
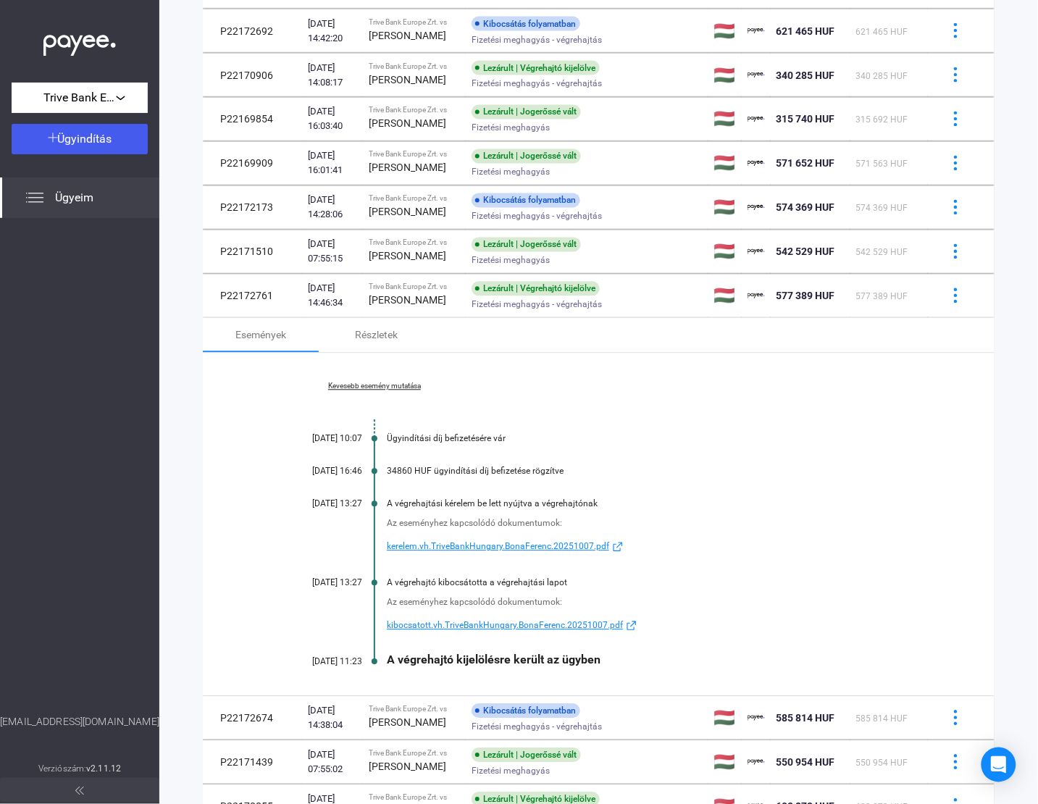
scroll to position [884, 0]
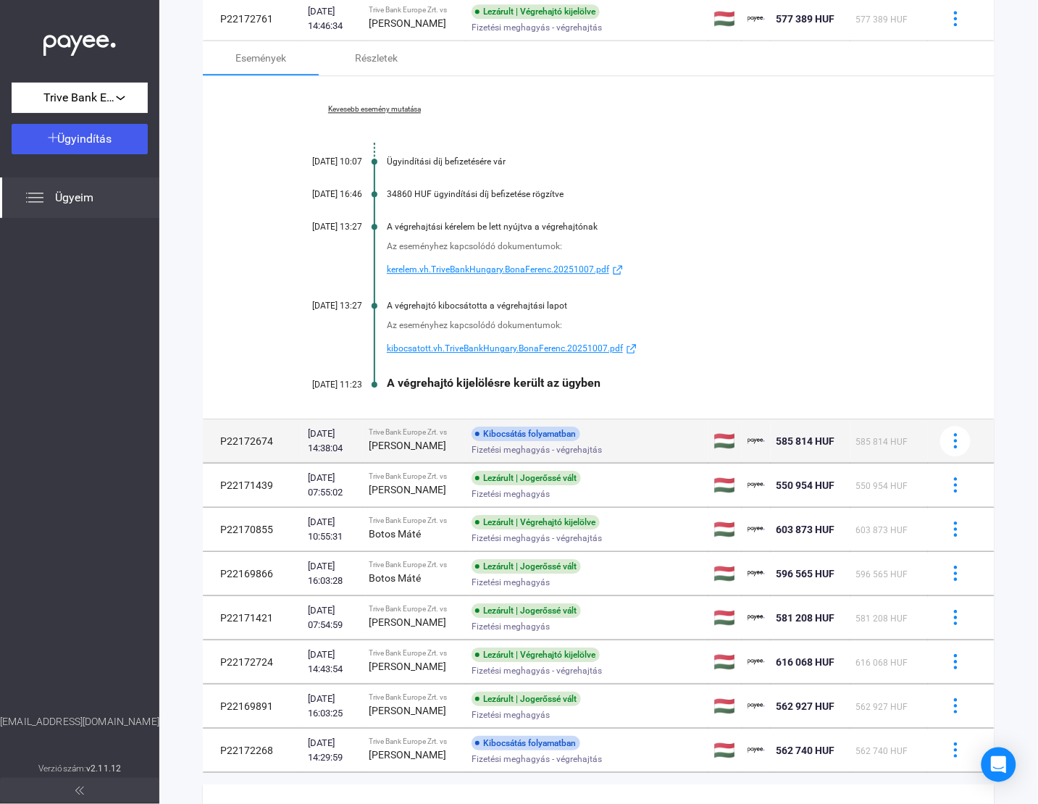
click at [417, 451] on strong "[PERSON_NAME]" at bounding box center [408, 446] width 78 height 12
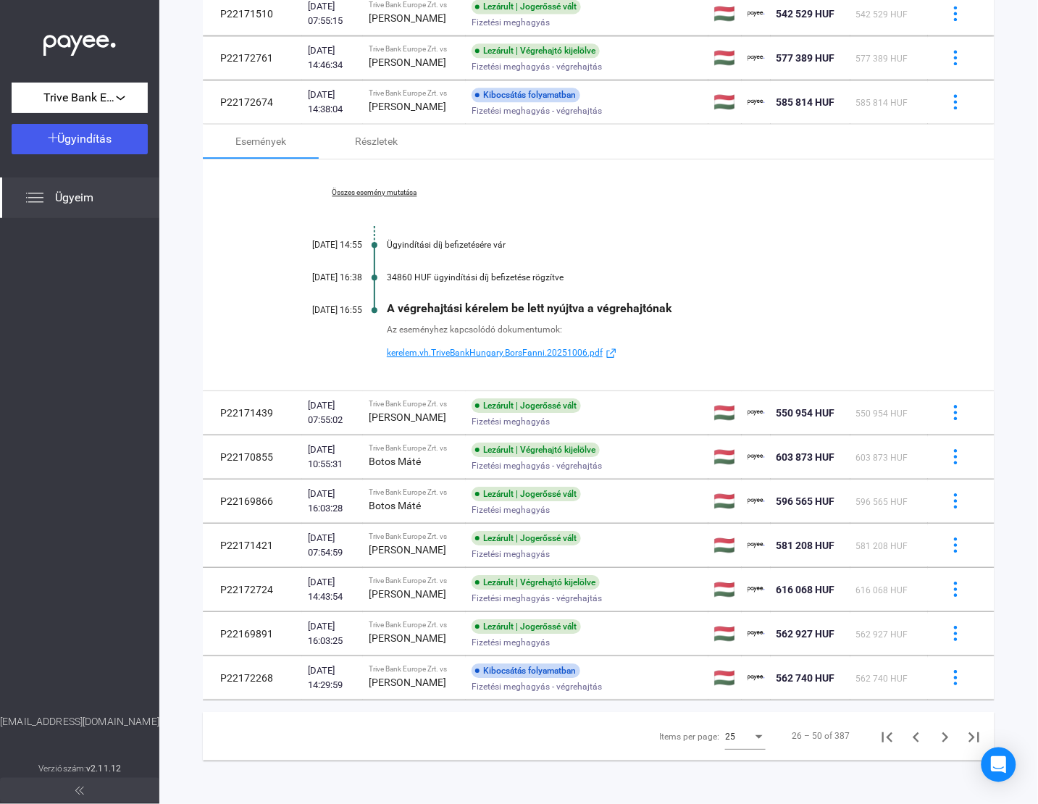
click at [391, 188] on link "Összes esemény mutatása" at bounding box center [374, 192] width 199 height 9
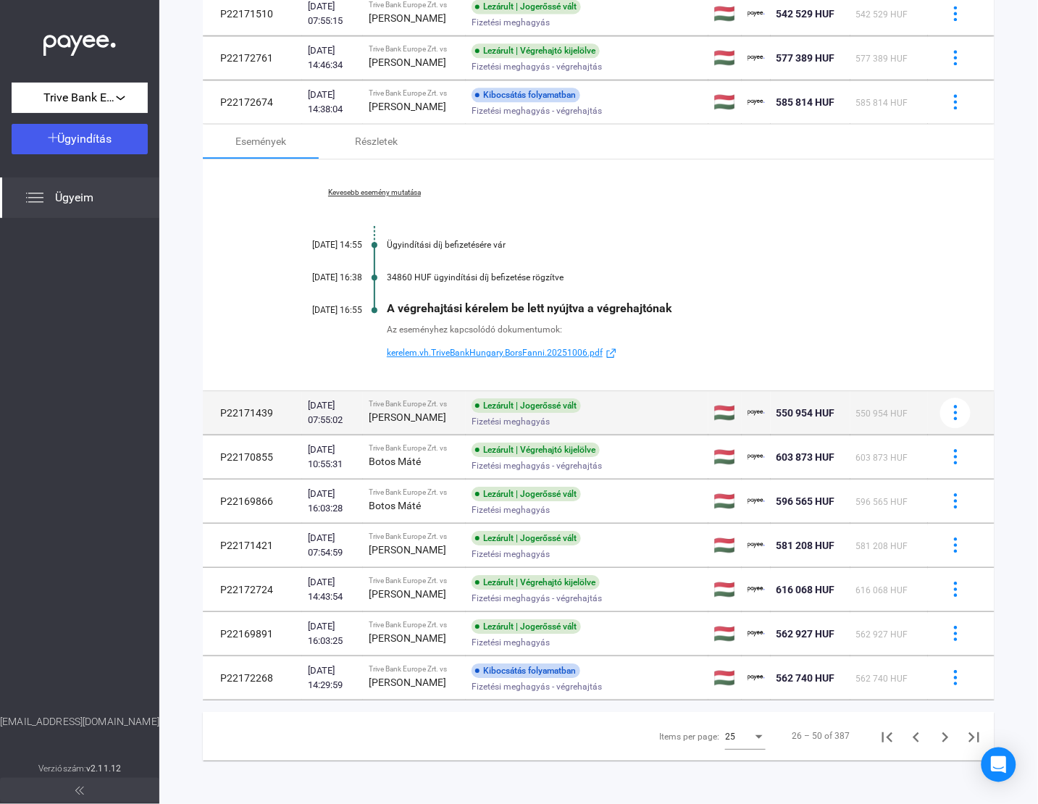
click at [415, 403] on div "Trive Bank Europe Zrt. vs" at bounding box center [414, 404] width 91 height 9
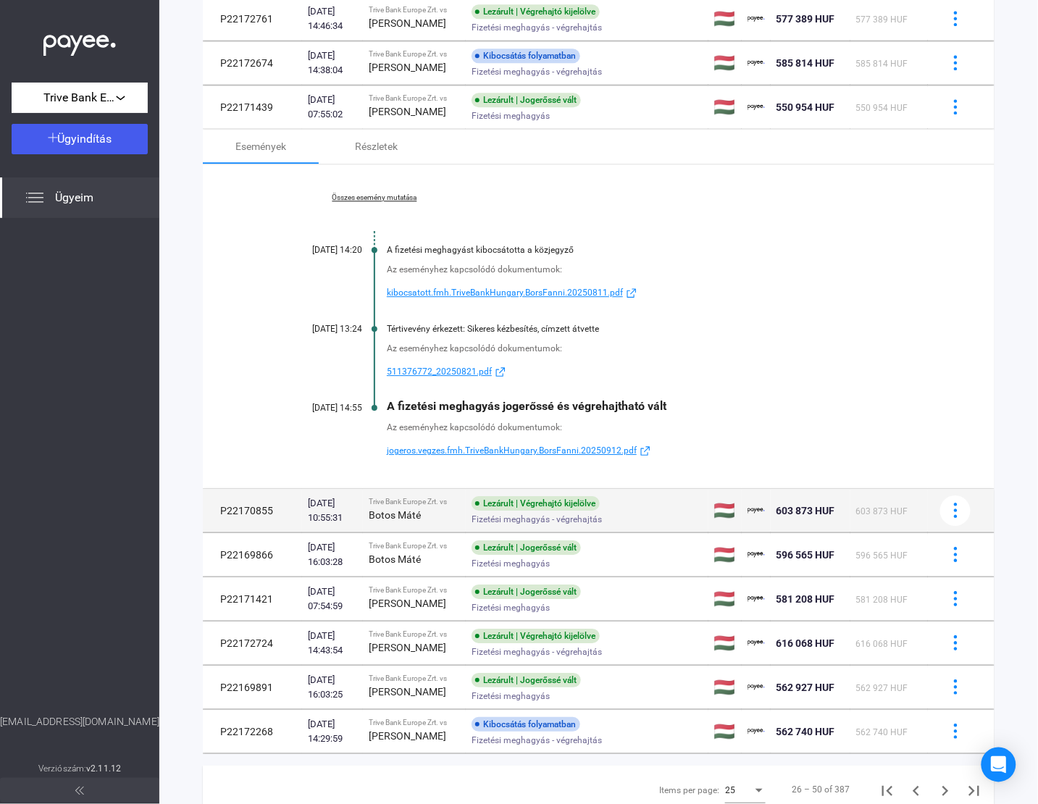
click at [399, 521] on strong "Botos Máté" at bounding box center [395, 515] width 52 height 12
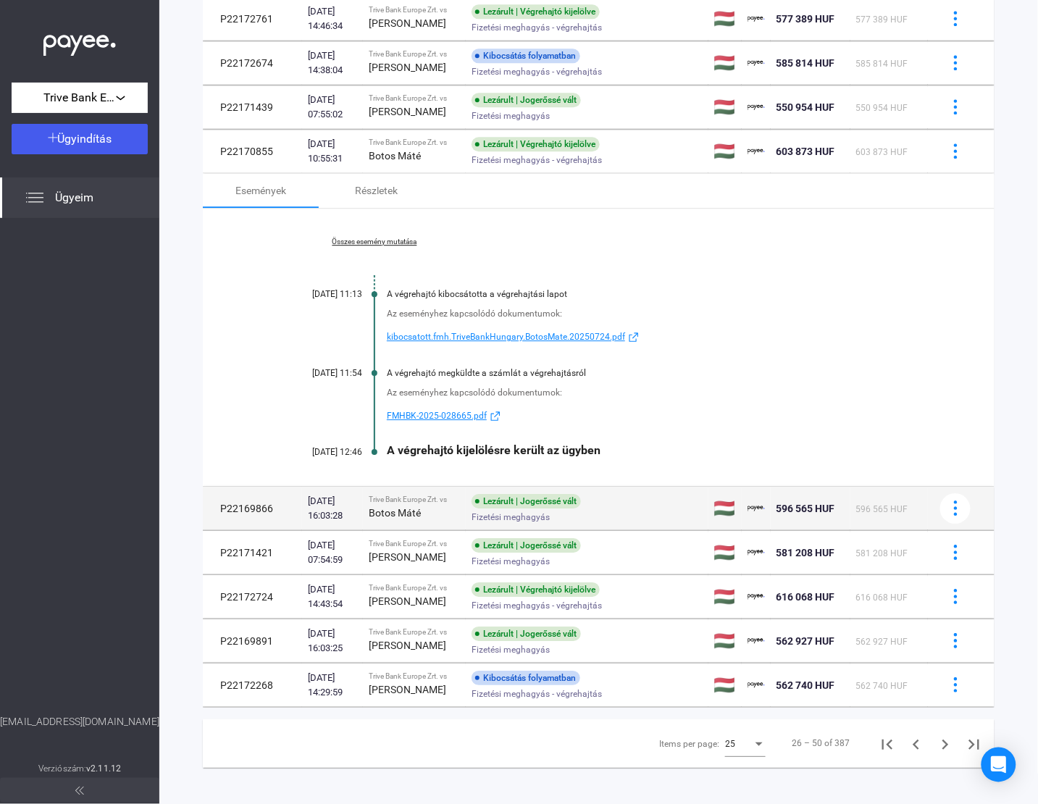
click at [443, 522] on div "Botos Máté" at bounding box center [414, 512] width 91 height 17
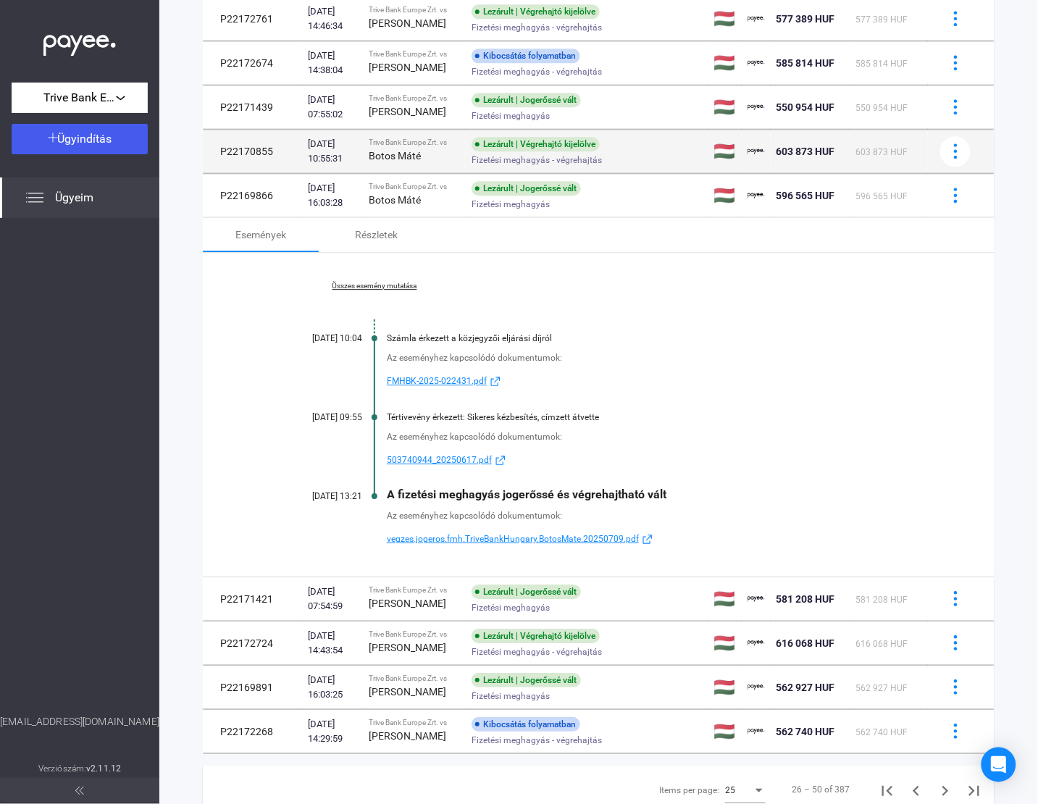
click at [401, 162] on strong "Botos Máté" at bounding box center [395, 156] width 52 height 12
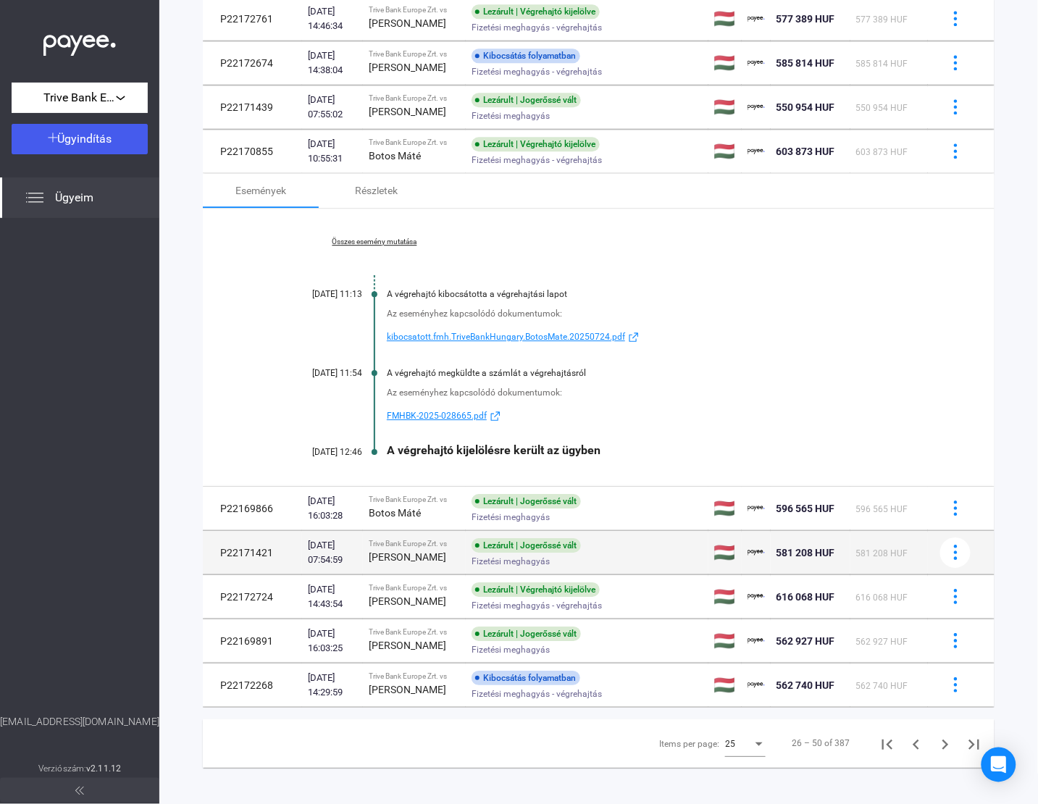
click at [411, 566] on div "[PERSON_NAME]" at bounding box center [414, 557] width 91 height 17
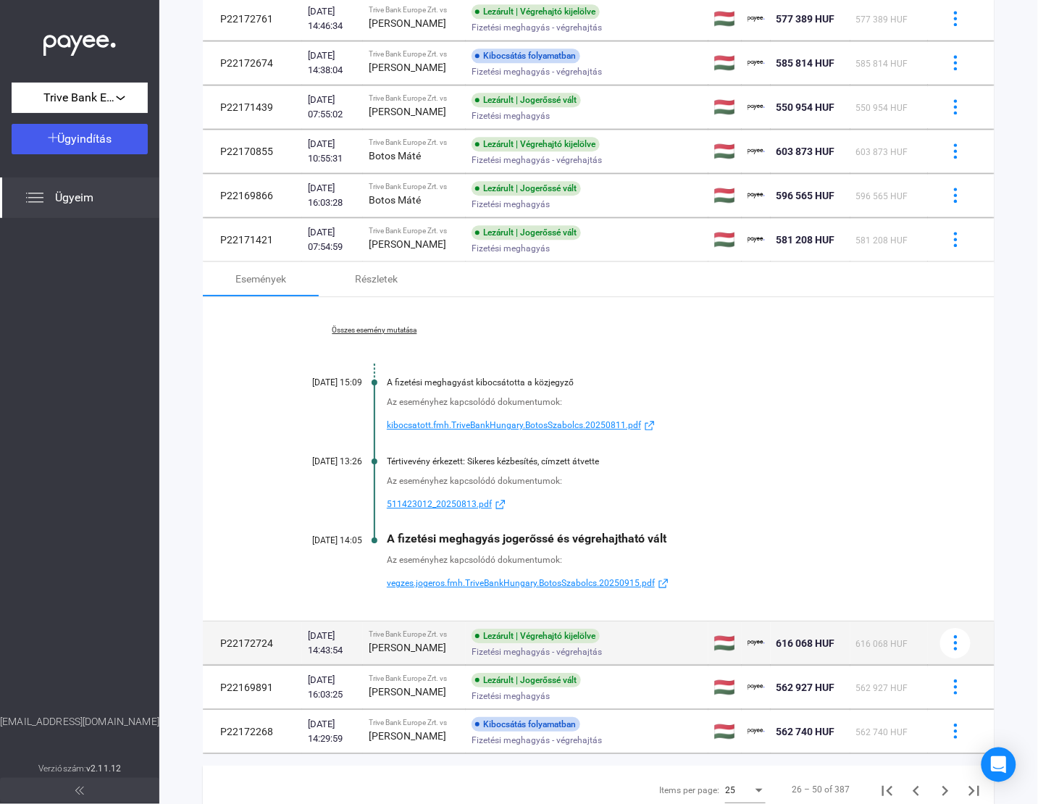
click at [419, 657] on div "[PERSON_NAME]" at bounding box center [414, 647] width 91 height 17
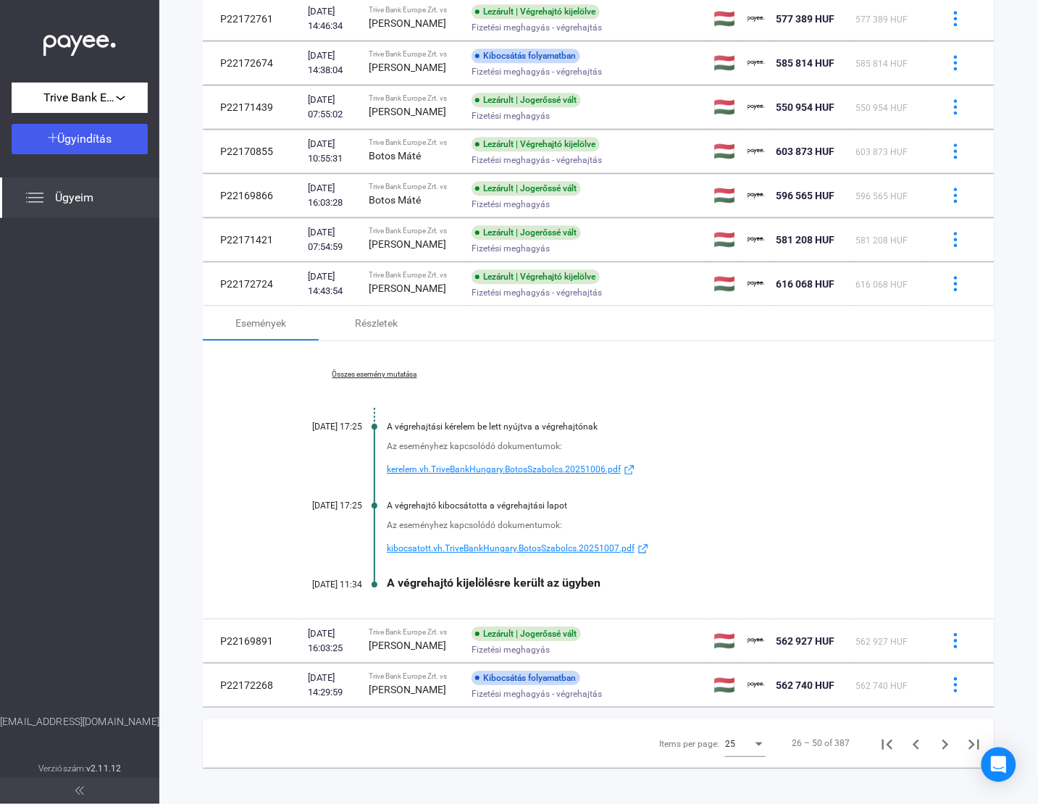
click at [372, 379] on link "Összes esemény mutatása" at bounding box center [374, 374] width 199 height 9
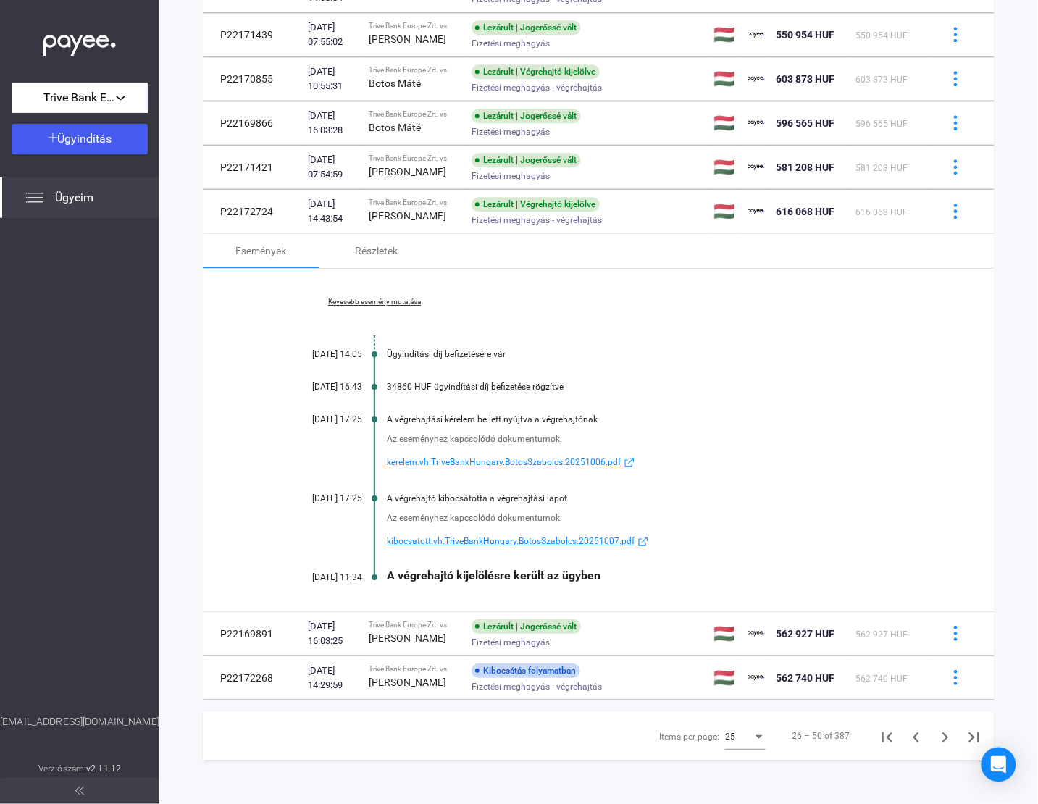
scroll to position [1016, 0]
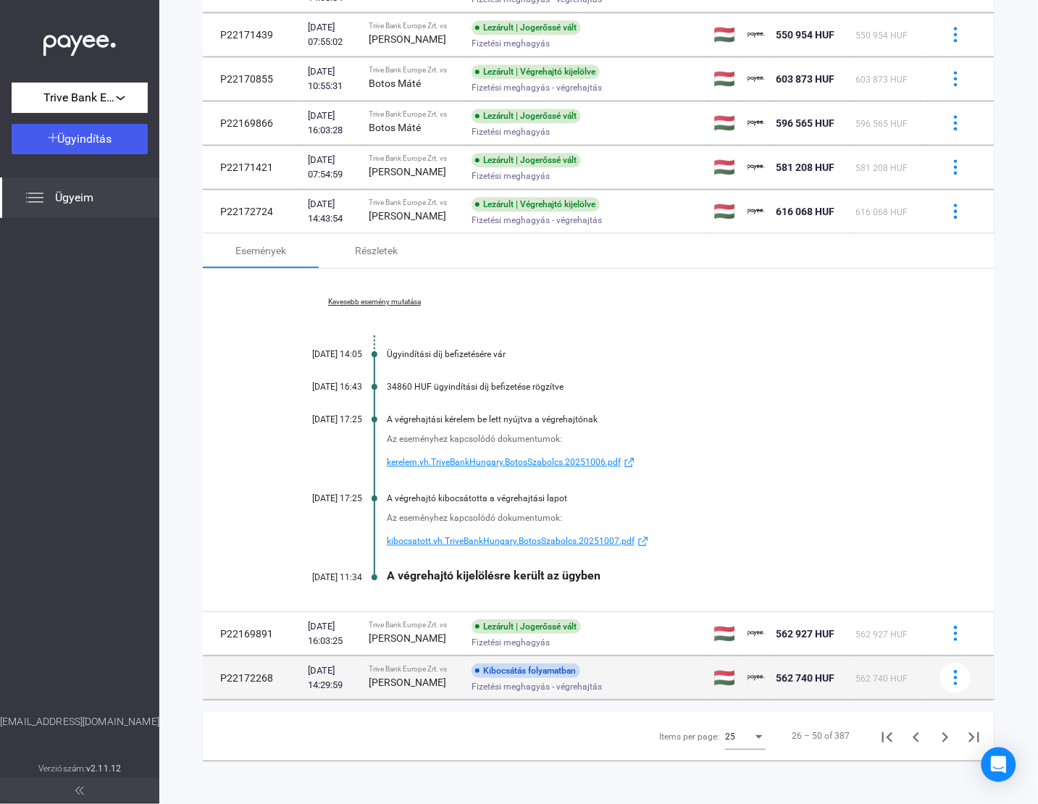
click at [466, 686] on td "Kibocsátás folyamatban Fizetési meghagyás - végrehajtás" at bounding box center [587, 678] width 243 height 43
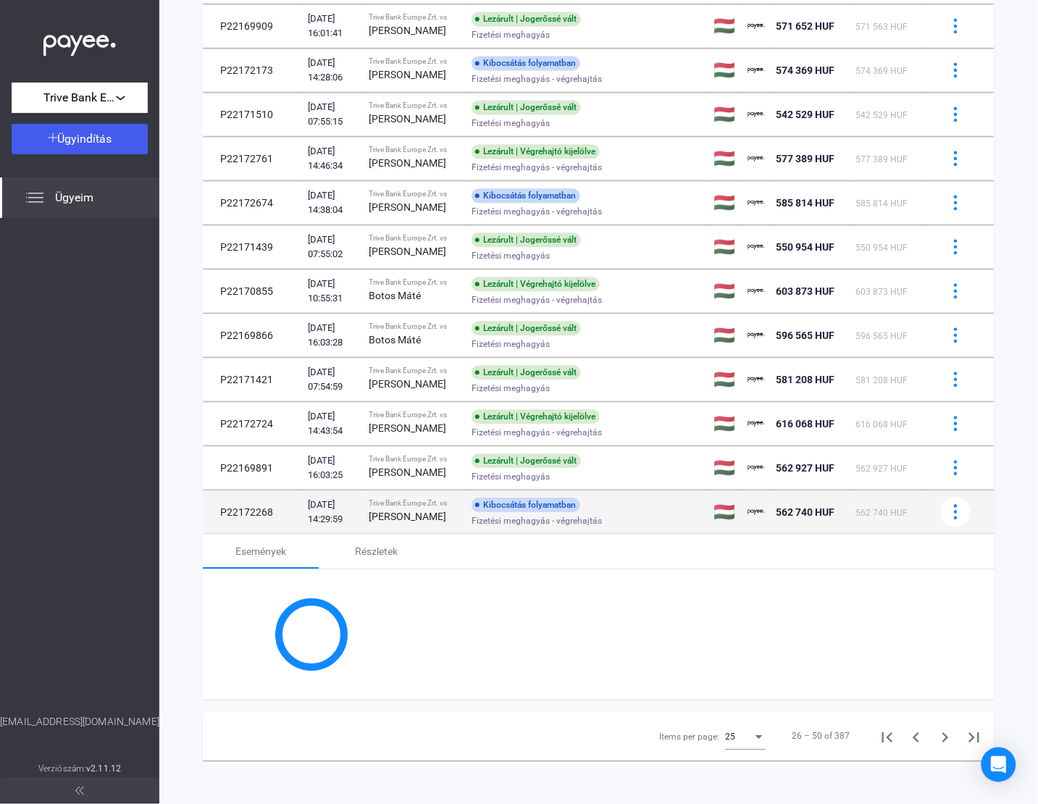
scroll to position [904, 0]
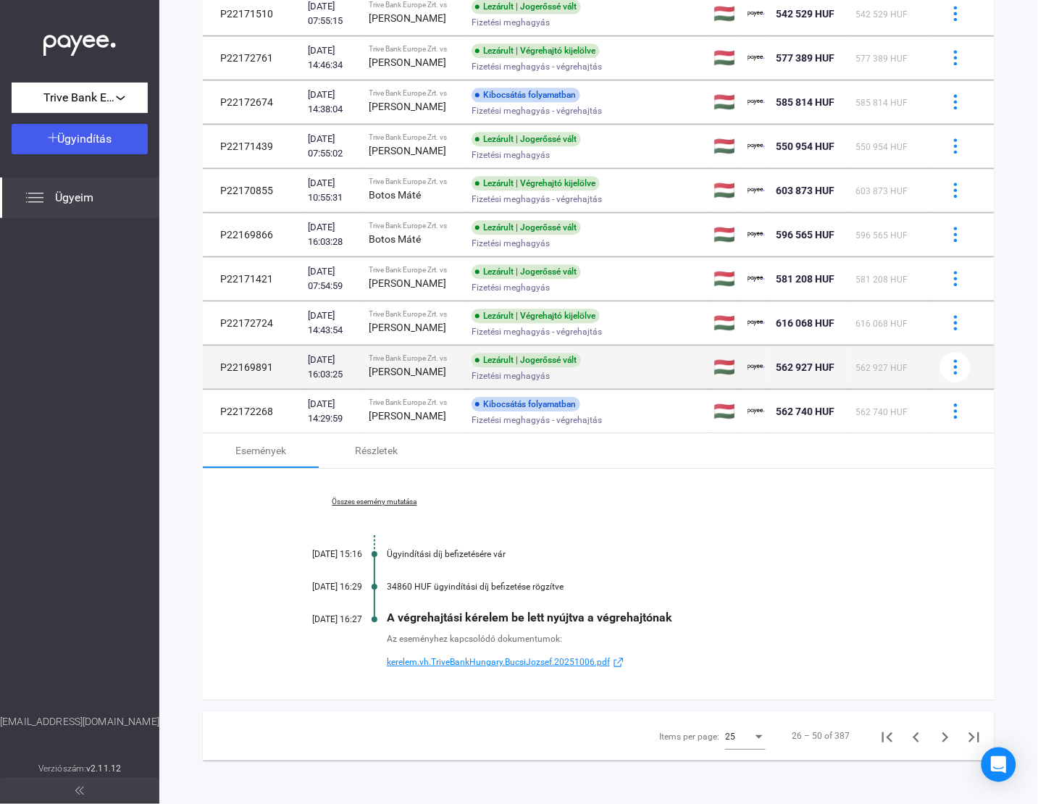
click at [424, 367] on div "[PERSON_NAME]" at bounding box center [414, 371] width 91 height 17
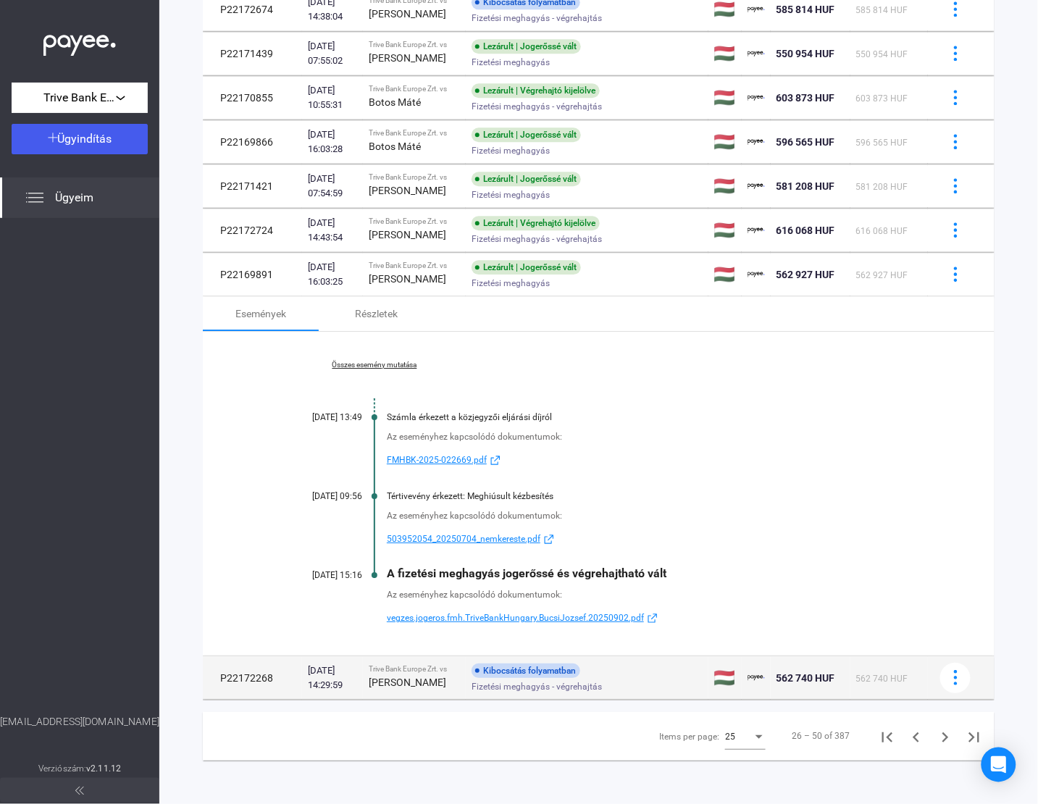
scroll to position [997, 0]
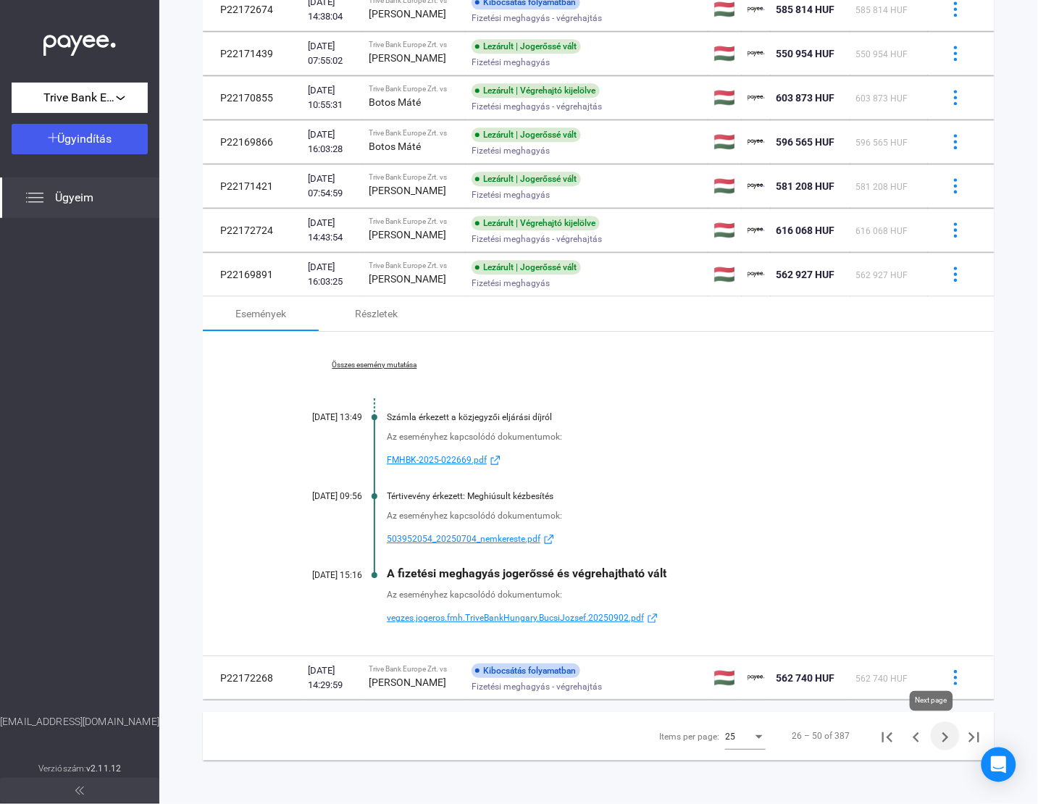
click at [936, 730] on icon "Next page" at bounding box center [946, 738] width 20 height 20
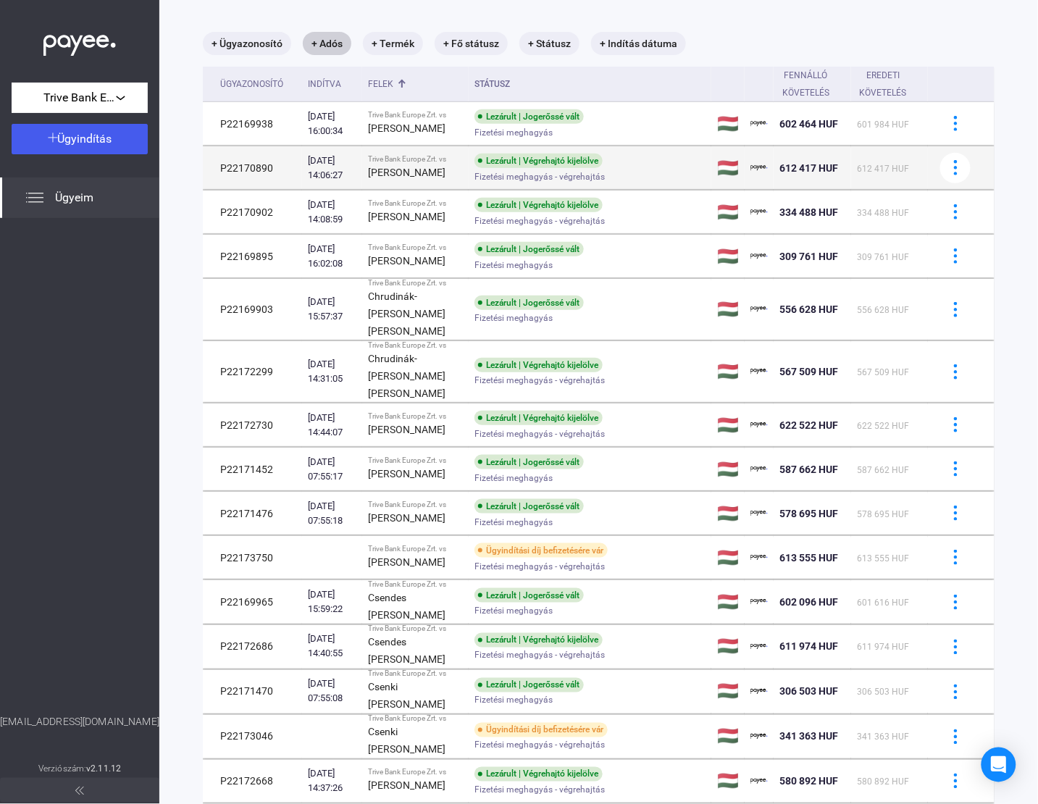
click at [542, 190] on td "Lezárult | Végrehajtó kijelölve Fizetési meghagyás - végrehajtás" at bounding box center [590, 167] width 243 height 43
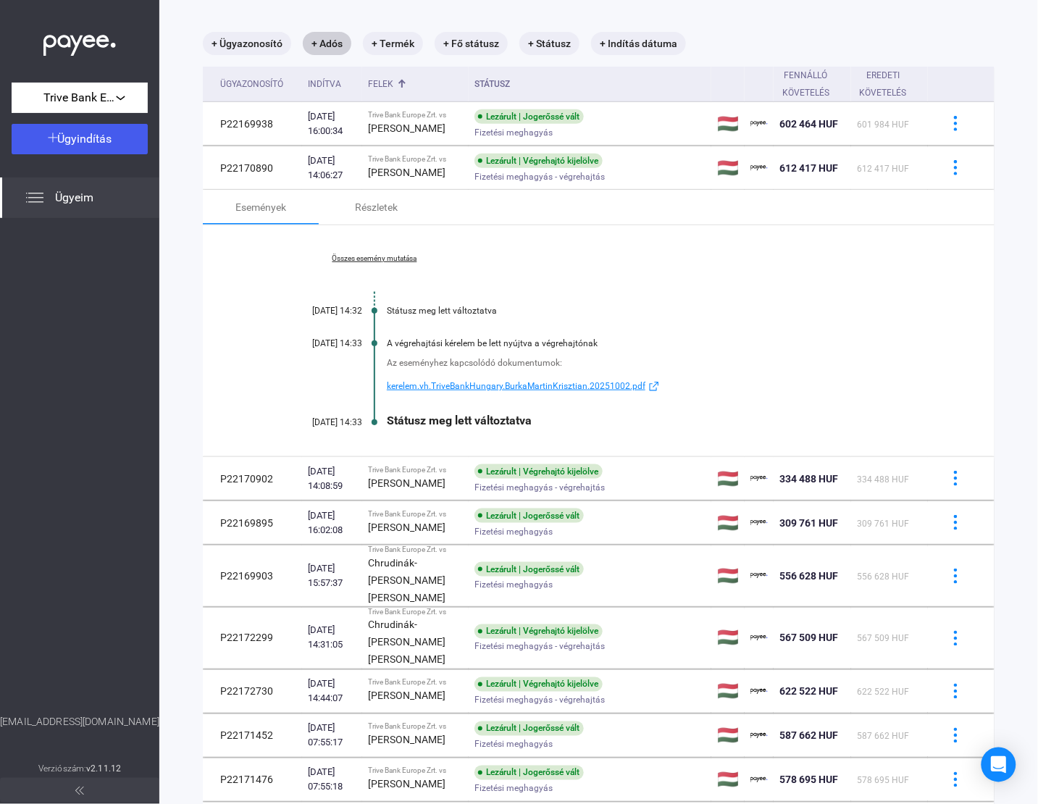
click at [393, 263] on link "Összes esemény mutatása" at bounding box center [374, 258] width 199 height 9
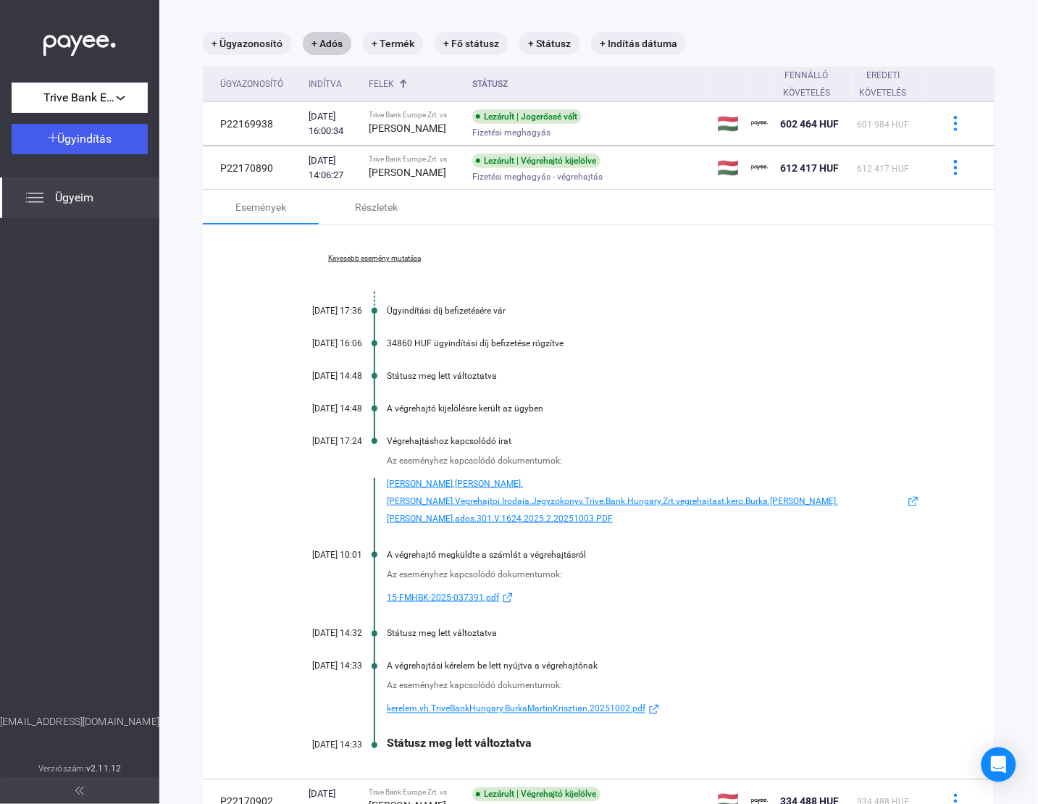
click at [553, 487] on span "[PERSON_NAME].[PERSON_NAME].[PERSON_NAME].Vegrehajtoi.Irodaja.Jegyzokonyv.Trive…" at bounding box center [646, 501] width 518 height 52
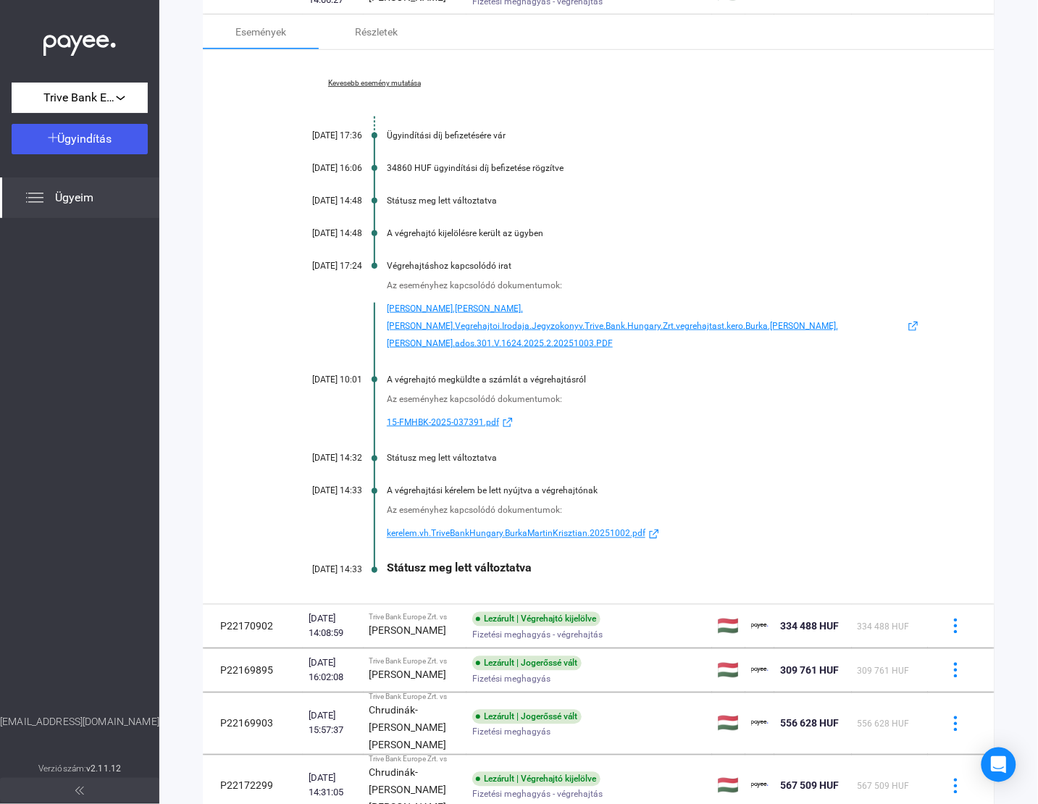
scroll to position [250, 0]
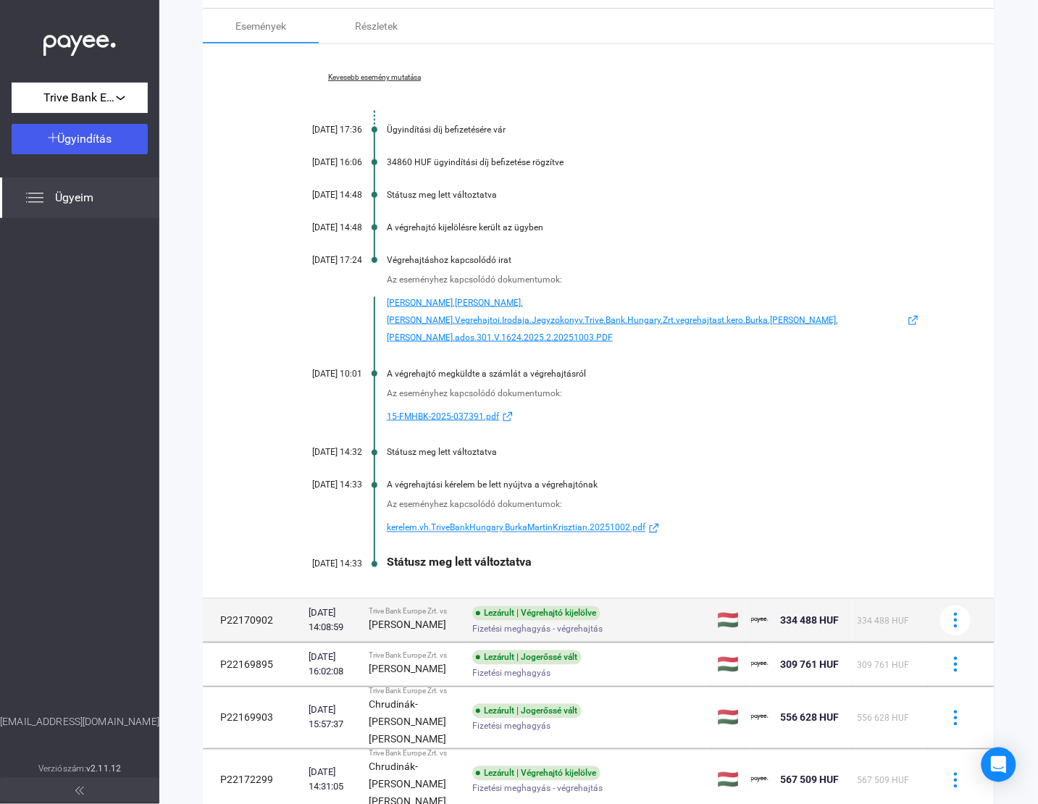
click at [462, 617] on div "[PERSON_NAME]" at bounding box center [416, 625] width 92 height 17
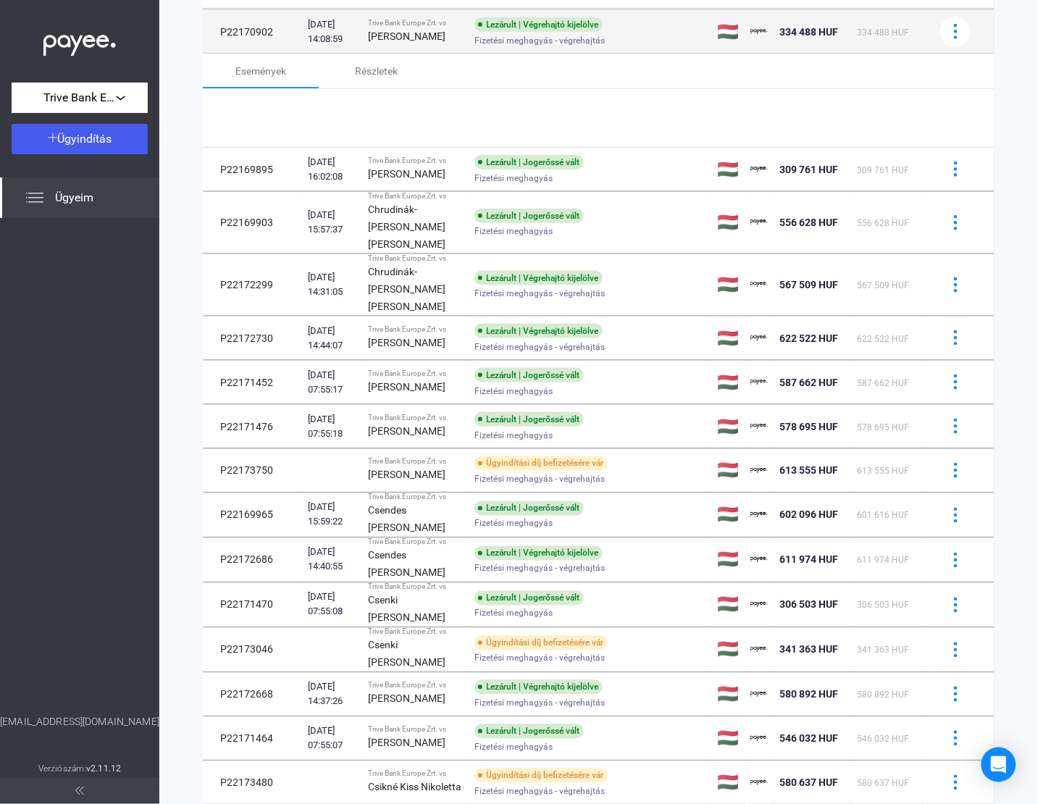
scroll to position [259, 0]
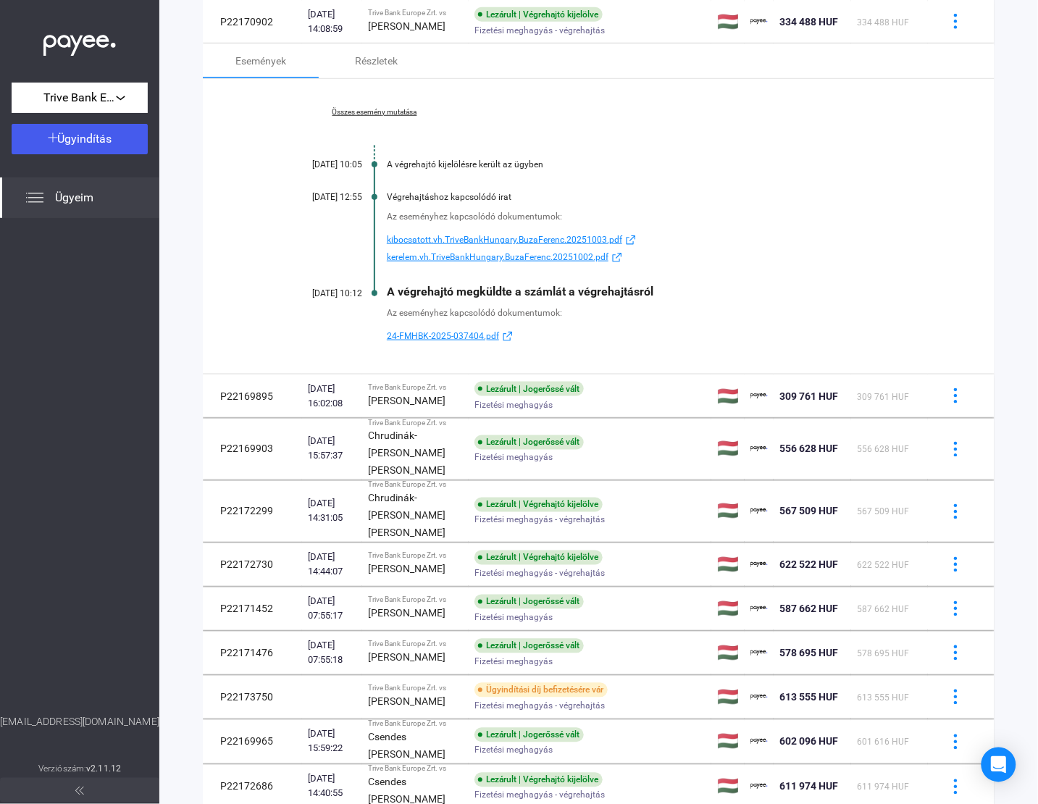
click at [383, 117] on link "Összes esemény mutatása" at bounding box center [374, 112] width 199 height 9
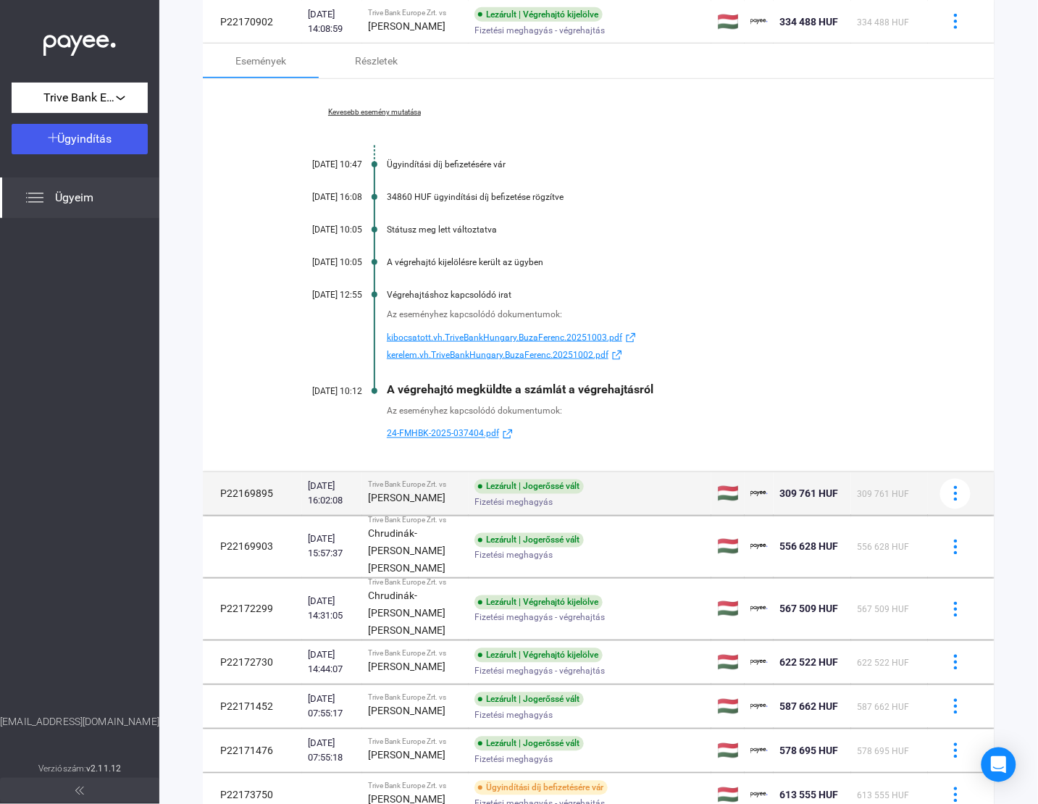
click at [409, 504] on strong "[PERSON_NAME]" at bounding box center [407, 499] width 78 height 12
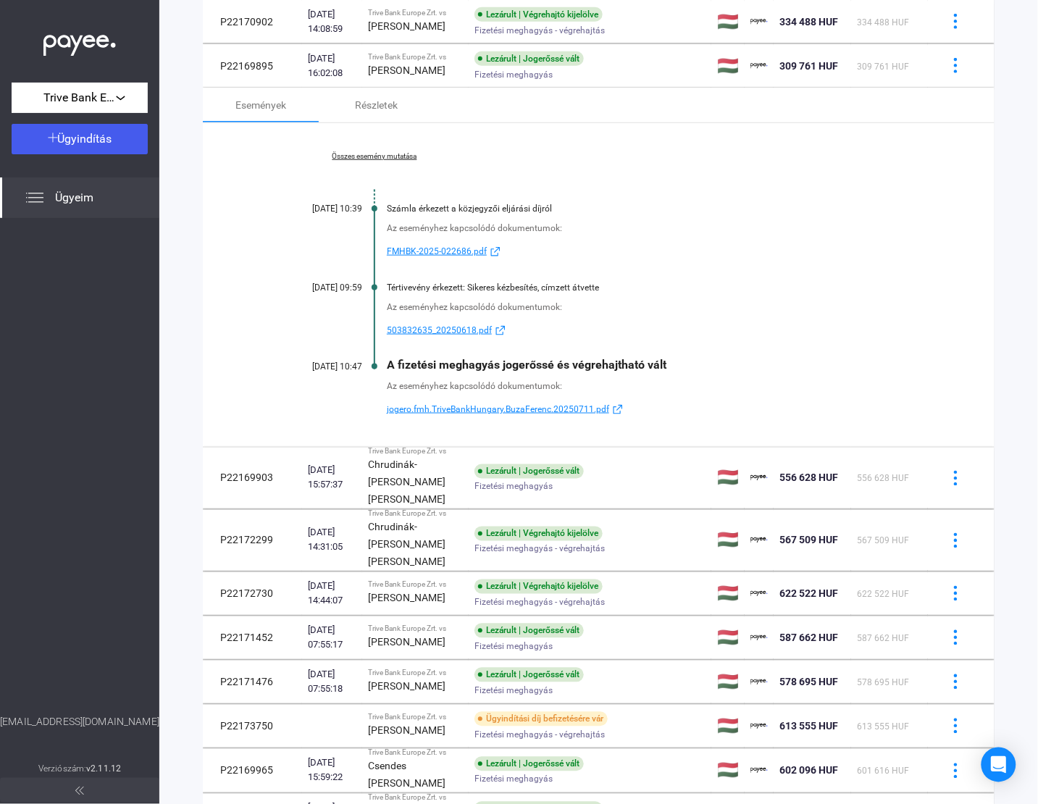
click at [399, 169] on div "Összes esemény mutatása [DATE] 10:39 Számla érkezett a közjegyzői eljárási díjr…" at bounding box center [599, 285] width 792 height 324
drag, startPoint x: 399, startPoint y: 169, endPoint x: 395, endPoint y: 187, distance: 18.6
click at [396, 183] on div "Összes esemény mutatása [DATE] 10:39 Számla érkezett a közjegyzői eljárási díjr…" at bounding box center [599, 285] width 792 height 324
click at [396, 161] on link "Összes esemény mutatása" at bounding box center [374, 156] width 199 height 9
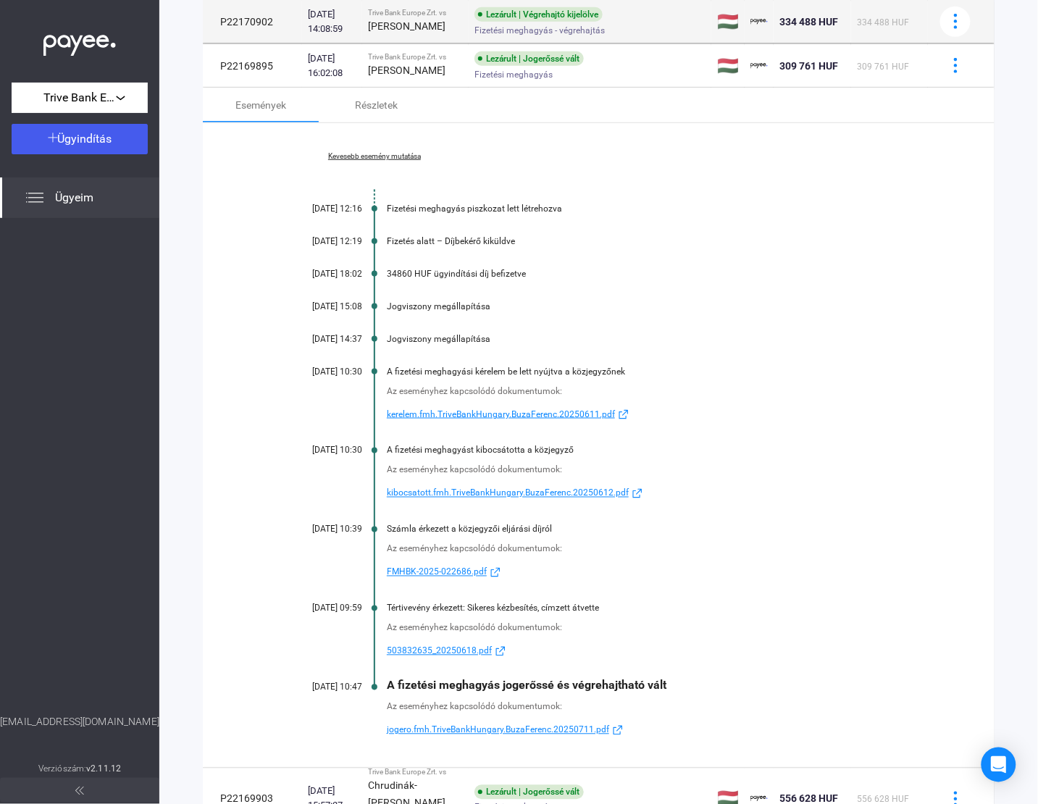
click at [446, 17] on div "Trive Bank Europe Zrt. vs" at bounding box center [415, 13] width 95 height 9
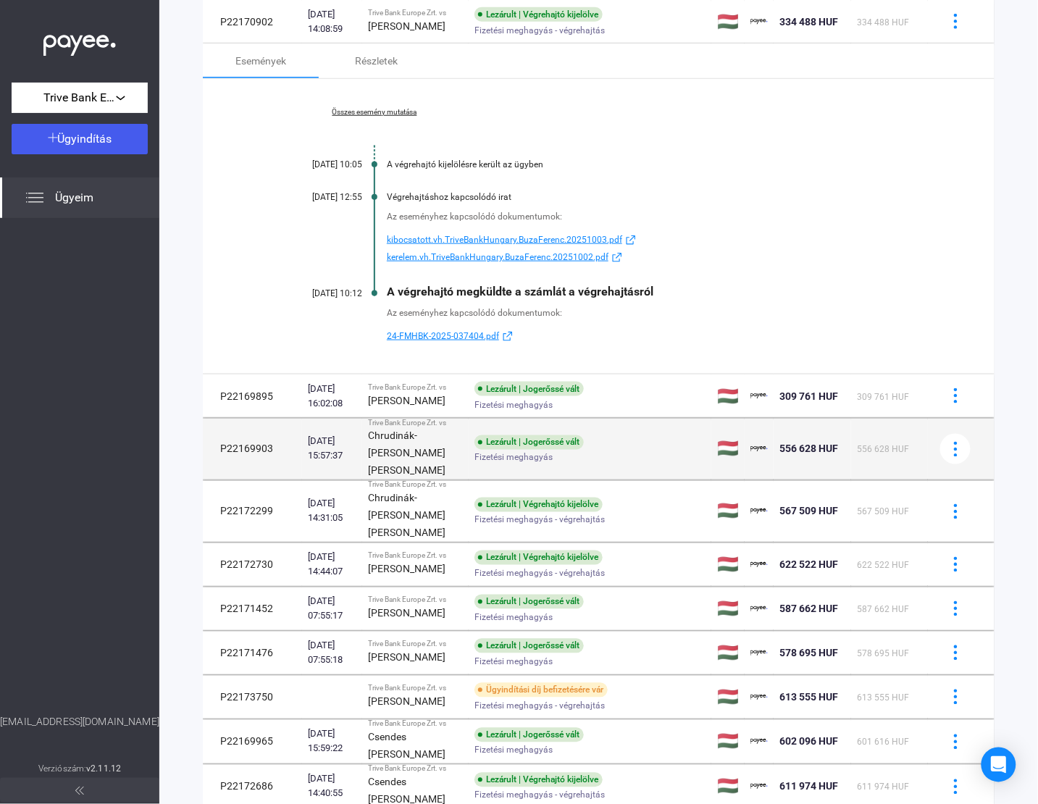
click at [417, 477] on strong "Chrudinák-[PERSON_NAME] [PERSON_NAME]" at bounding box center [407, 453] width 78 height 46
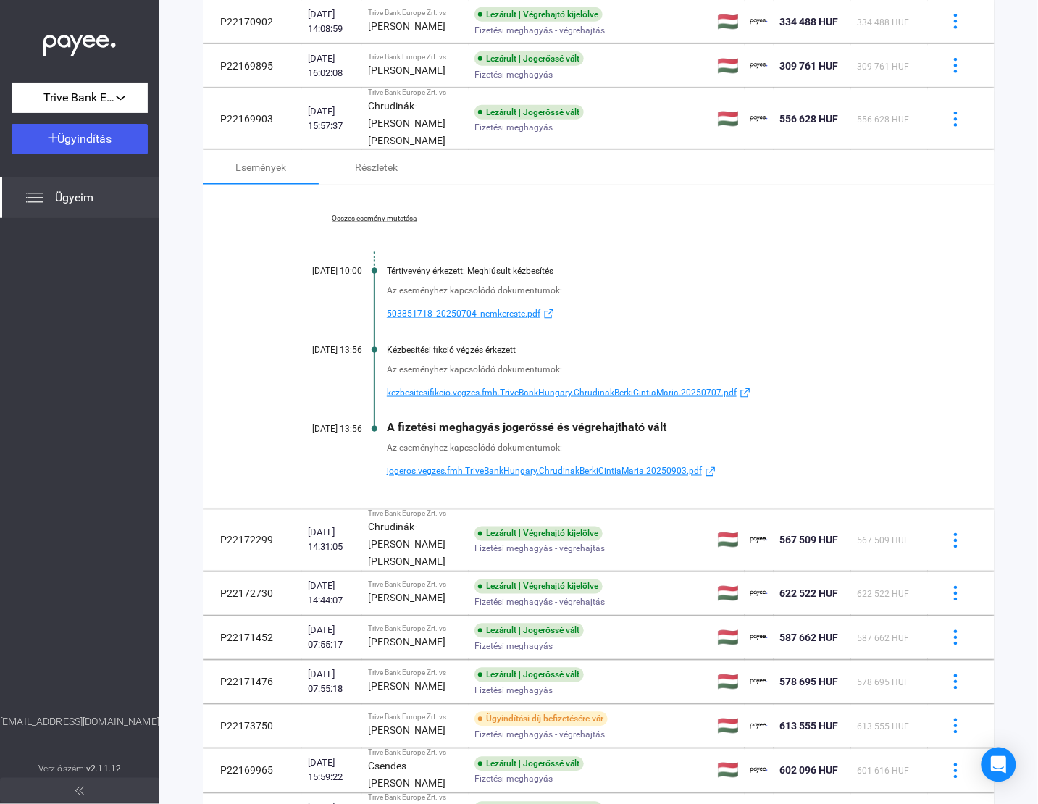
click at [375, 223] on link "Összes esemény mutatása" at bounding box center [374, 218] width 199 height 9
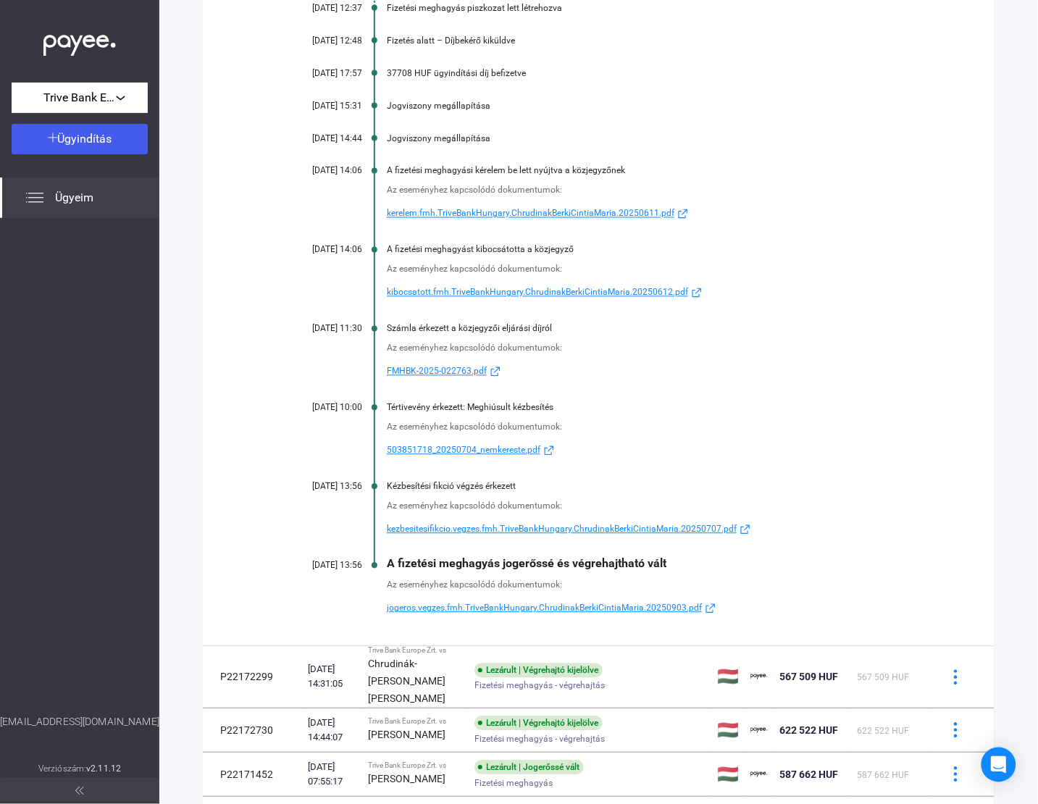
scroll to position [531, 0]
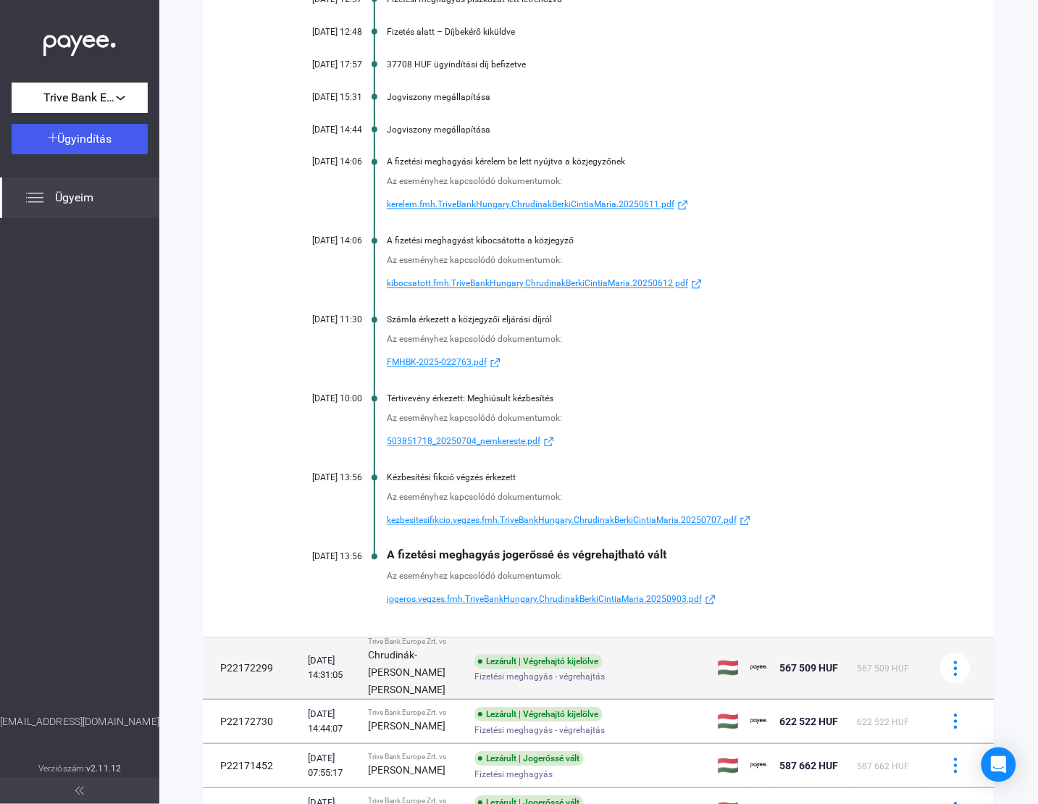
click at [422, 699] on div "Chrudinák-[PERSON_NAME] [PERSON_NAME]" at bounding box center [415, 673] width 95 height 52
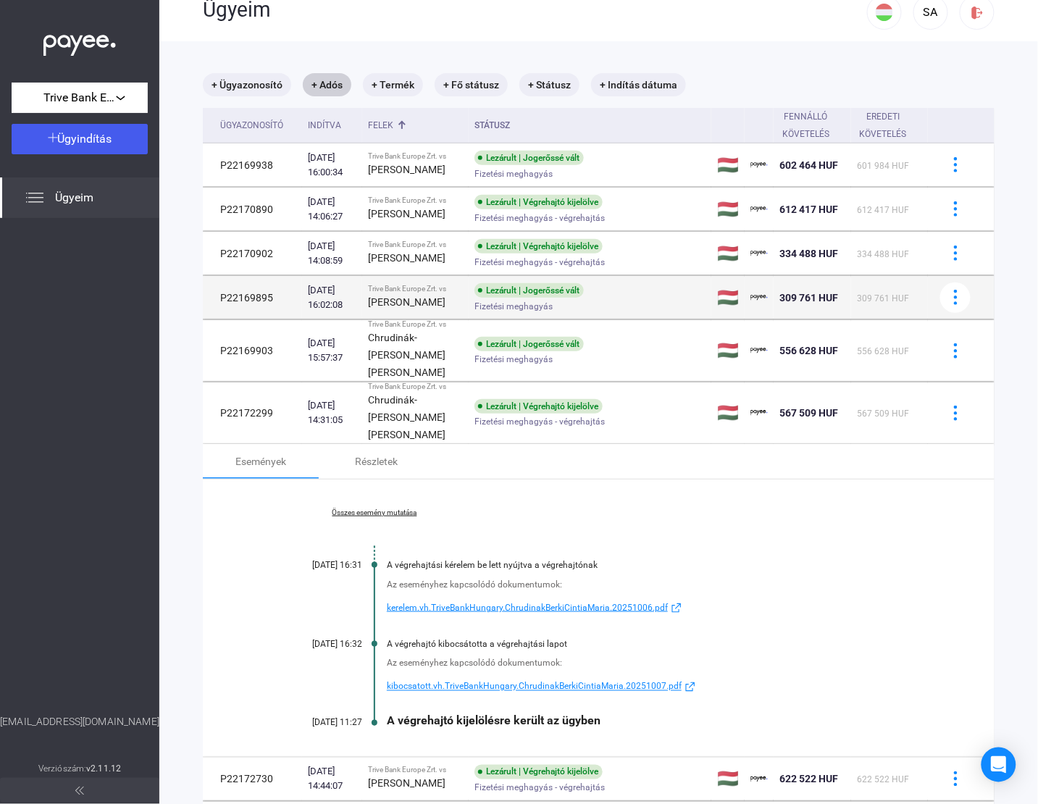
scroll to position [0, 0]
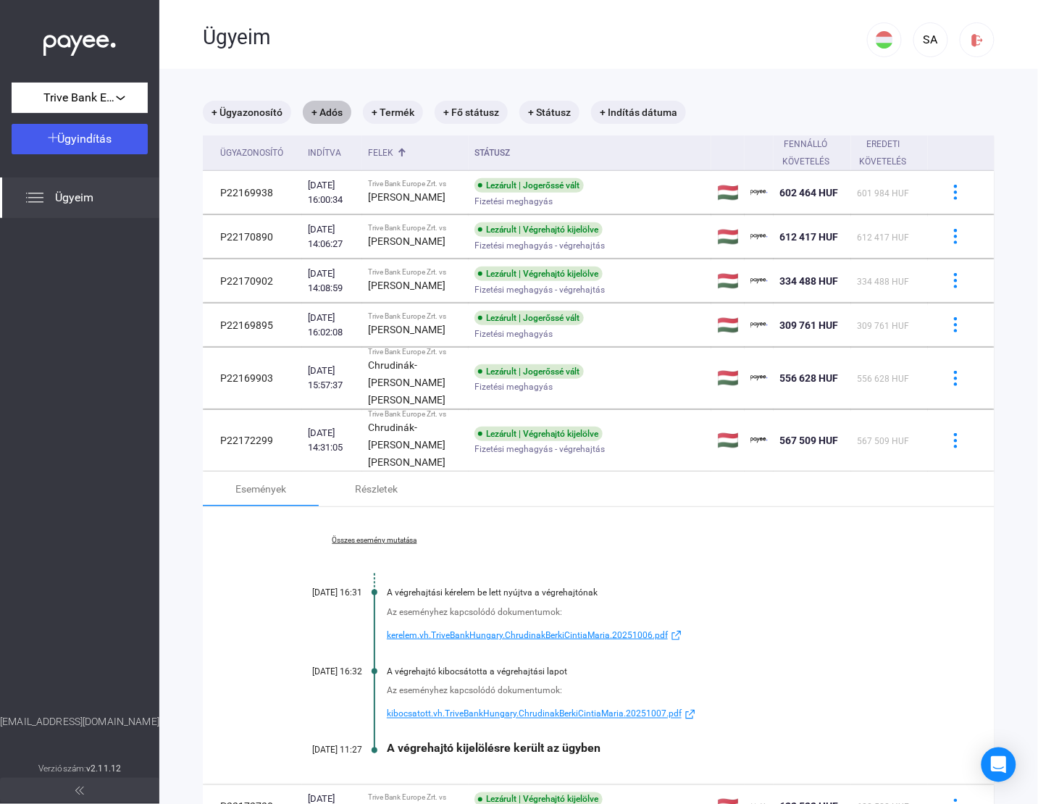
click at [321, 116] on mat-chip "+ Adós" at bounding box center [327, 112] width 49 height 23
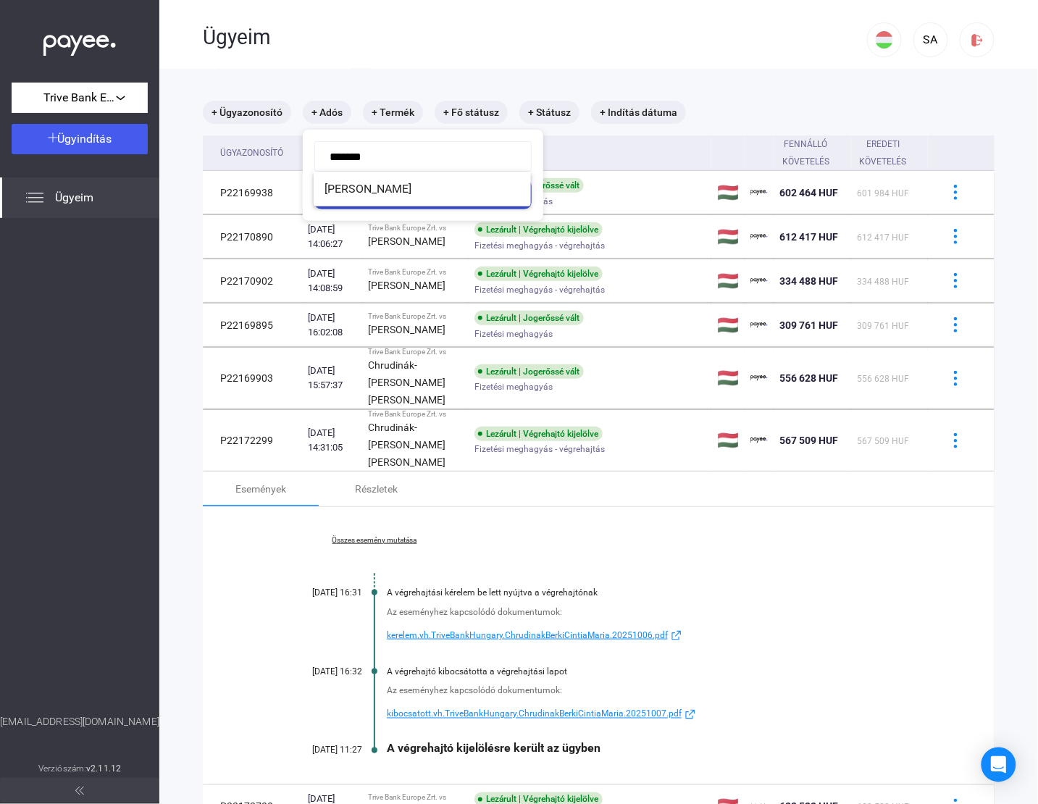
type input "********"
click button "Szűrés" at bounding box center [423, 194] width 217 height 30
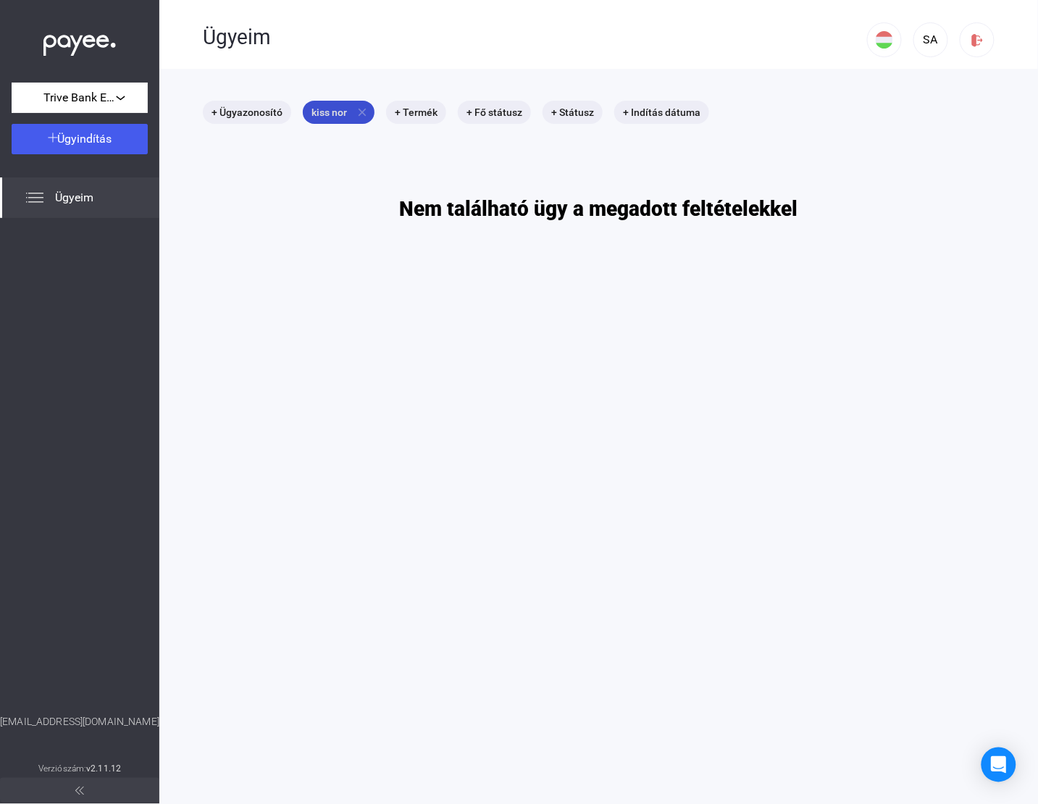
click at [365, 114] on mat-icon "close" at bounding box center [362, 112] width 13 height 13
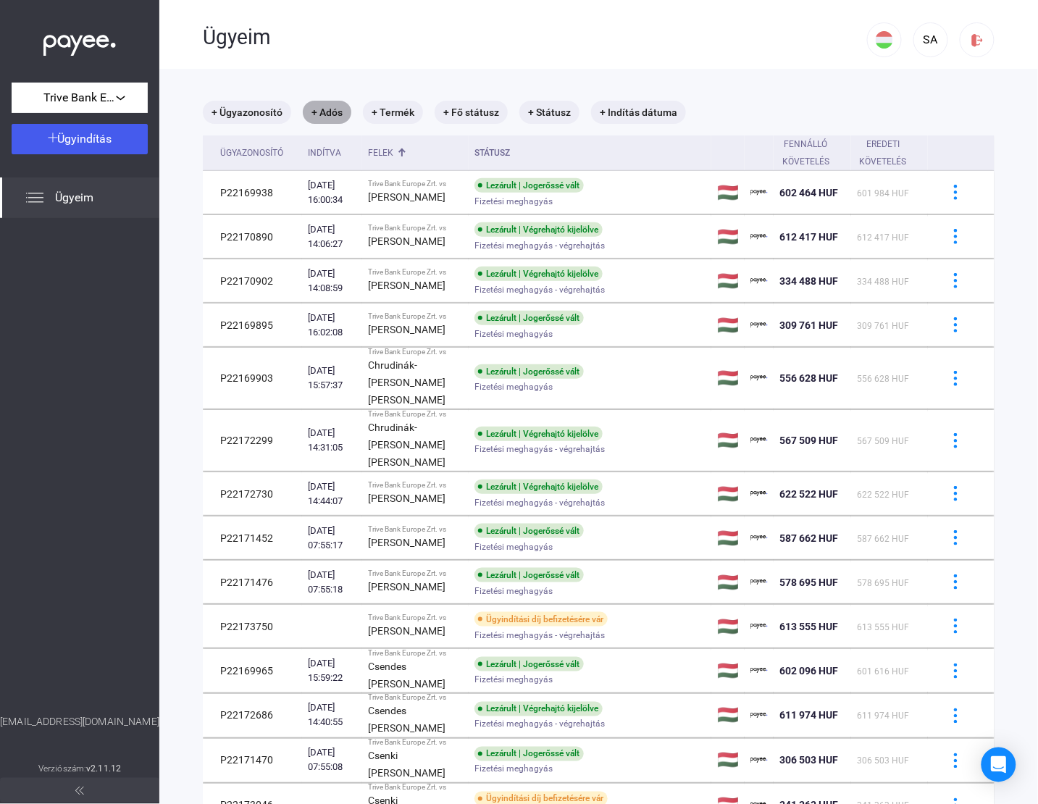
click at [322, 118] on mat-chip "+ Adós" at bounding box center [327, 112] width 49 height 23
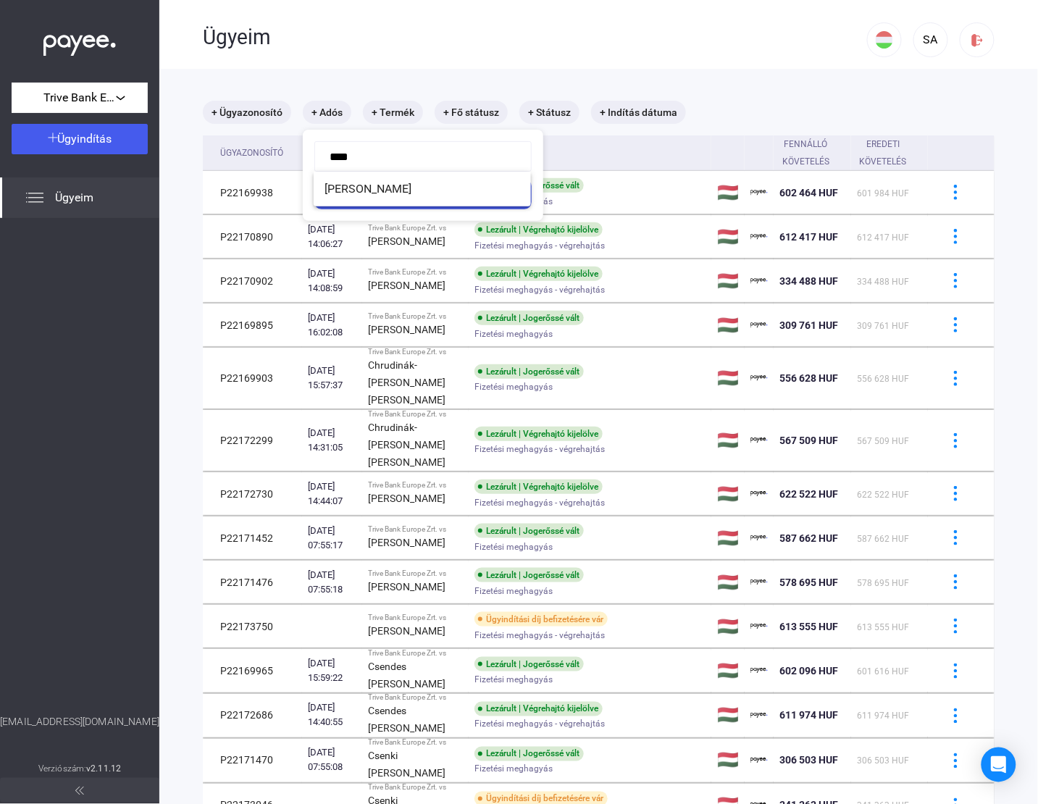
type input "*****"
click button "Szűrés" at bounding box center [423, 194] width 217 height 30
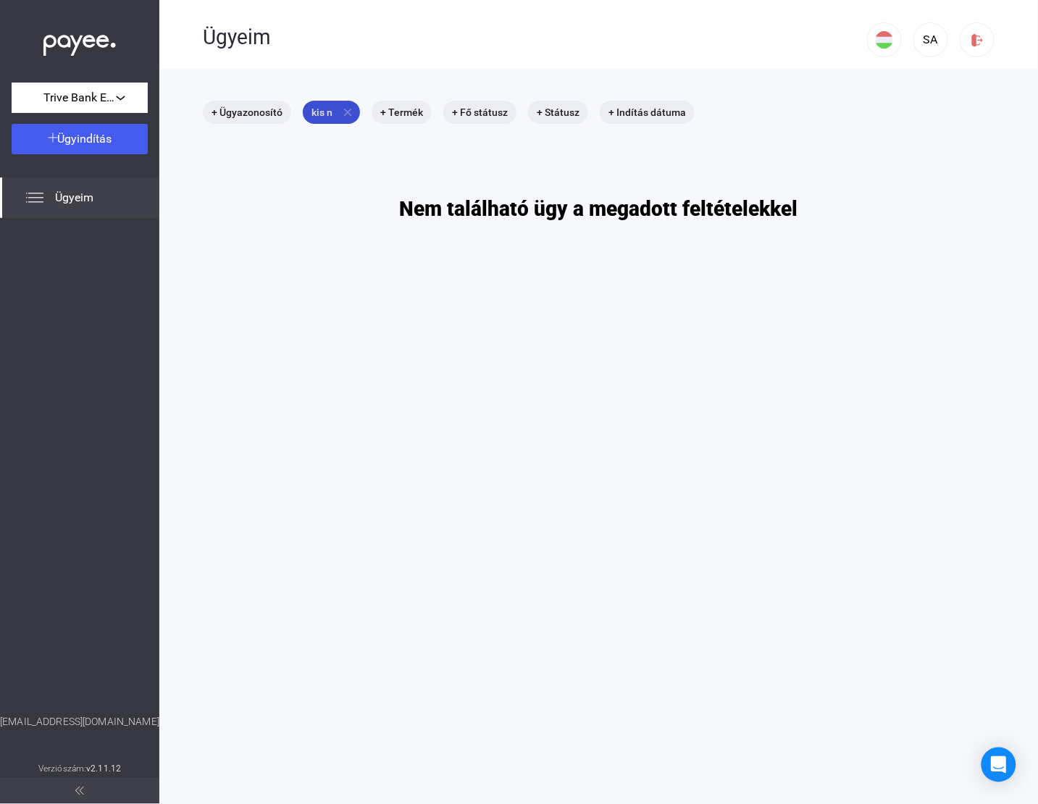
click at [349, 116] on mat-icon "close" at bounding box center [347, 112] width 13 height 13
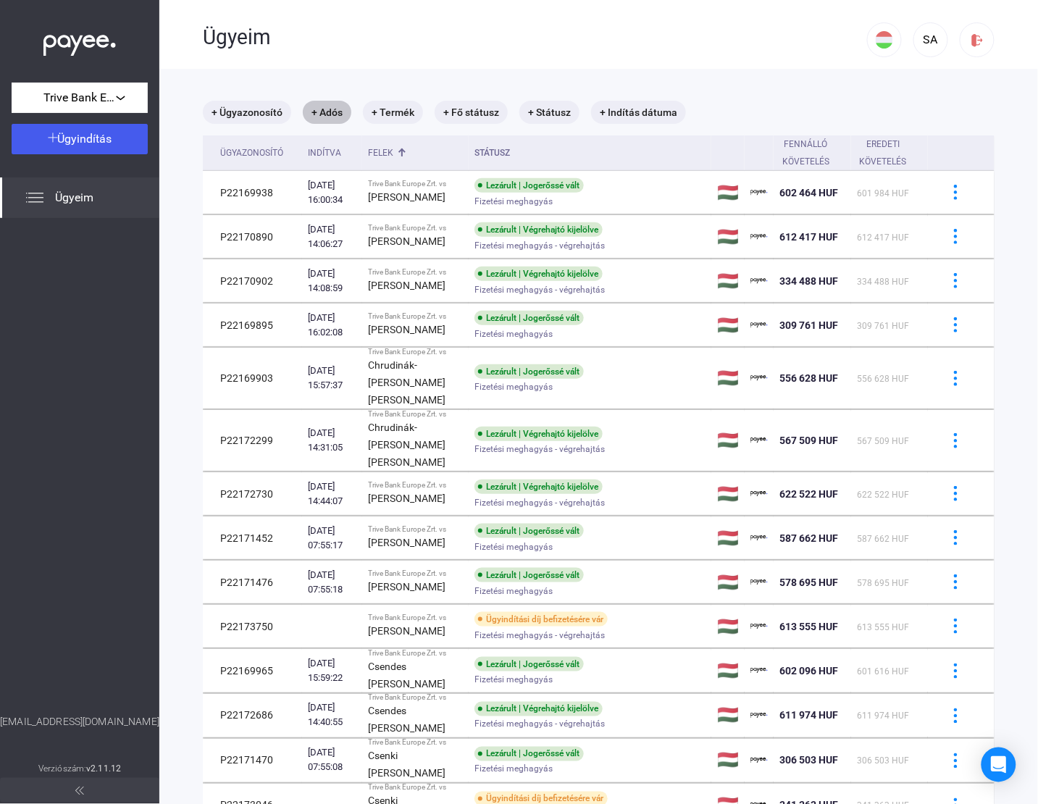
click at [330, 116] on mat-chip "+ Adós" at bounding box center [327, 112] width 49 height 23
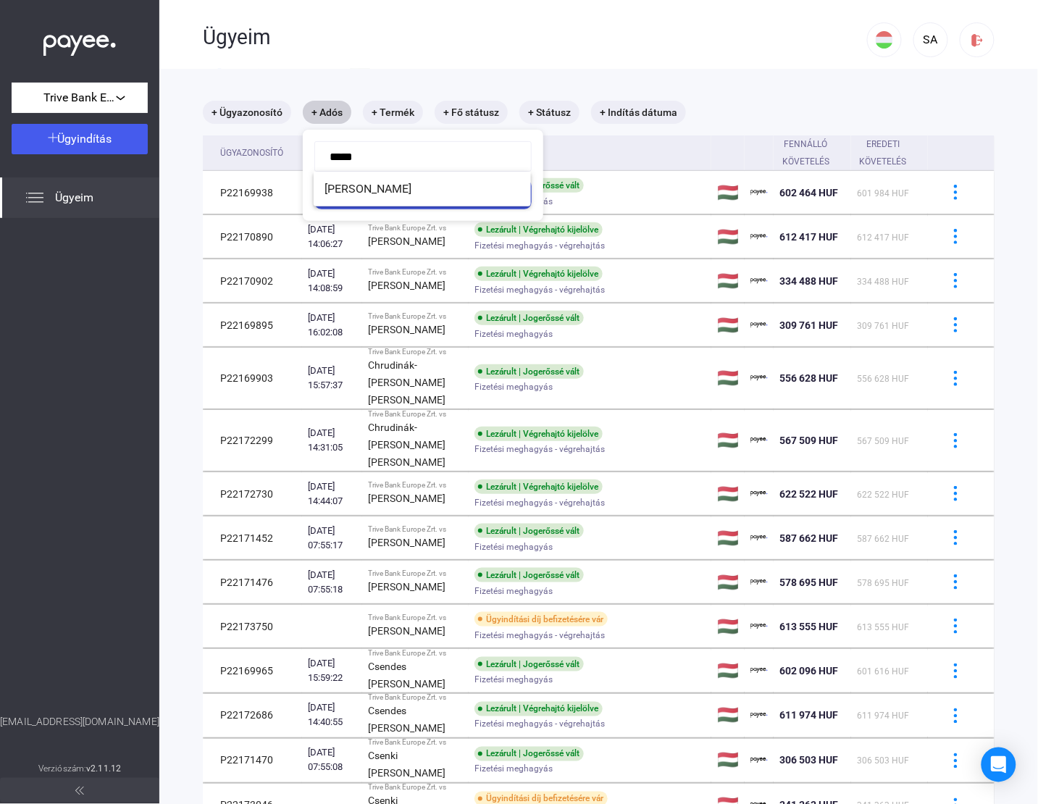
type input "******"
click button "Szűrés" at bounding box center [423, 194] width 217 height 30
